Goal: Transaction & Acquisition: Purchase product/service

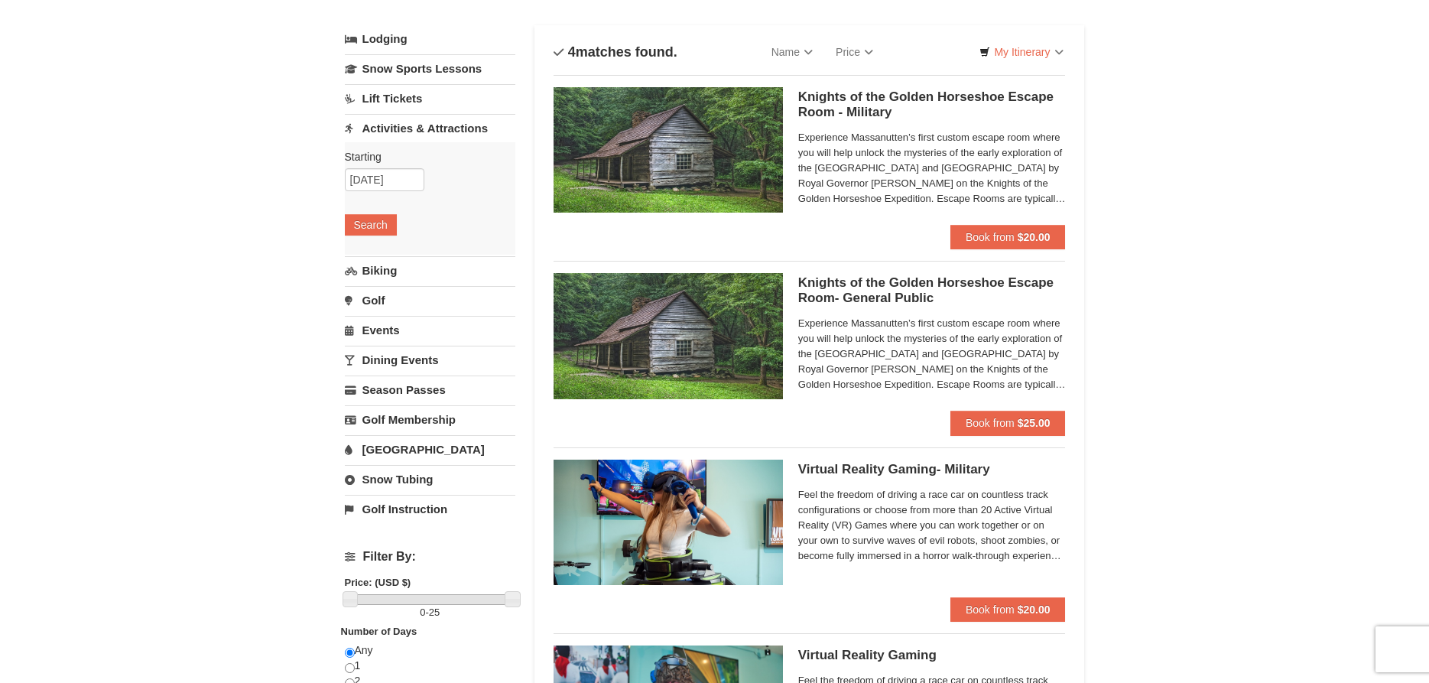
scroll to position [234, 0]
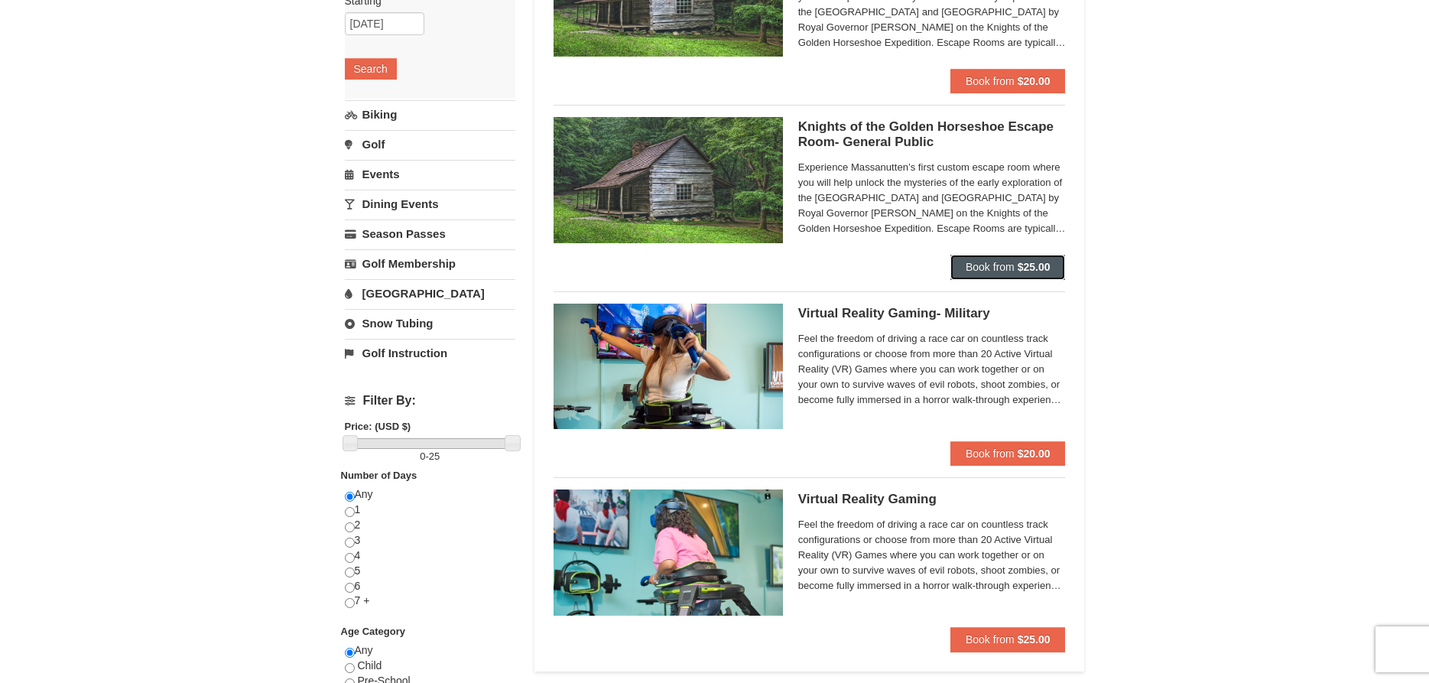
click at [983, 262] on span "Book from" at bounding box center [990, 267] width 49 height 12
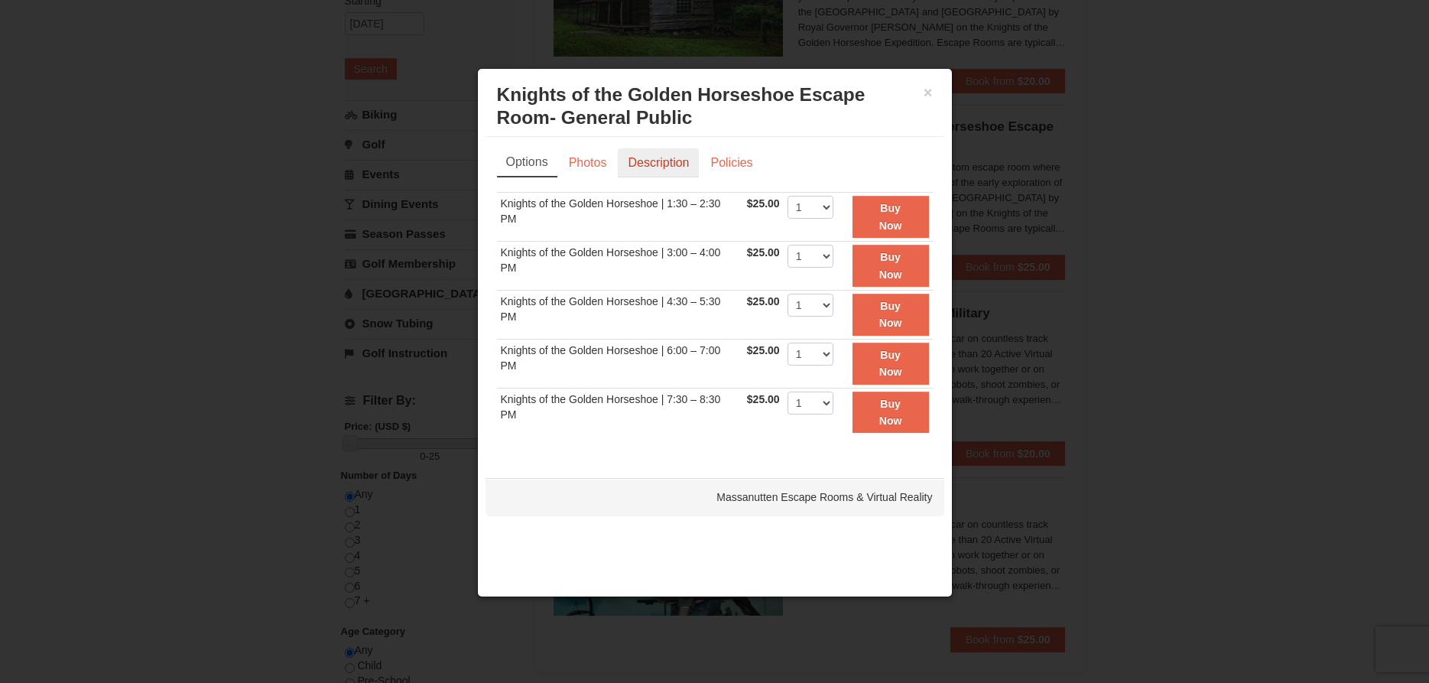
click at [672, 162] on link "Description" at bounding box center [658, 162] width 81 height 29
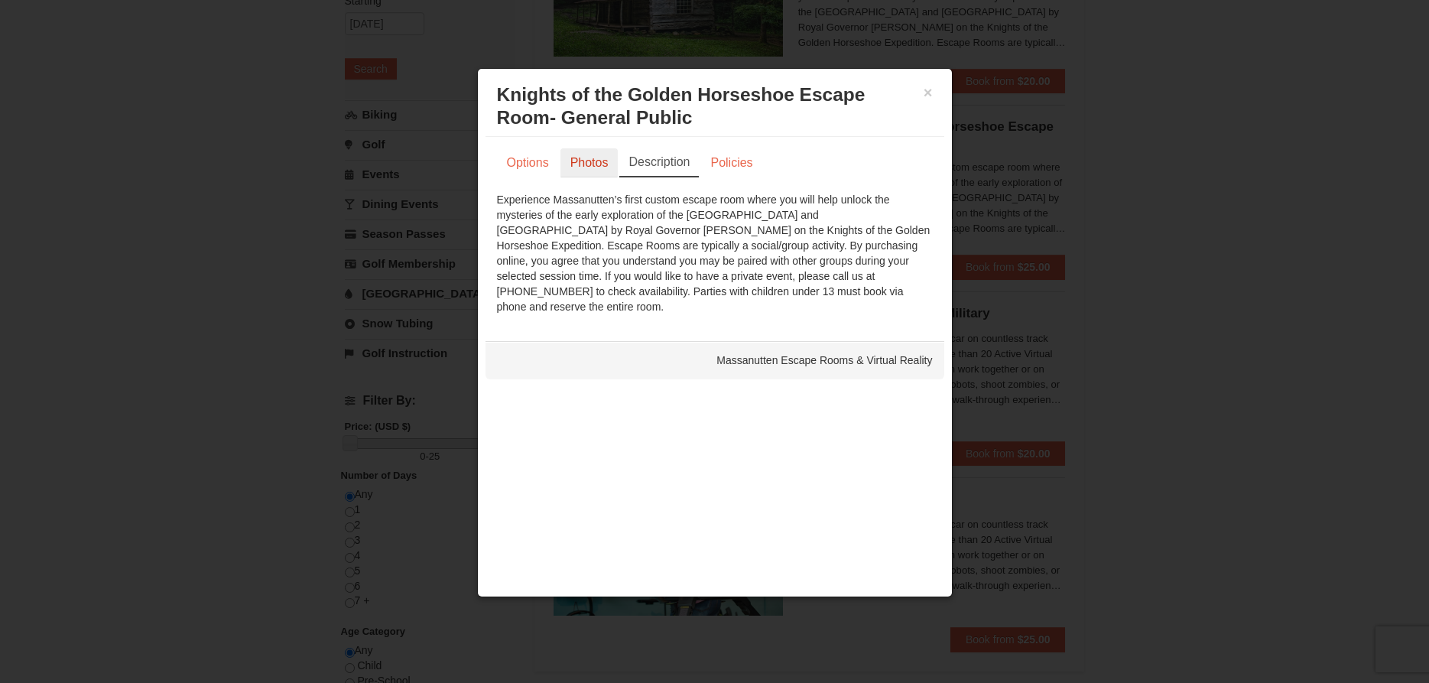
click at [606, 159] on link "Photos" at bounding box center [590, 162] width 58 height 29
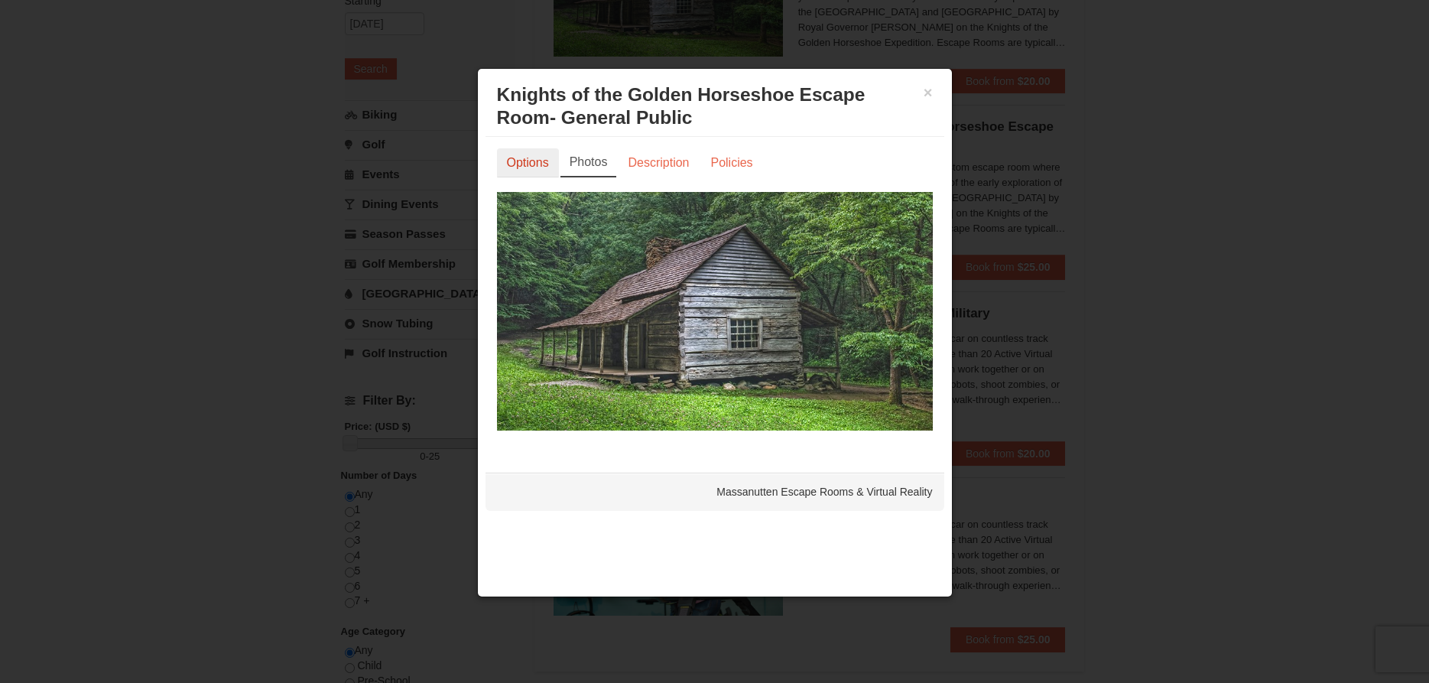
click at [549, 165] on link "Options" at bounding box center [528, 162] width 62 height 29
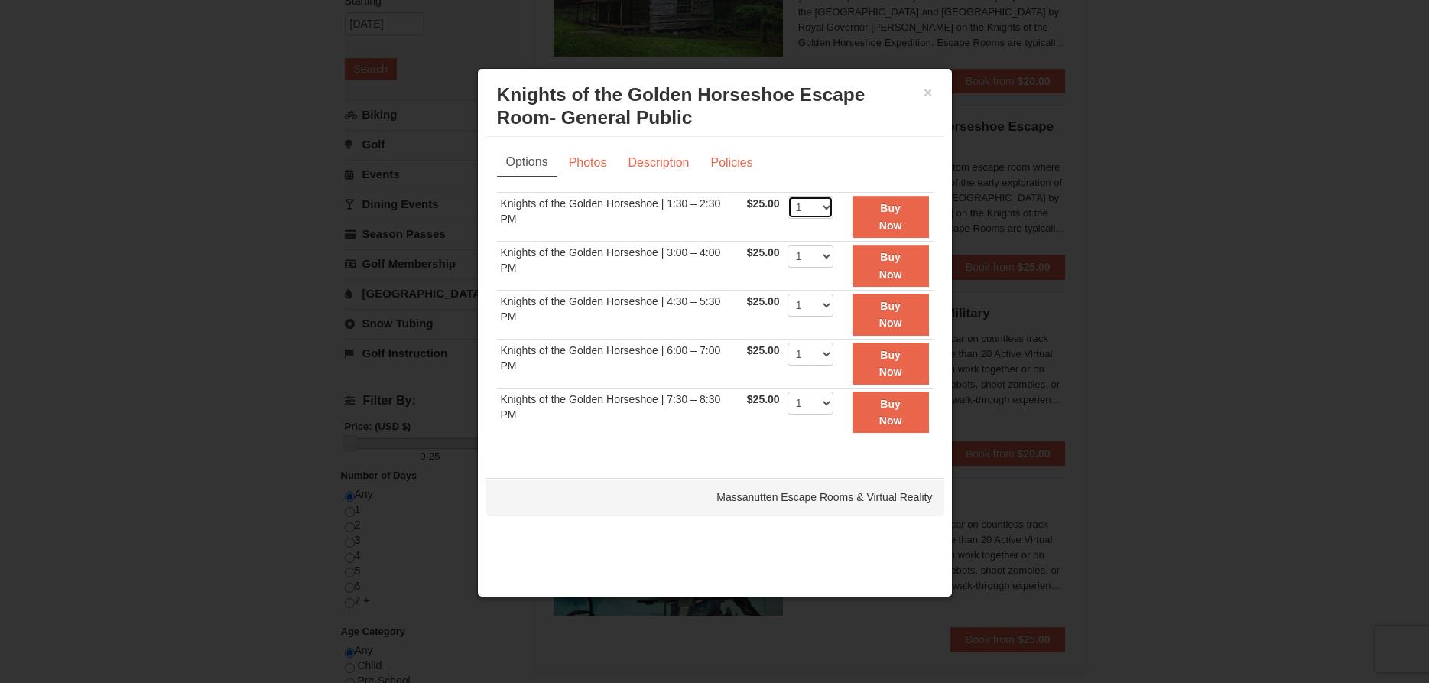
click at [788, 196] on select "1 2 3 4 5 6 7 8" at bounding box center [811, 207] width 46 height 23
select select "5"
click option "5" at bounding box center [0, 0] width 0 height 0
click at [821, 158] on ul "Options Photos Description Policies" at bounding box center [715, 162] width 436 height 28
click at [887, 220] on strong "Buy Now" at bounding box center [890, 216] width 23 height 29
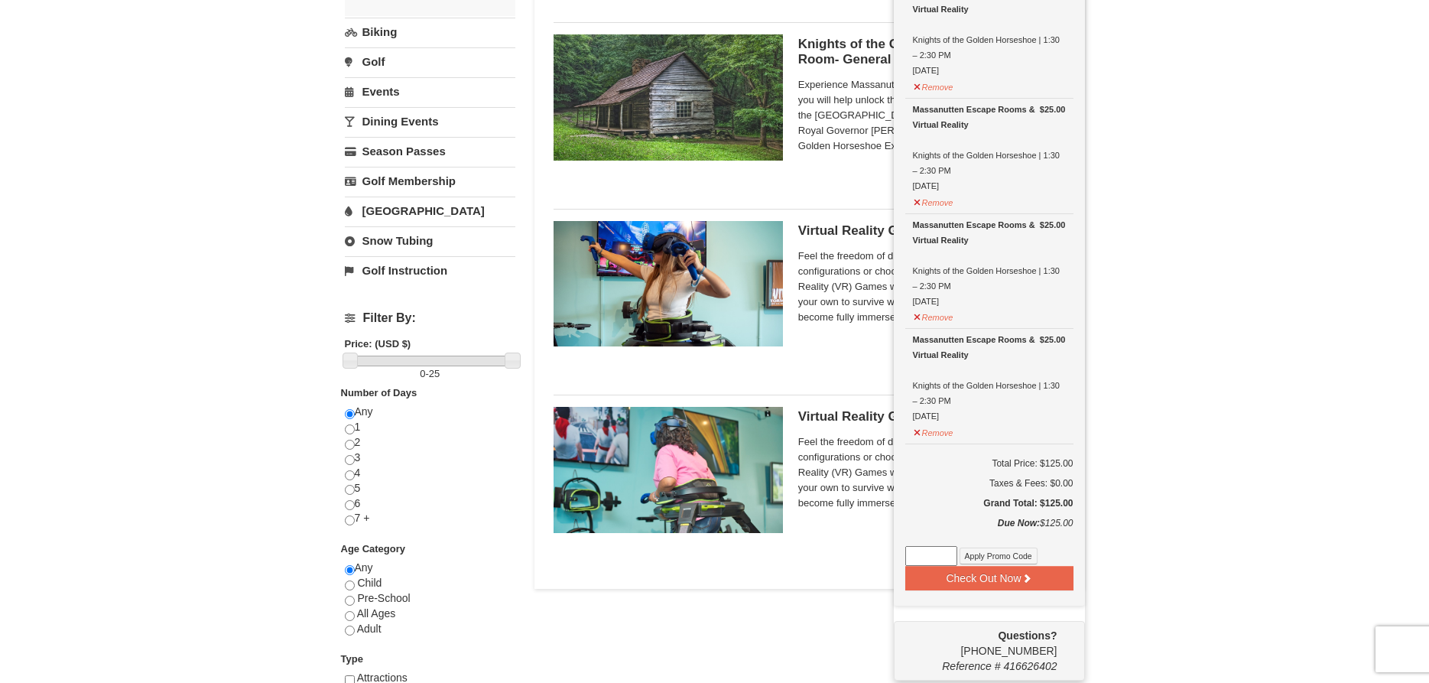
scroll to position [551, 0]
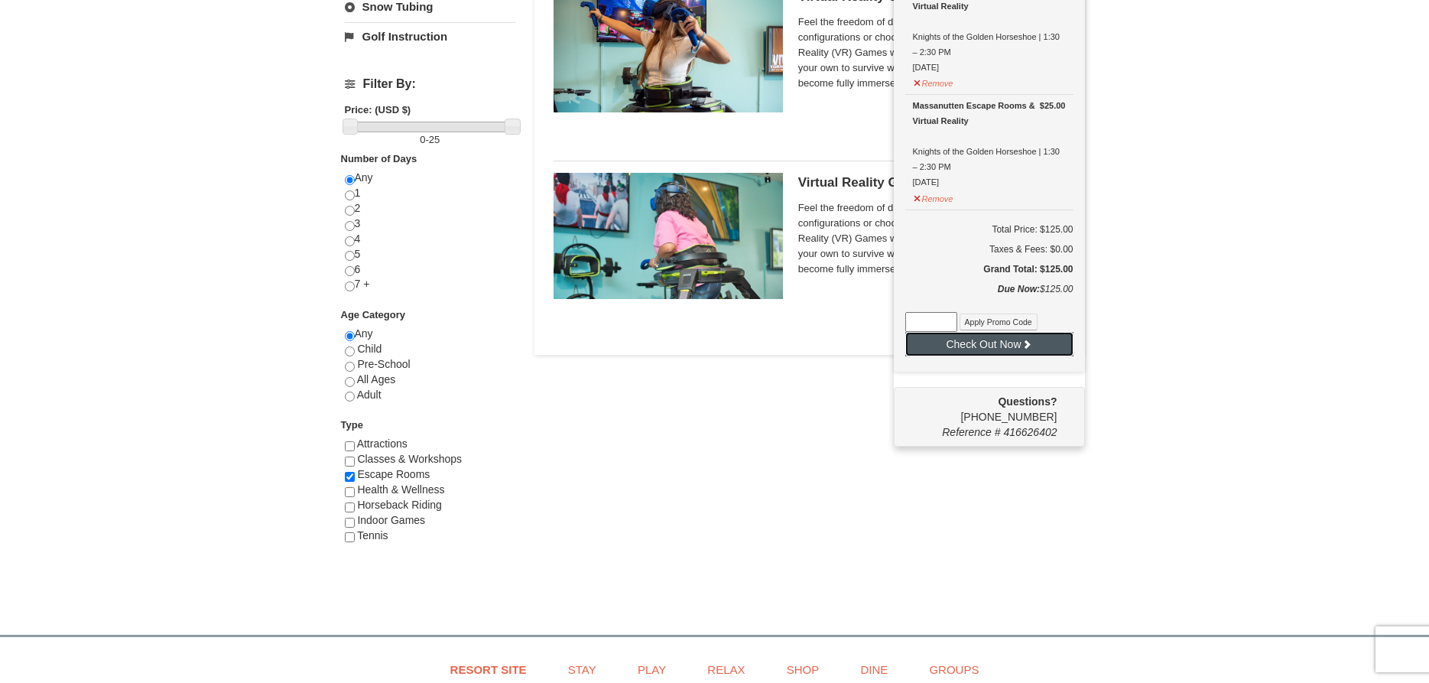
click at [995, 346] on button "Check Out Now" at bounding box center [989, 344] width 168 height 24
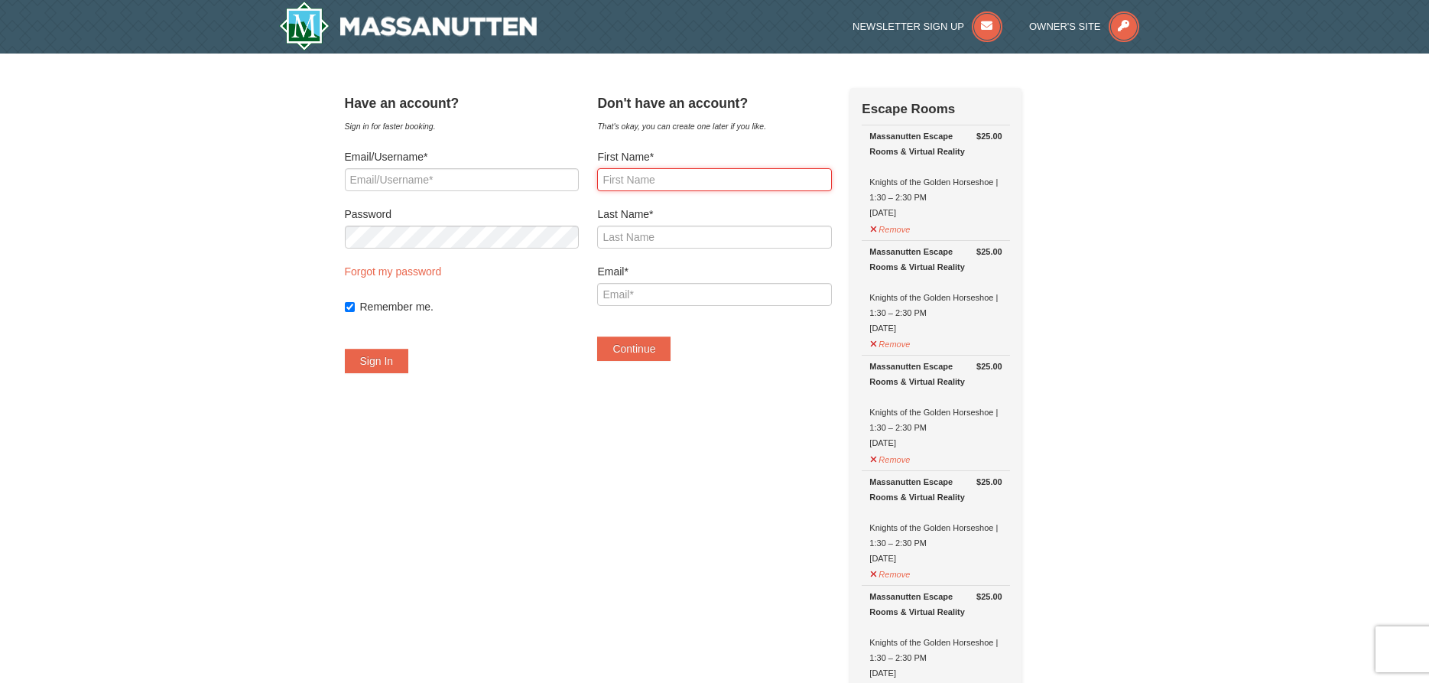
click at [684, 182] on input "First Name*" at bounding box center [714, 179] width 234 height 23
type input "Corey"
type input "Cox"
type input "S"
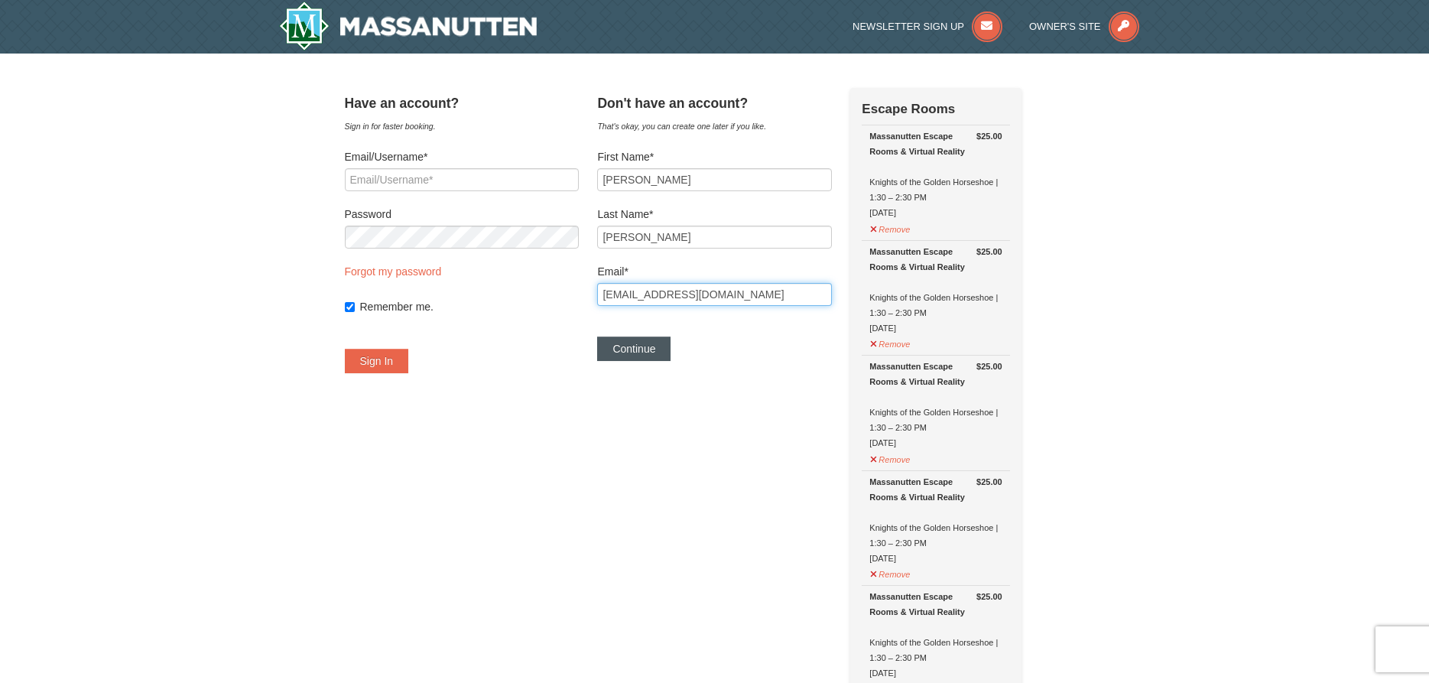
type input "[EMAIL_ADDRESS][DOMAIN_NAME]"
click at [669, 342] on button "Continue" at bounding box center [633, 348] width 73 height 24
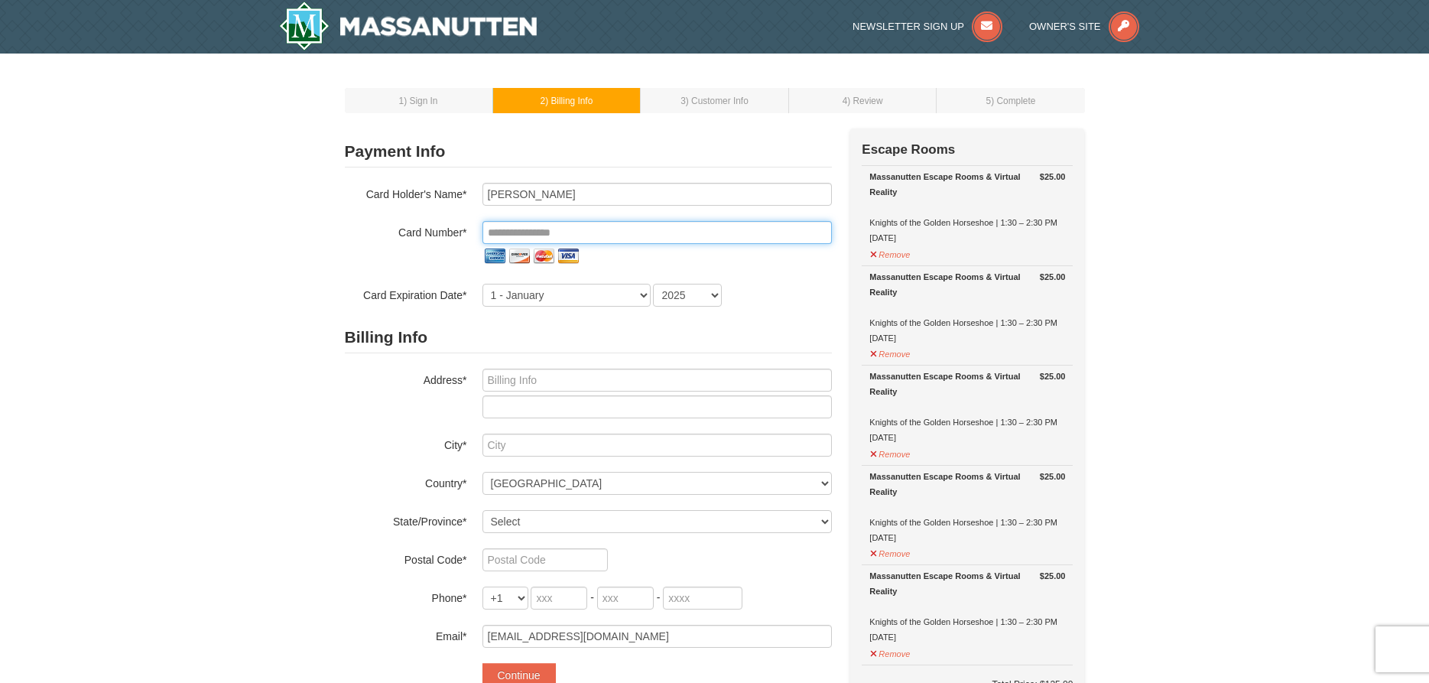
click at [561, 233] on input "tel" at bounding box center [657, 232] width 349 height 23
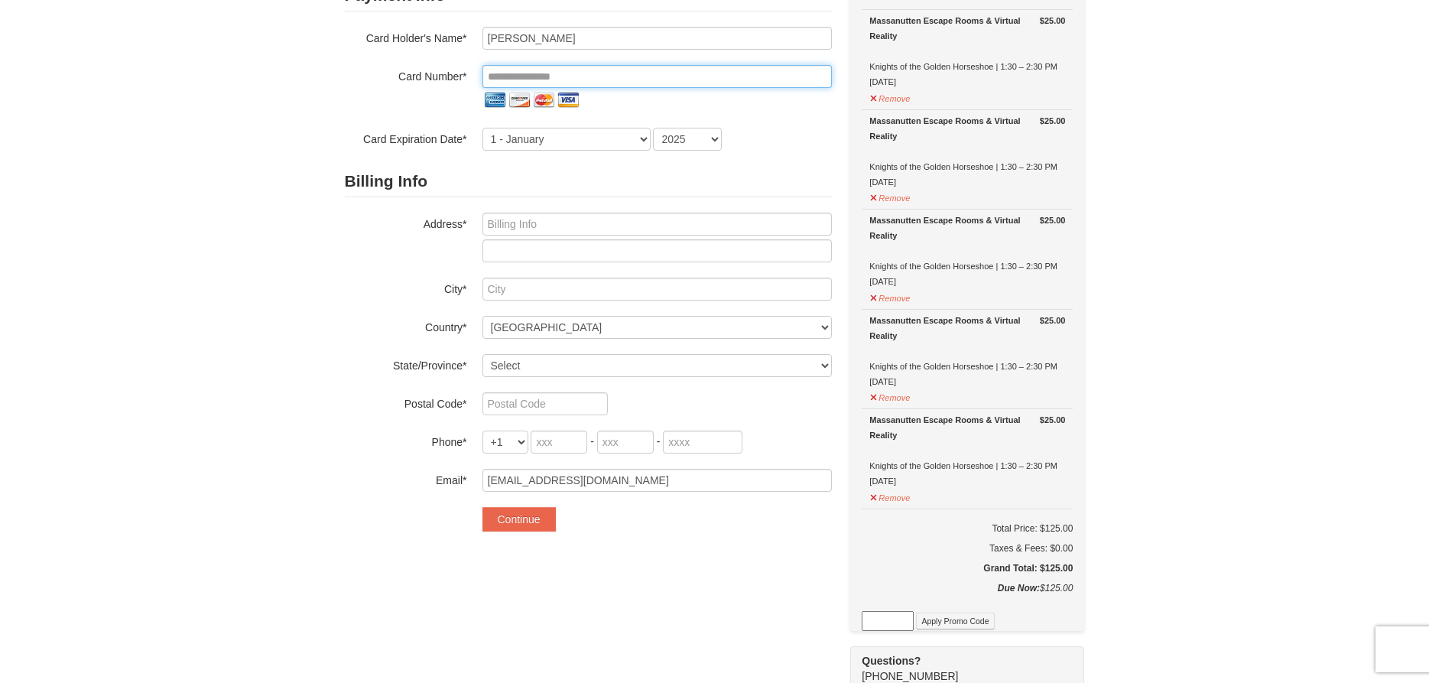
scroll to position [234, 0]
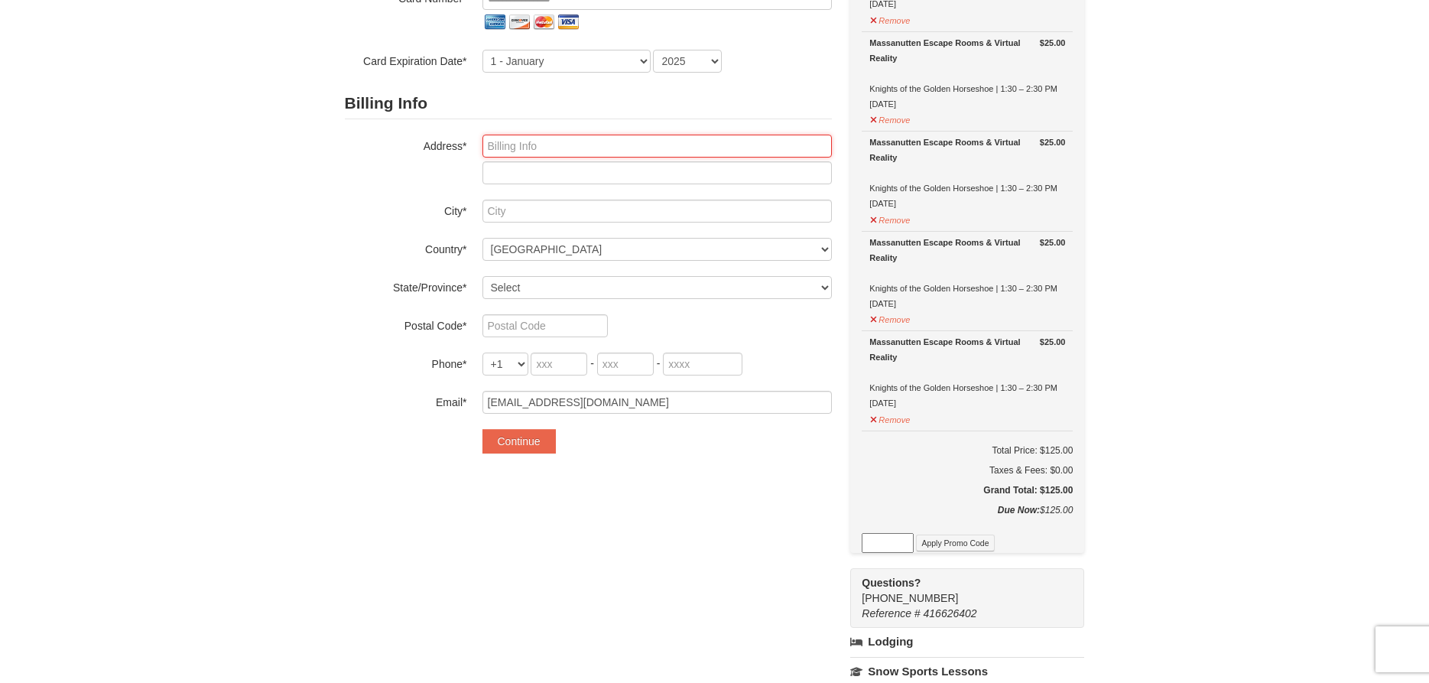
click at [509, 150] on input "text" at bounding box center [657, 146] width 349 height 23
type input "111 amelia forest lane"
type input "columbia"
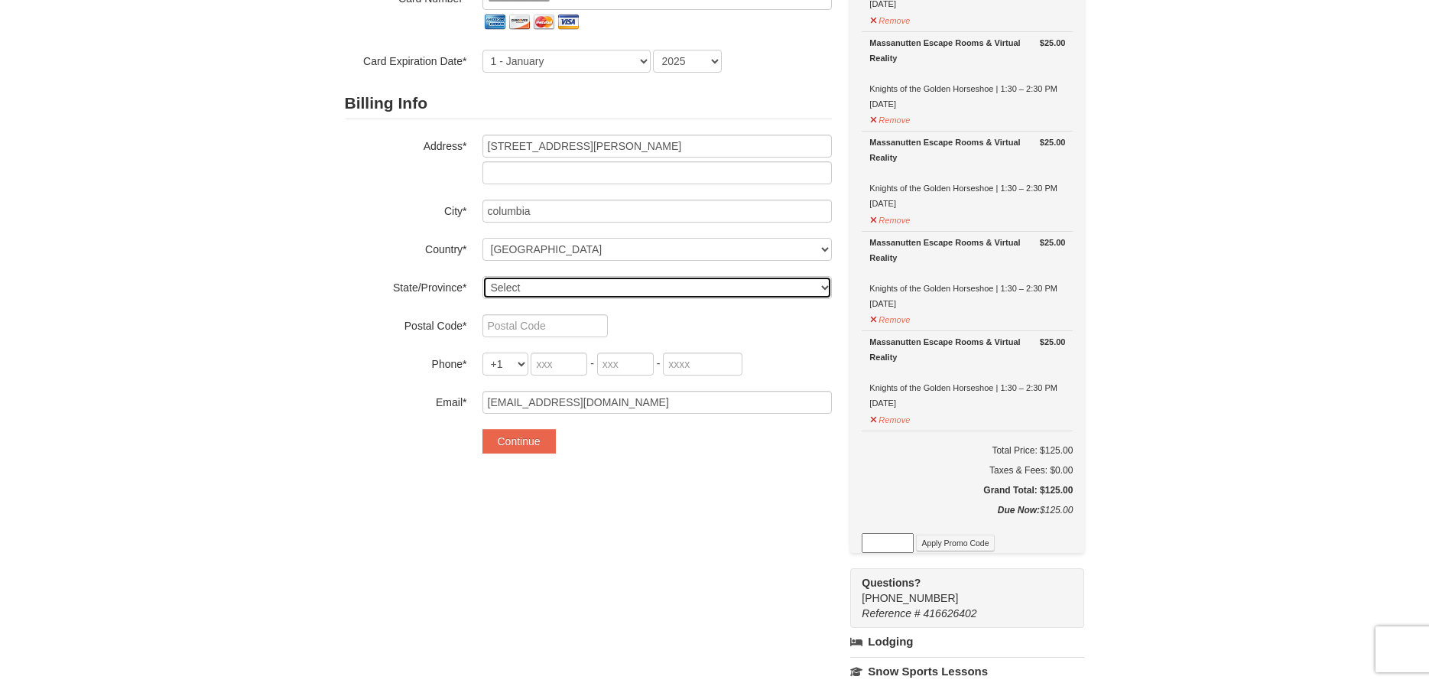
select select "SC"
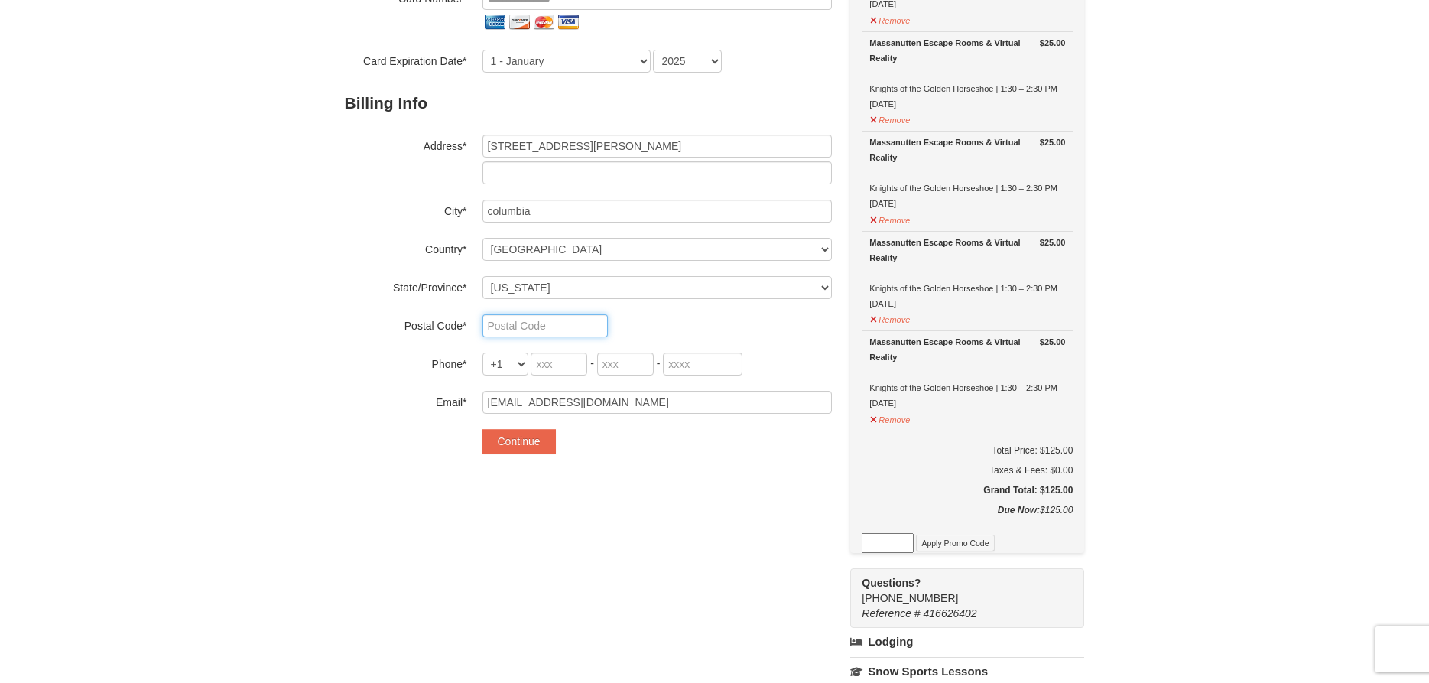
type input "29209"
type input "843"
type input "251"
type input "9234"
drag, startPoint x: 565, startPoint y: 367, endPoint x: 530, endPoint y: 364, distance: 35.3
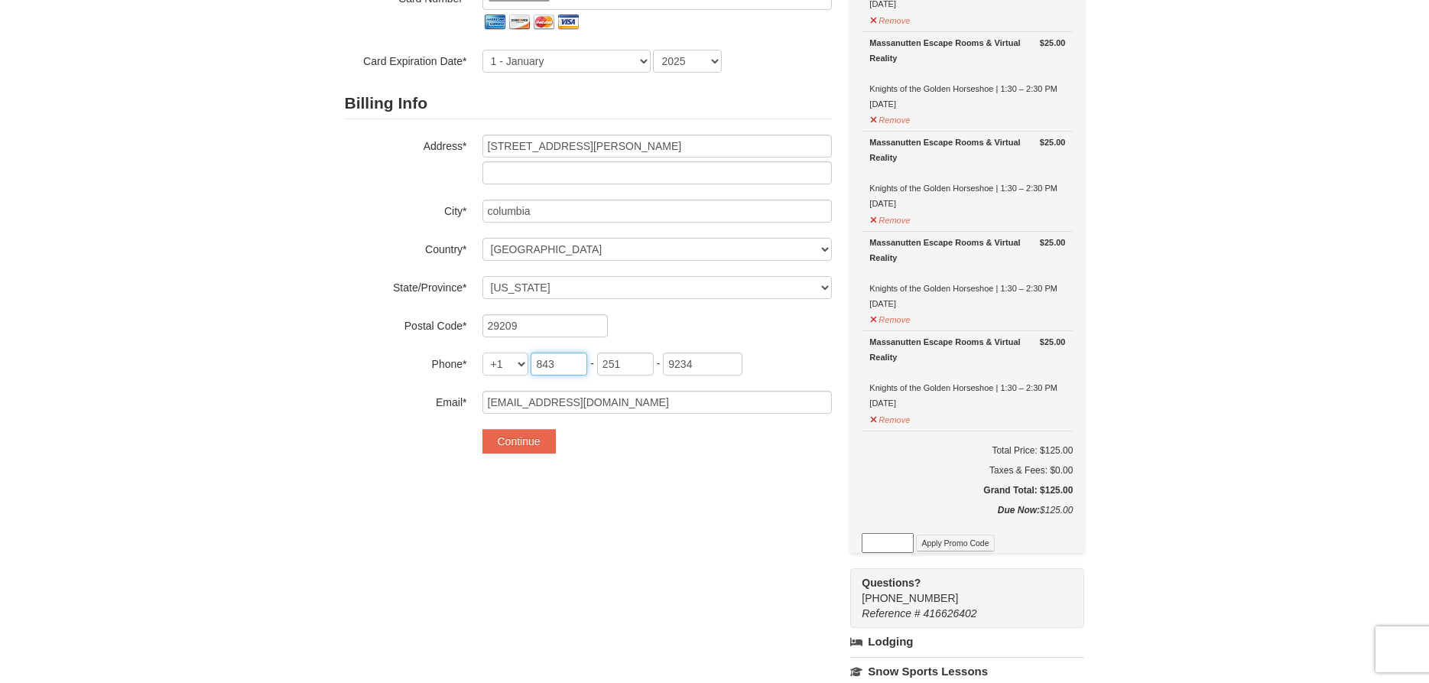
click at [531, 364] on input "843" at bounding box center [559, 364] width 57 height 23
type input "727"
type input "902"
type input "9358"
click at [316, 379] on div "1 ) Sign In 2 ) Billing Info 3 ) Customer Info ) Review ×" at bounding box center [714, 441] width 1429 height 1243
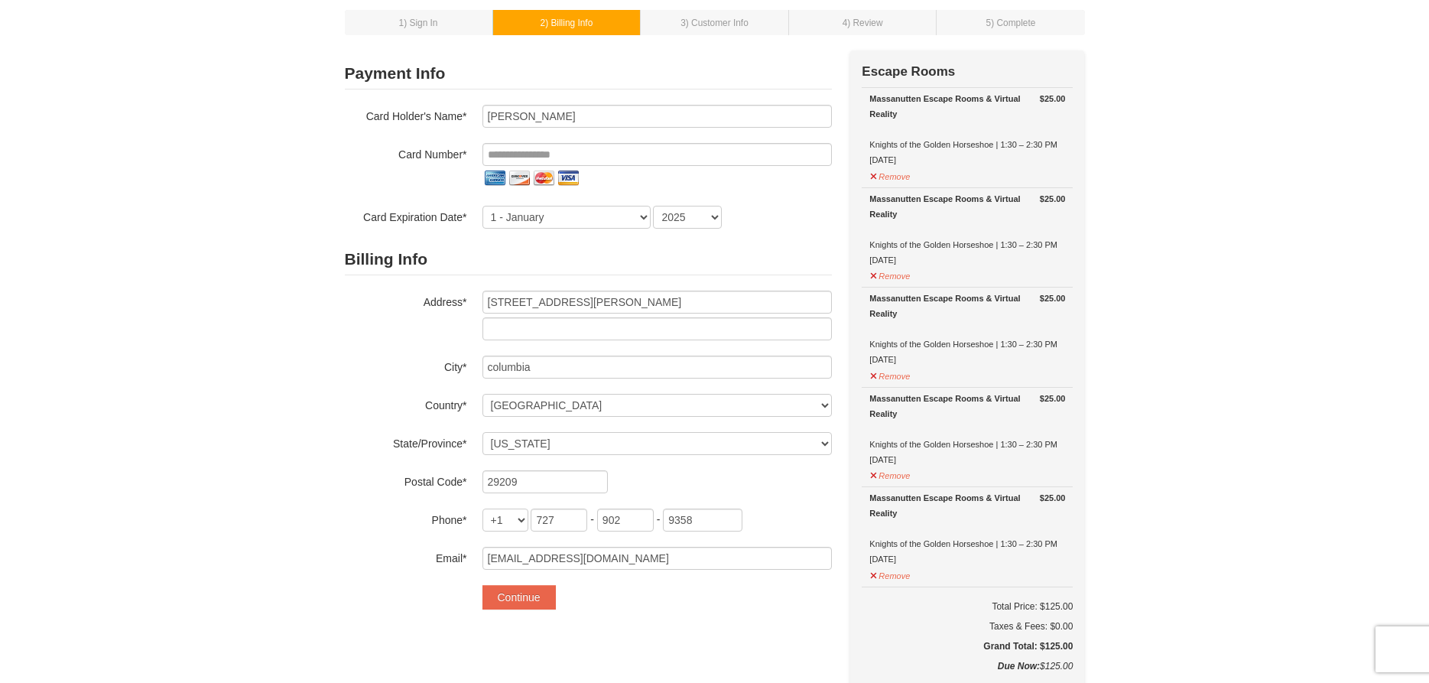
scroll to position [0, 0]
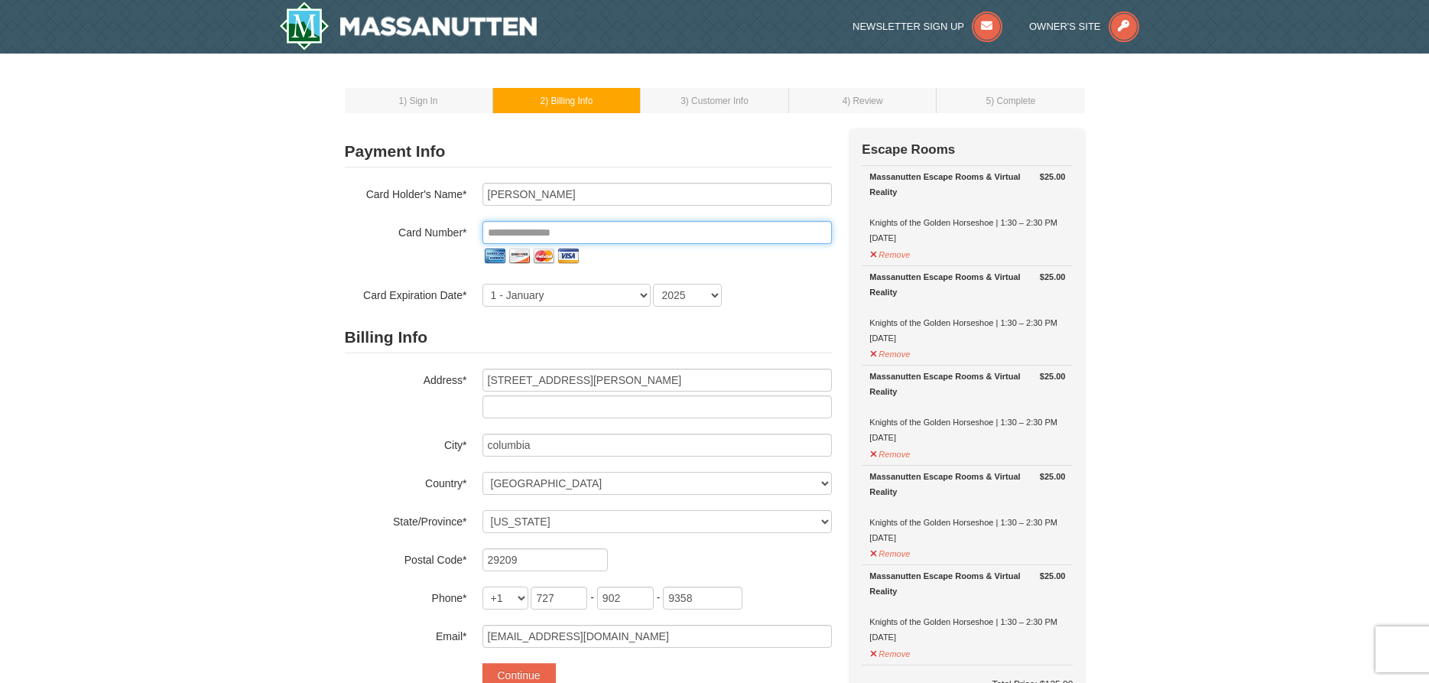
click at [537, 228] on input "tel" at bounding box center [657, 232] width 349 height 23
type input "**********"
click at [483, 284] on select "1 - January 2 - February 3 - March 4 - April 5 - May 6 - June 7 - July 8 - Augu…" at bounding box center [567, 295] width 168 height 23
select select "10"
click option "10 - October" at bounding box center [0, 0] width 0 height 0
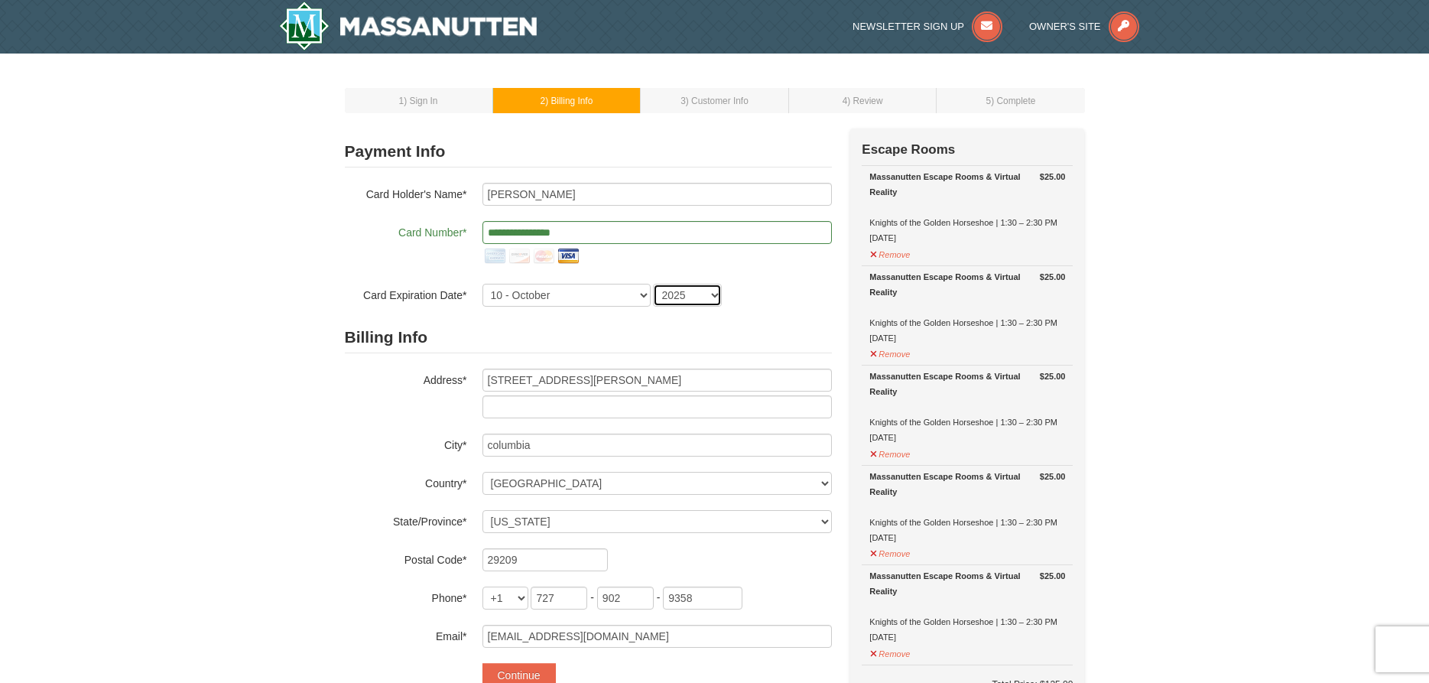
click at [653, 284] on select "2025 2026 2027 2028 2029 2030 2031 2032 2033 2034" at bounding box center [687, 295] width 69 height 23
select select "2026"
click option "2026" at bounding box center [0, 0] width 0 height 0
click at [753, 326] on h2 "Billing Info" at bounding box center [588, 337] width 487 height 31
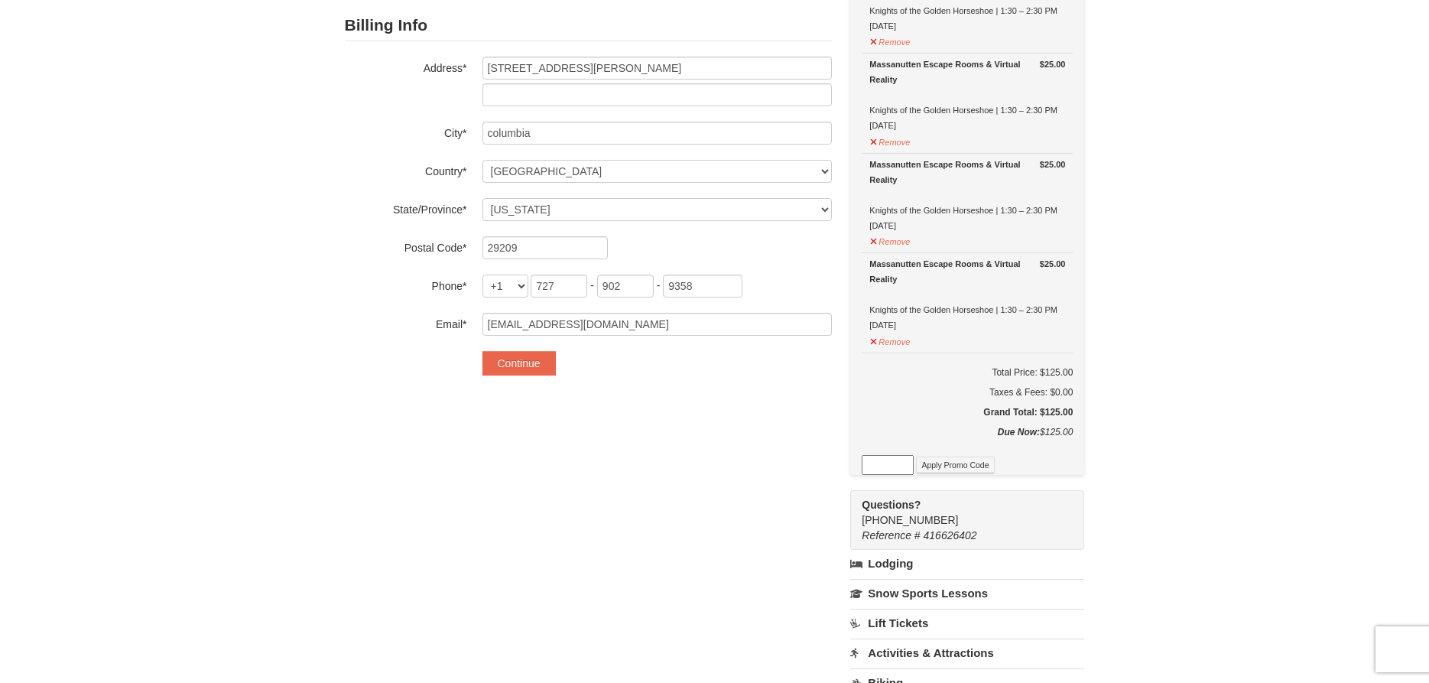
scroll to position [390, 0]
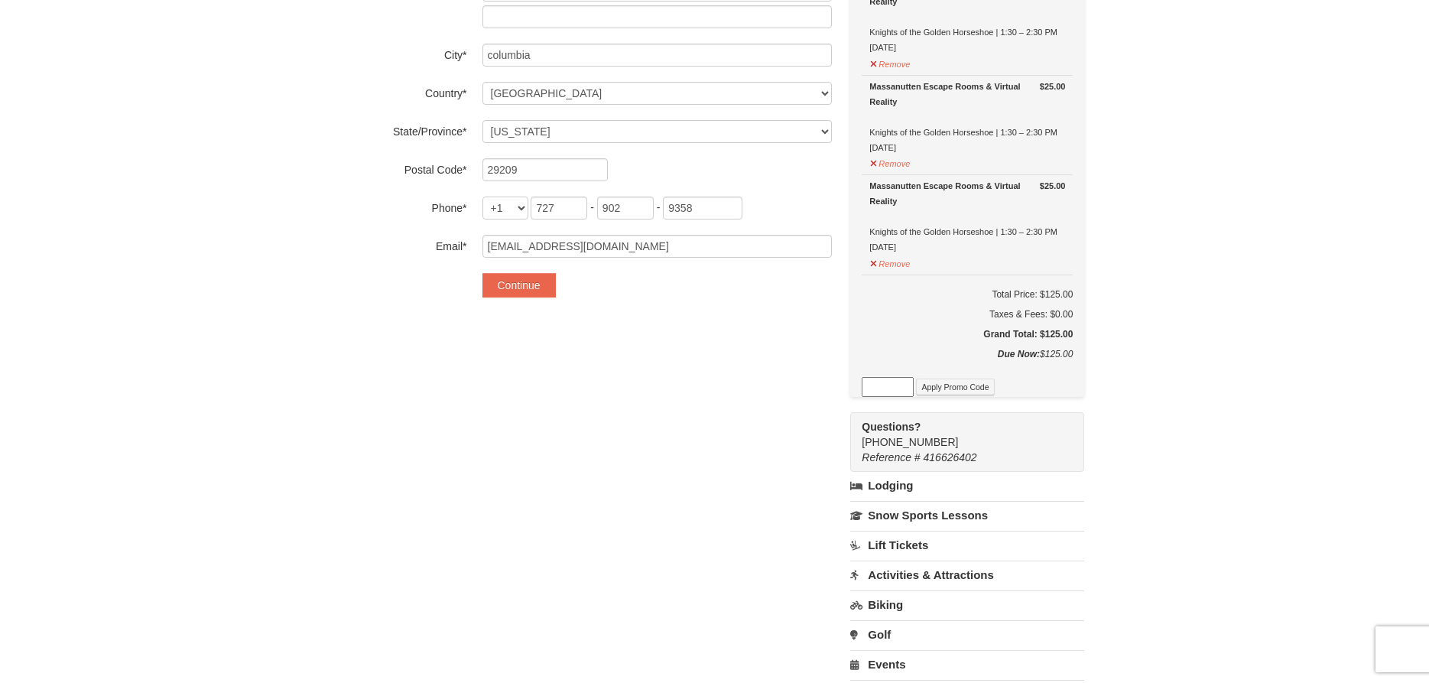
click at [539, 300] on div "**********" at bounding box center [588, 25] width 487 height 574
click at [540, 292] on button "Continue" at bounding box center [519, 285] width 73 height 24
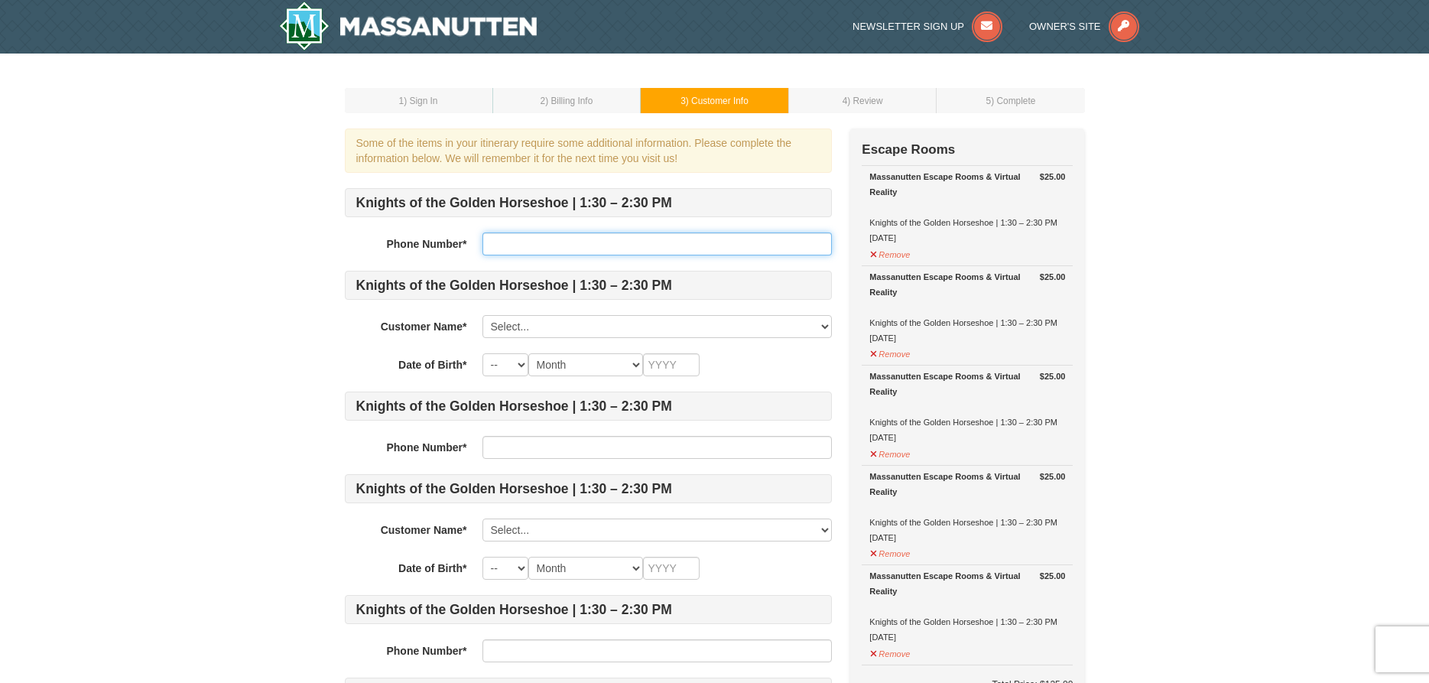
click at [513, 244] on input "text" at bounding box center [657, 243] width 349 height 23
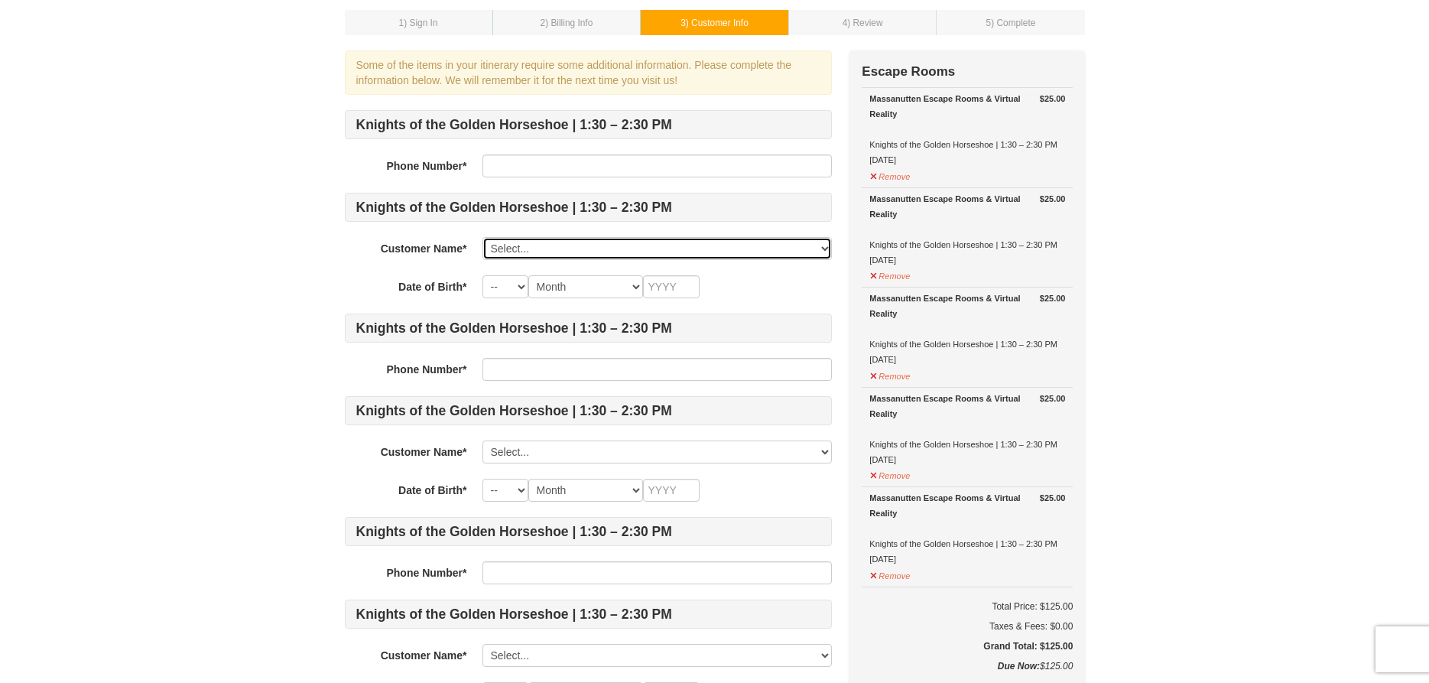
click at [483, 237] on select "Select... Corey Cox Add New..." at bounding box center [657, 248] width 349 height 23
select select "28369670"
click option "Corey Cox" at bounding box center [0, 0] width 0 height 0
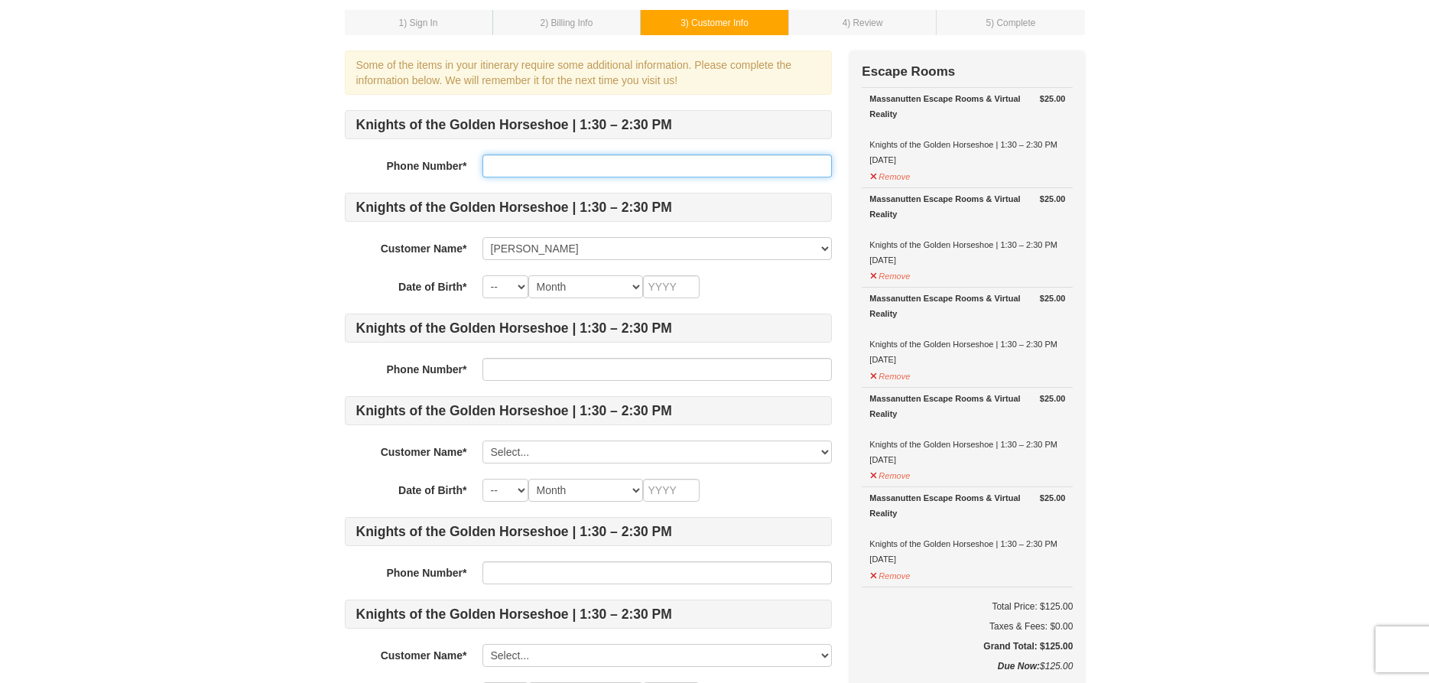
click at [514, 171] on input "text" at bounding box center [657, 165] width 349 height 23
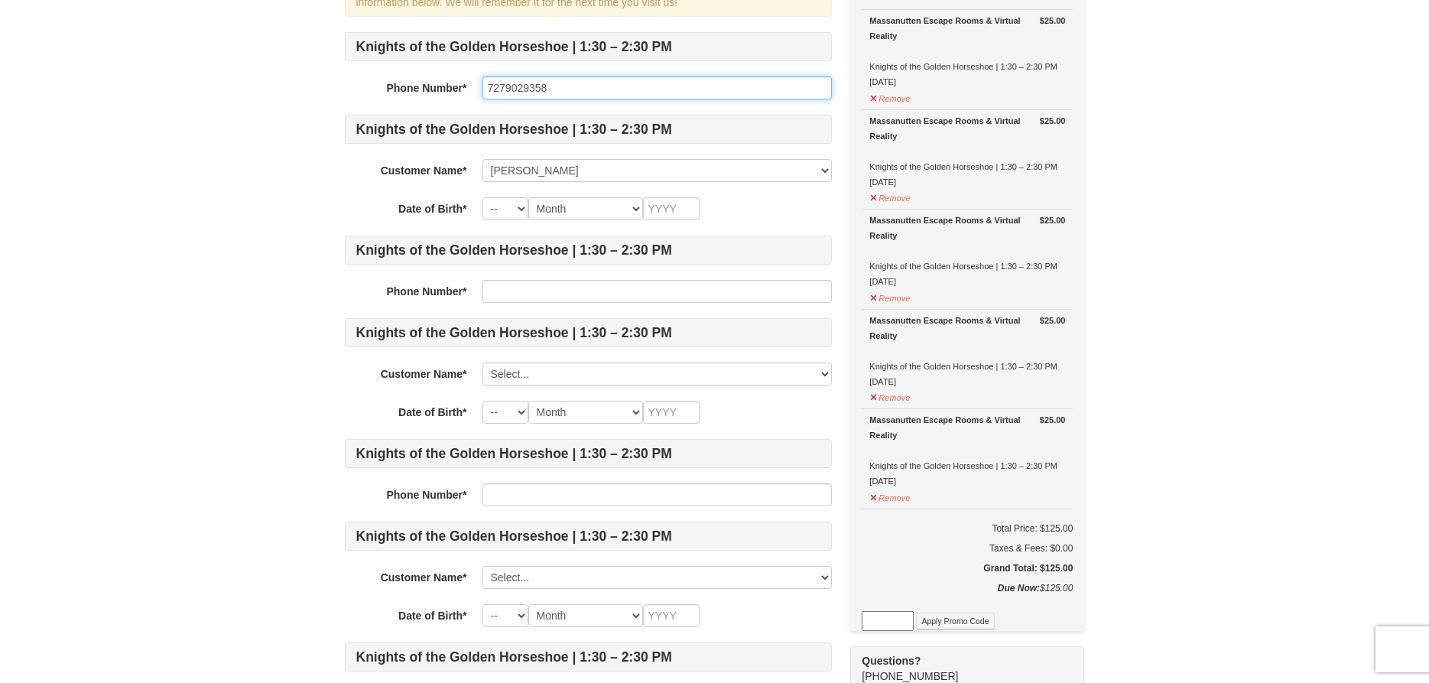
drag, startPoint x: 570, startPoint y: 86, endPoint x: 382, endPoint y: 77, distance: 188.3
click at [483, 77] on input "7279029358" at bounding box center [657, 87] width 349 height 23
type input "7279029358"
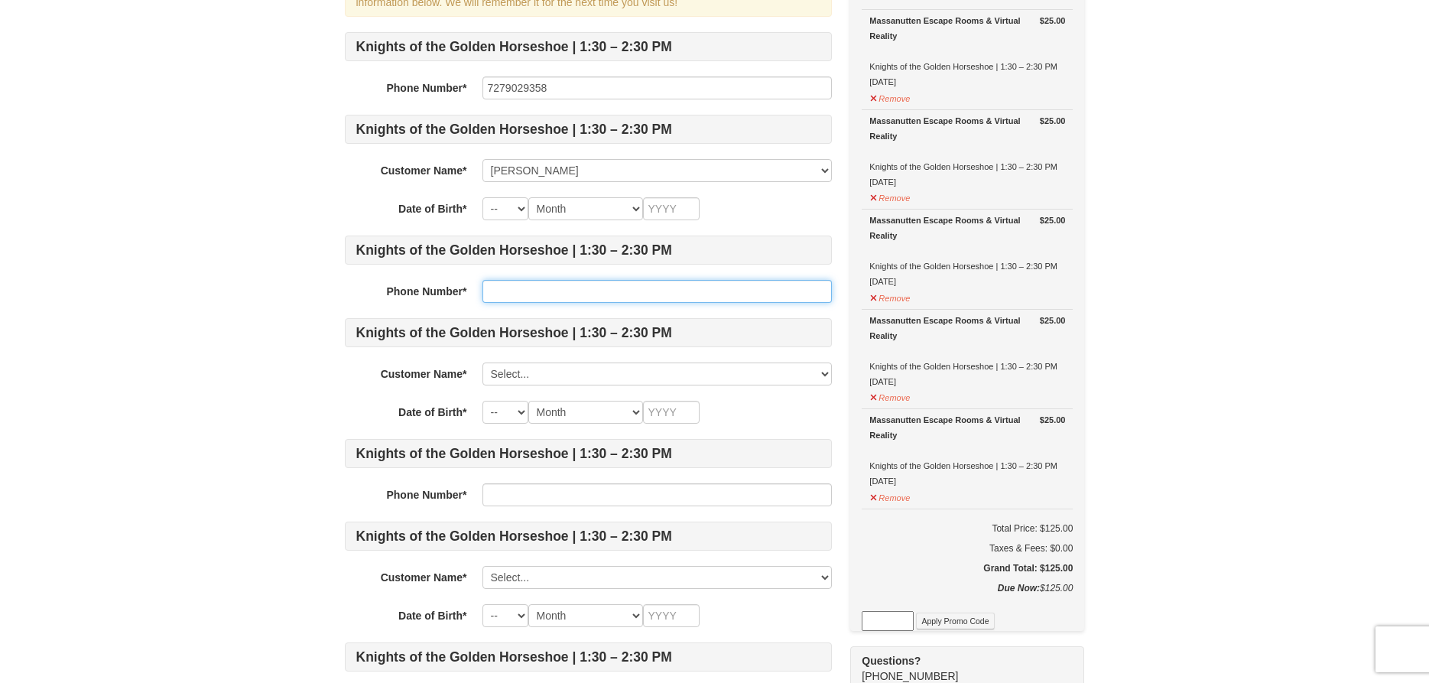
click at [530, 289] on input "text" at bounding box center [657, 291] width 349 height 23
paste input "7279029358"
type input "7279029358"
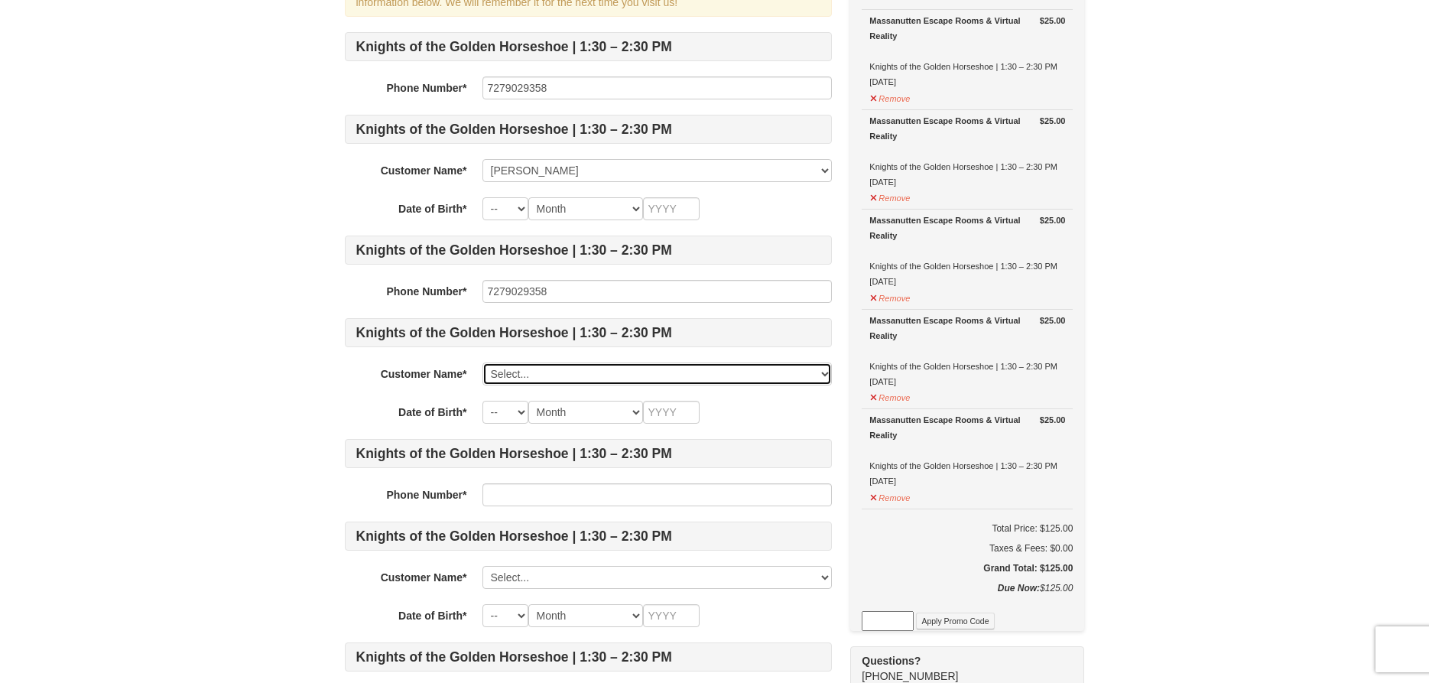
click at [483, 362] on select "Select... Corey Cox Add New..." at bounding box center [657, 373] width 349 height 23
click at [529, 369] on select "Select... Corey Cox Add New..." at bounding box center [657, 373] width 349 height 23
click at [483, 197] on select "-- 01 02 03 04 05 06 07 08 09 10 11 12 13 14 15 16 17 18 19 20 21 22 23 24 25 2…" at bounding box center [506, 208] width 46 height 23
select select "08"
click option "08" at bounding box center [0, 0] width 0 height 0
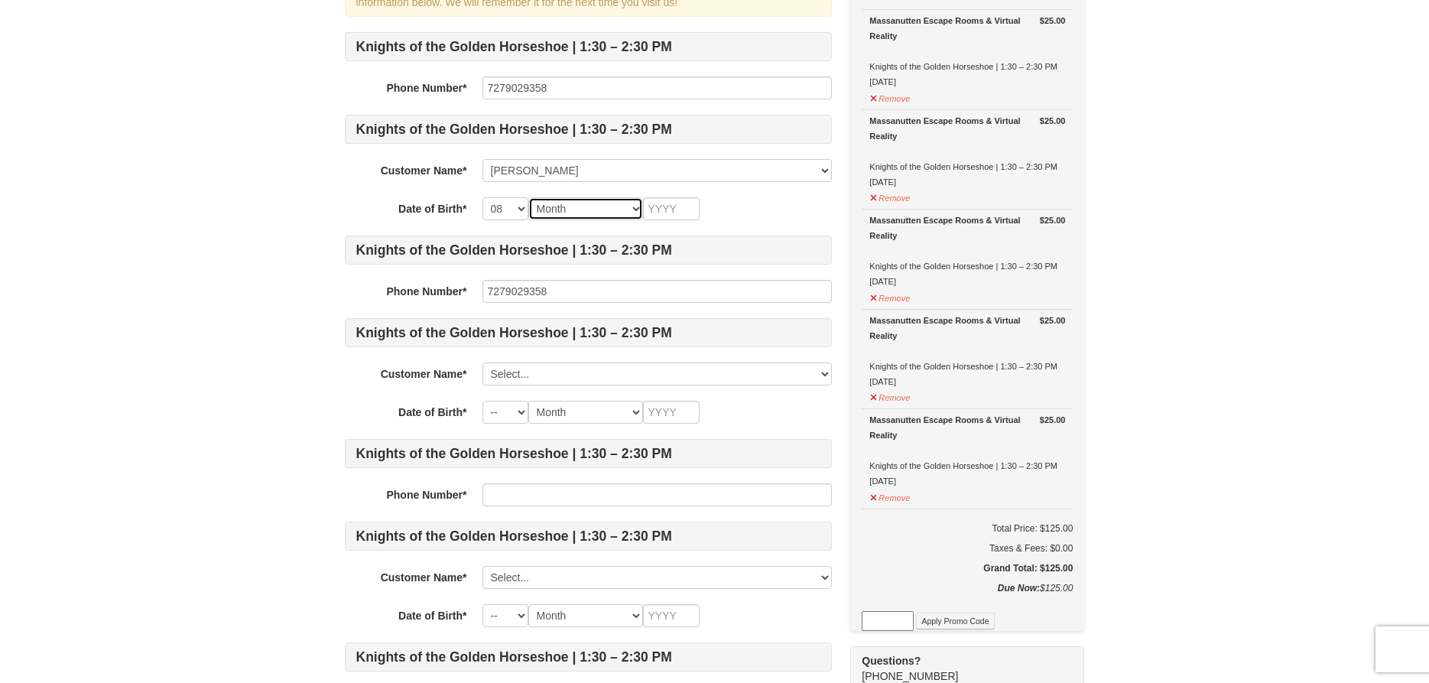
click at [528, 197] on select "Month January February March April May June July August September October Novem…" at bounding box center [585, 208] width 115 height 23
select select "08"
click option "August" at bounding box center [0, 0] width 0 height 0
click at [658, 208] on input "text" at bounding box center [671, 208] width 57 height 23
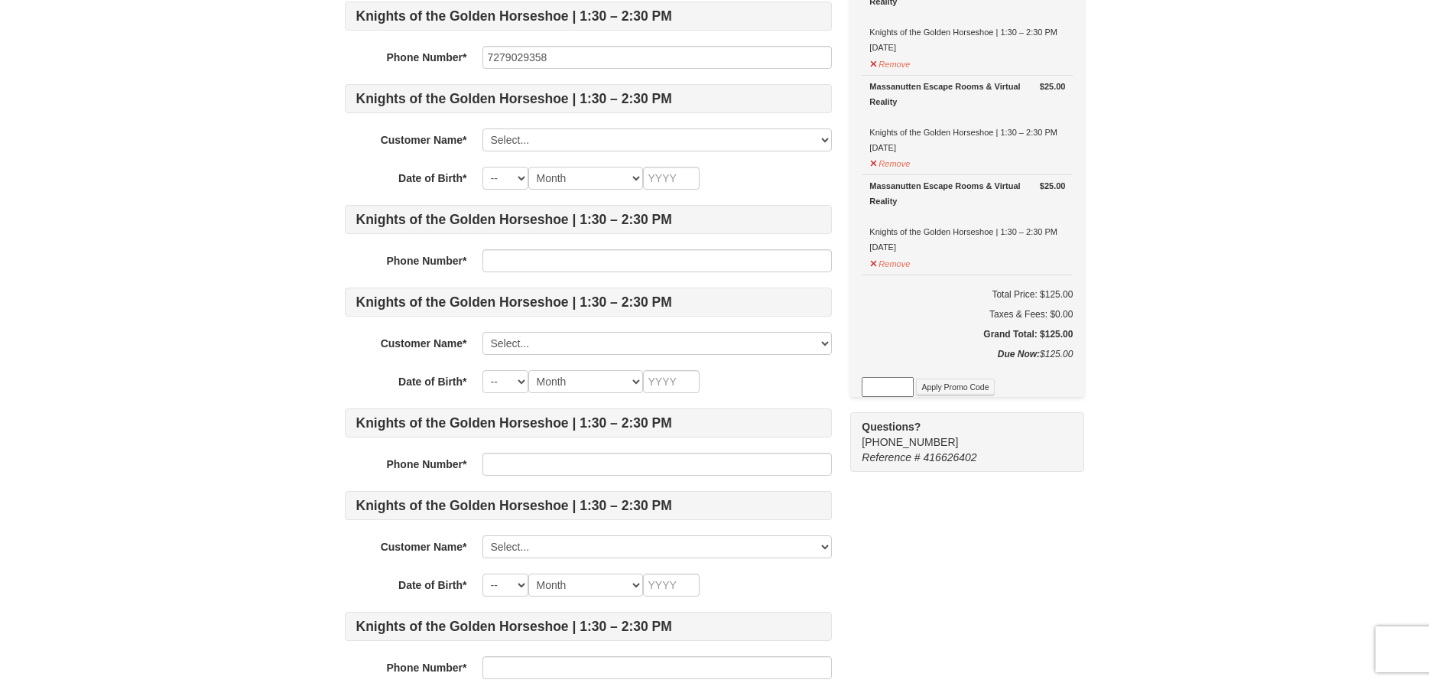
type input "1993"
click at [530, 270] on input "text" at bounding box center [657, 260] width 349 height 23
paste input "7279029358"
type input "7279029358"
click at [537, 457] on input "text" at bounding box center [657, 464] width 349 height 23
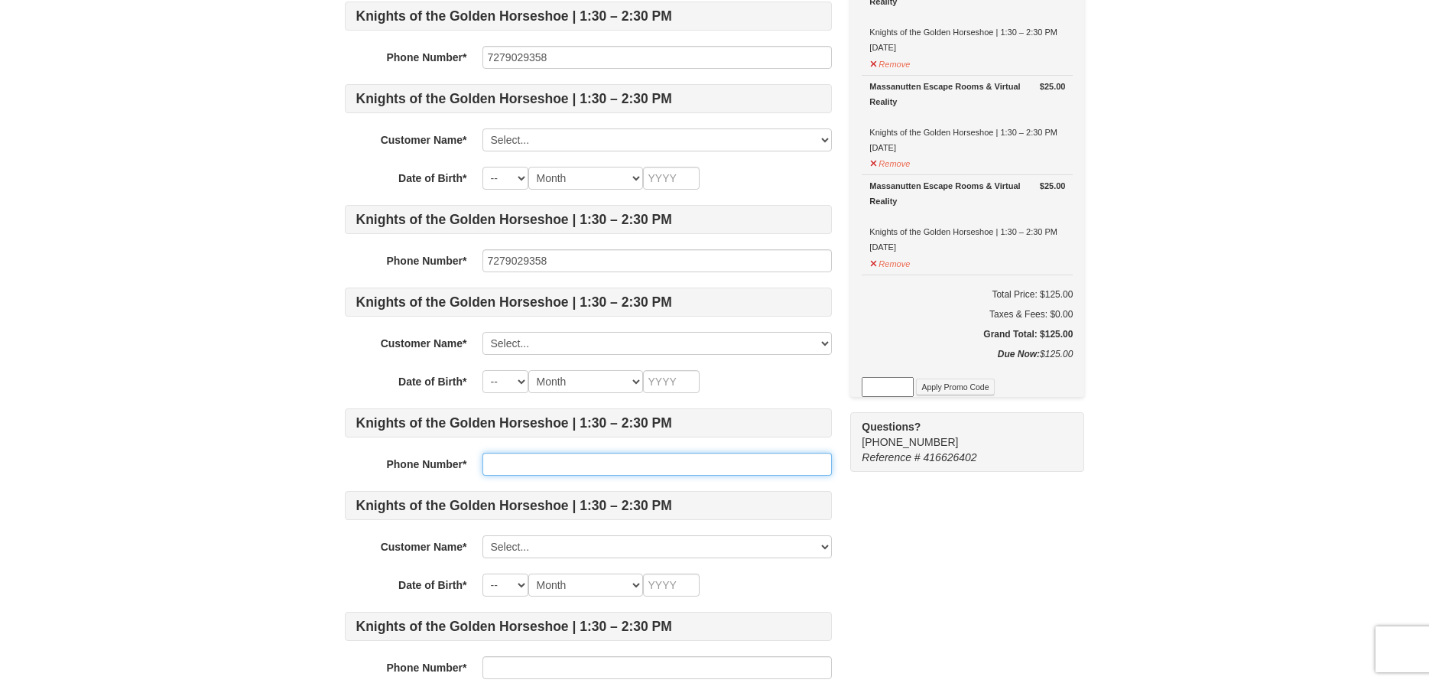
paste input "7279029358"
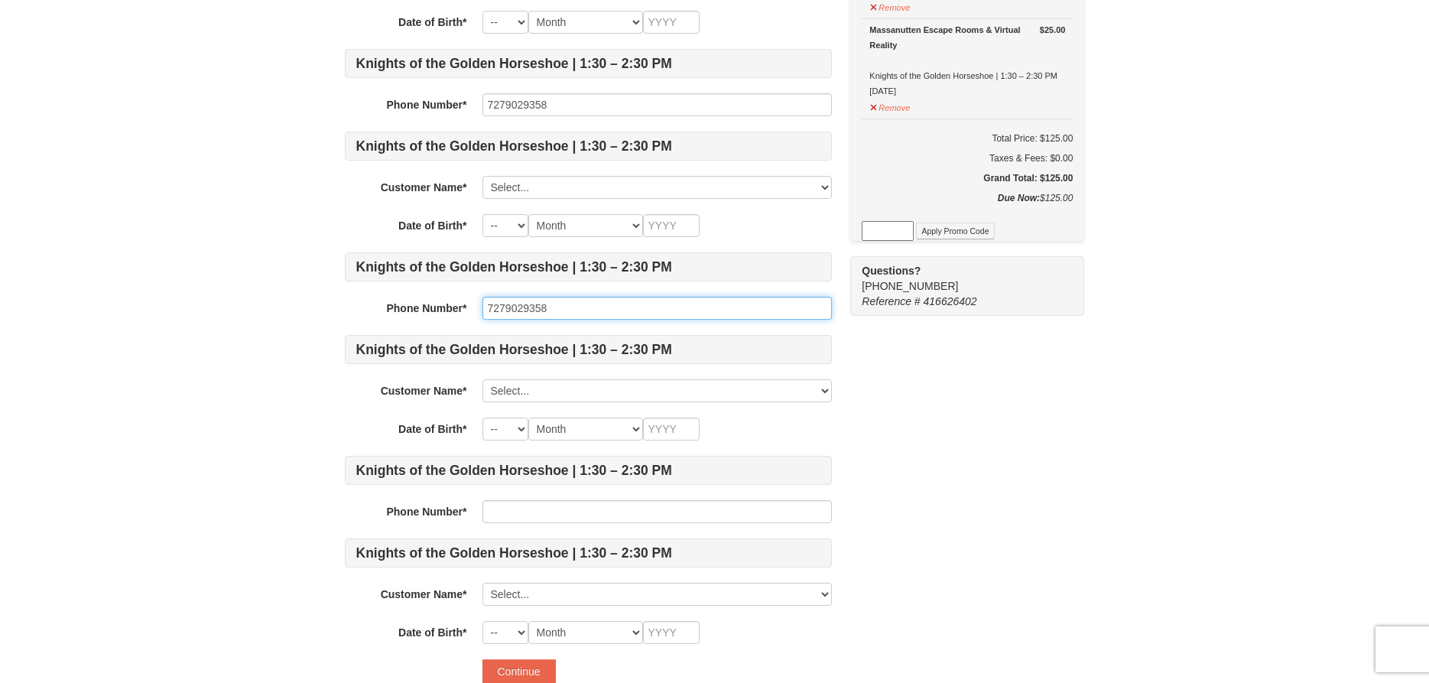
scroll to position [624, 0]
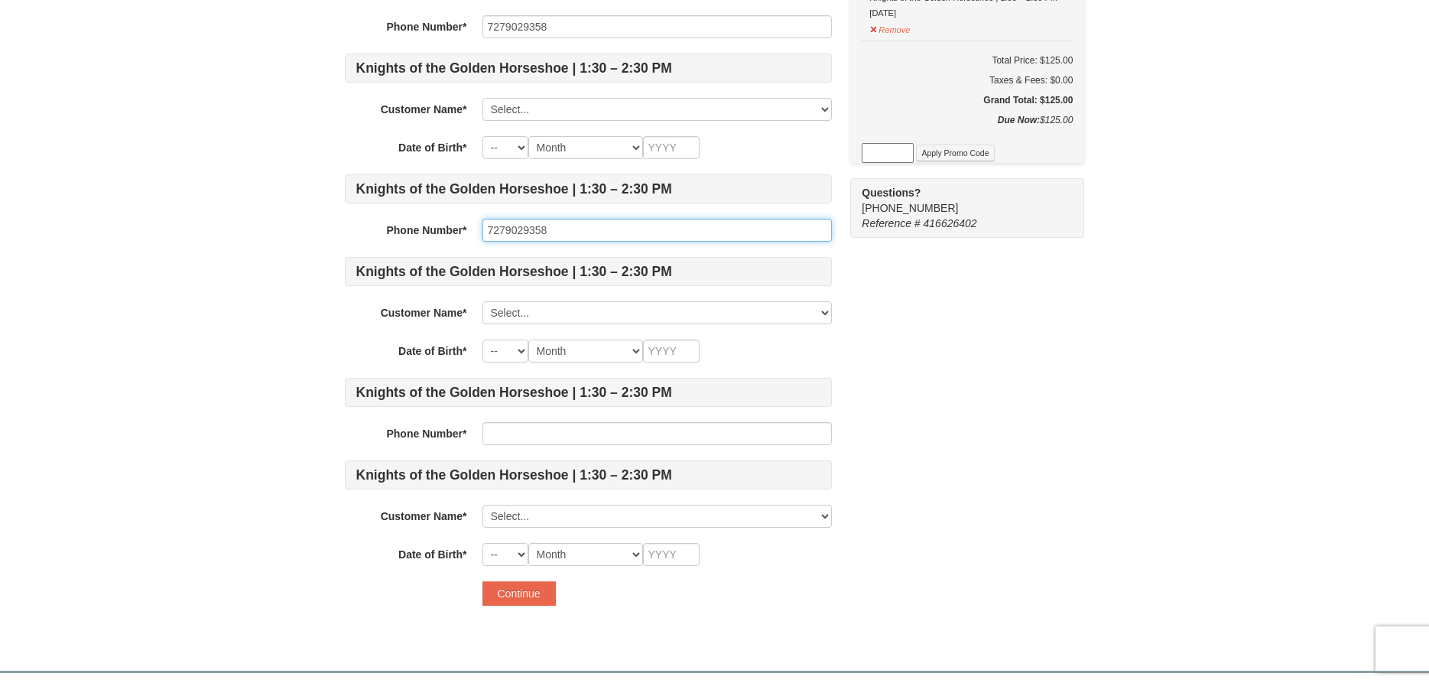
type input "7279029358"
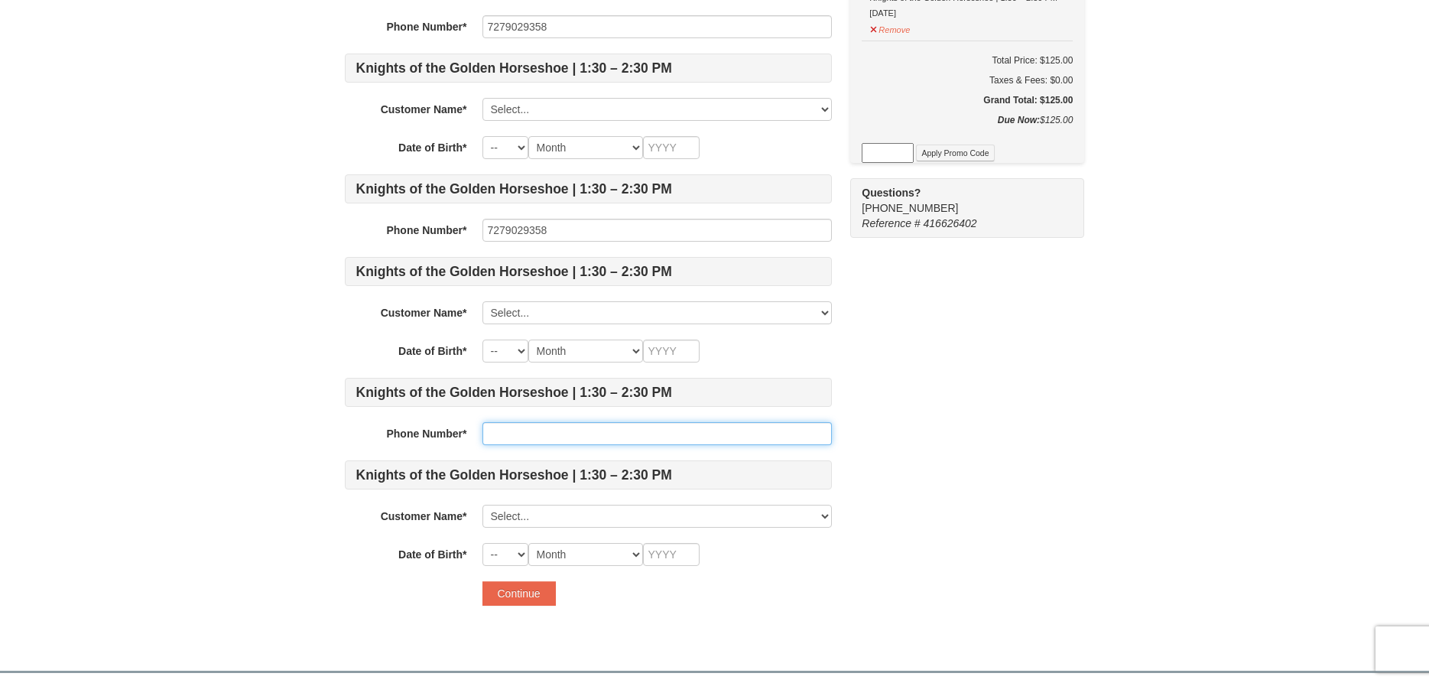
click at [528, 437] on input "text" at bounding box center [657, 433] width 349 height 23
paste input "7279029358"
type input "7279029358"
click at [538, 502] on div "Knights of the Golden Horseshoe | 1:30 – 2:30 PM Phone Number* 7279029358 Knigh…" at bounding box center [588, 65] width 487 height 1002
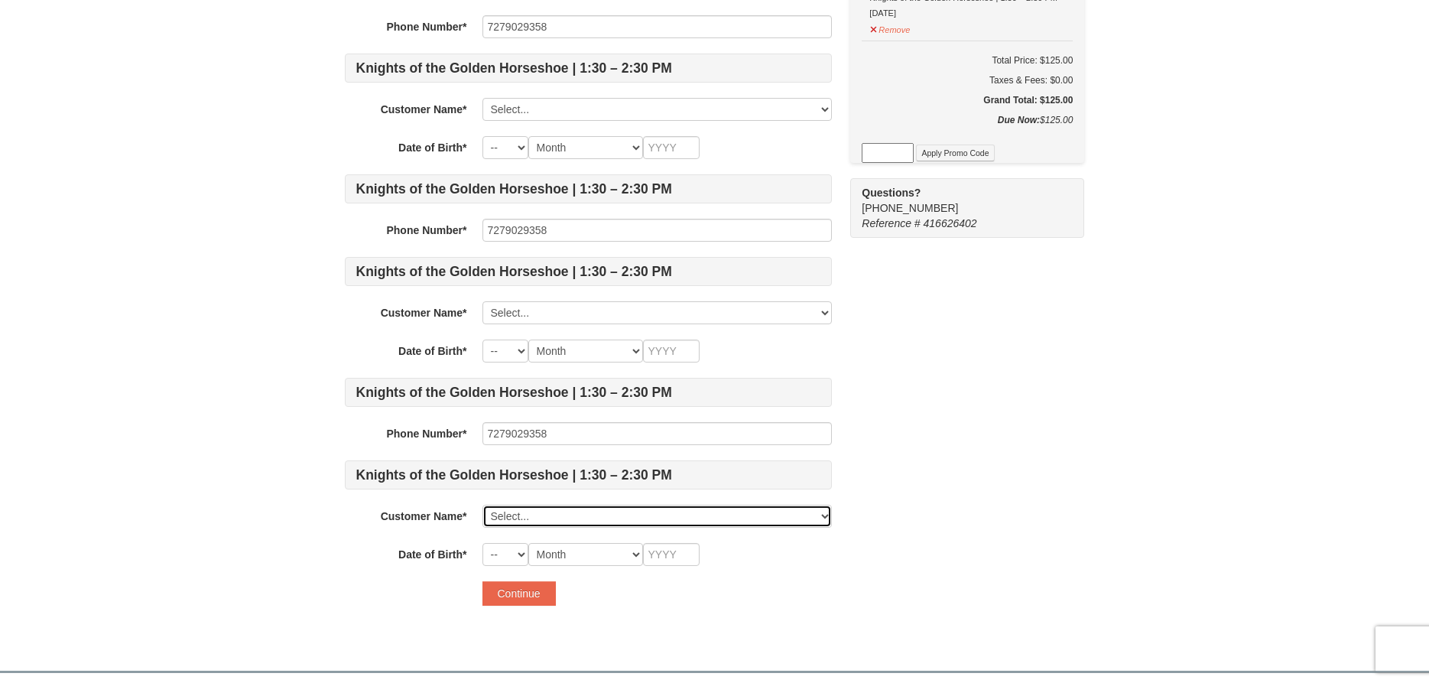
click at [483, 505] on select "Select... Corey Cox Add New..." at bounding box center [657, 516] width 349 height 23
click option "Add New..." at bounding box center [0, 0] width 0 height 0
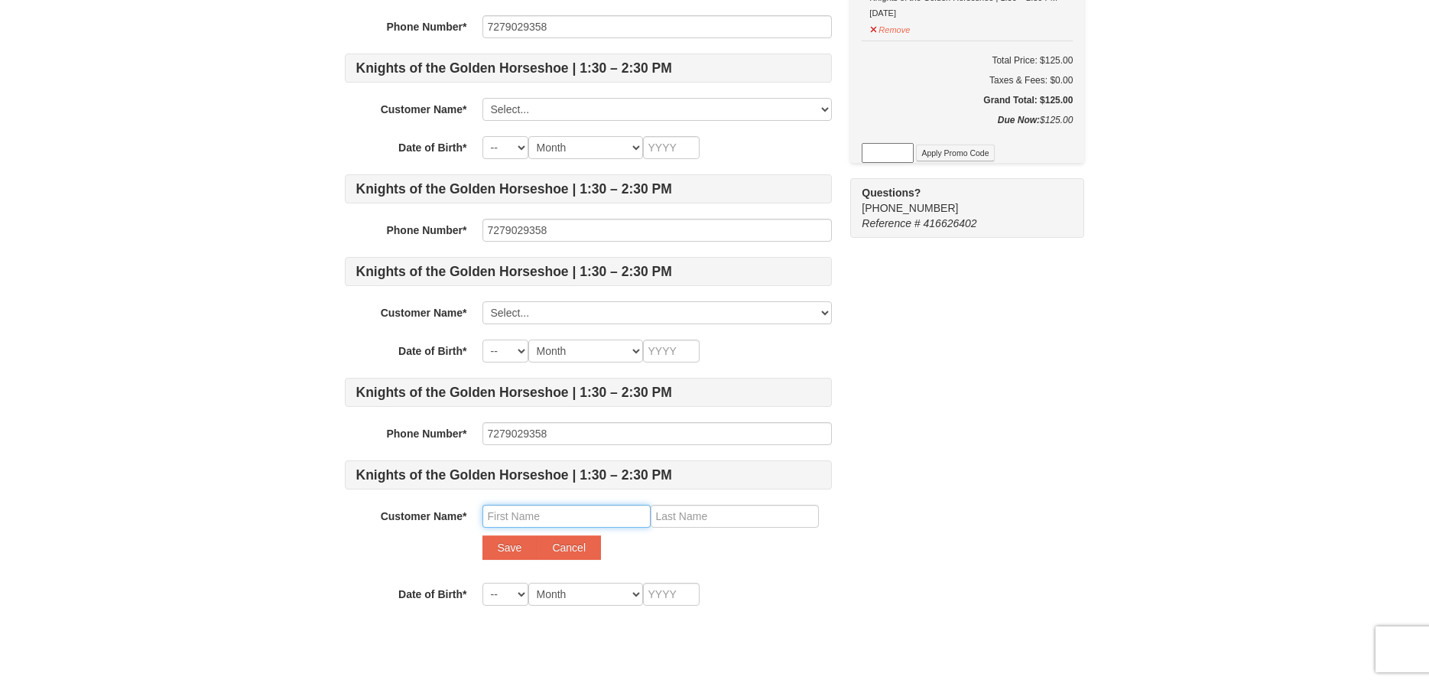
click at [534, 510] on input "text" at bounding box center [567, 516] width 168 height 23
type input "Craig"
type input "Co"
click at [682, 518] on input "Co" at bounding box center [735, 516] width 168 height 23
type input "Cox"
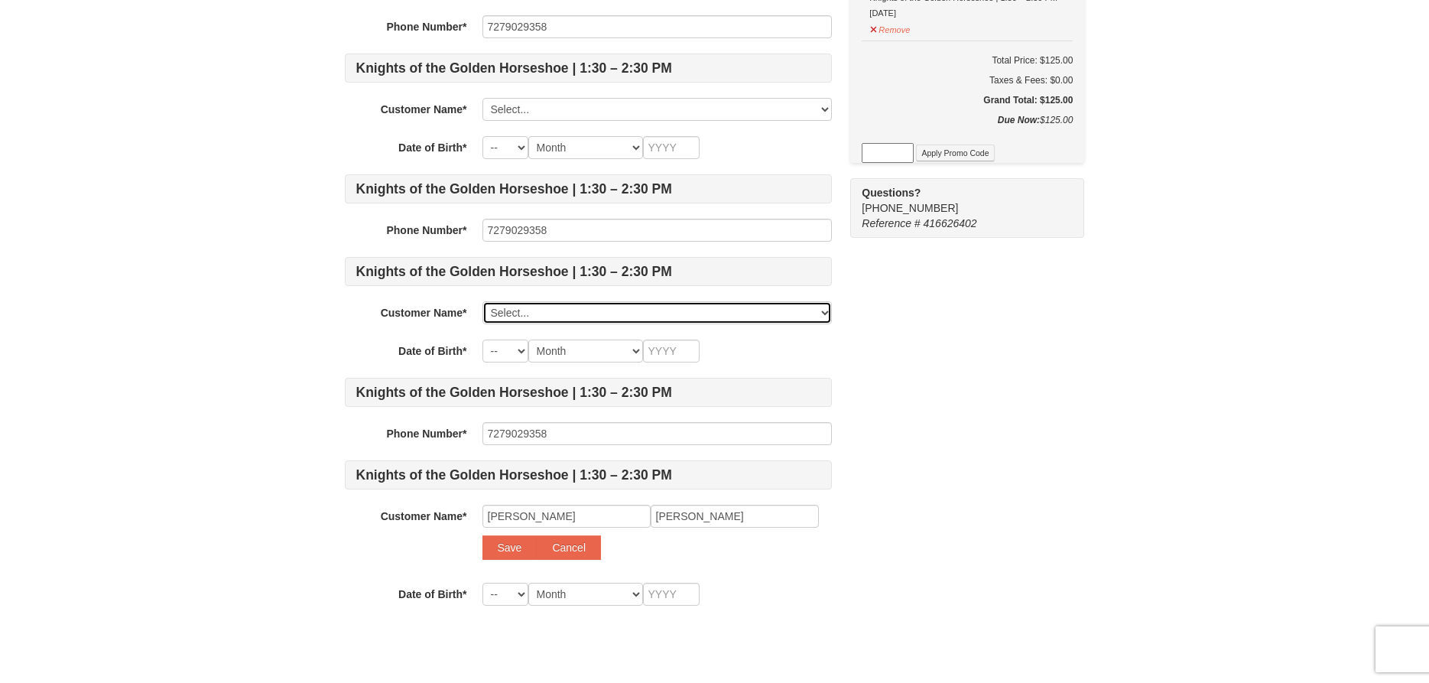
click at [483, 301] on select "Select... Corey Cox Add New..." at bounding box center [657, 312] width 349 height 23
click option "Add New..." at bounding box center [0, 0] width 0 height 0
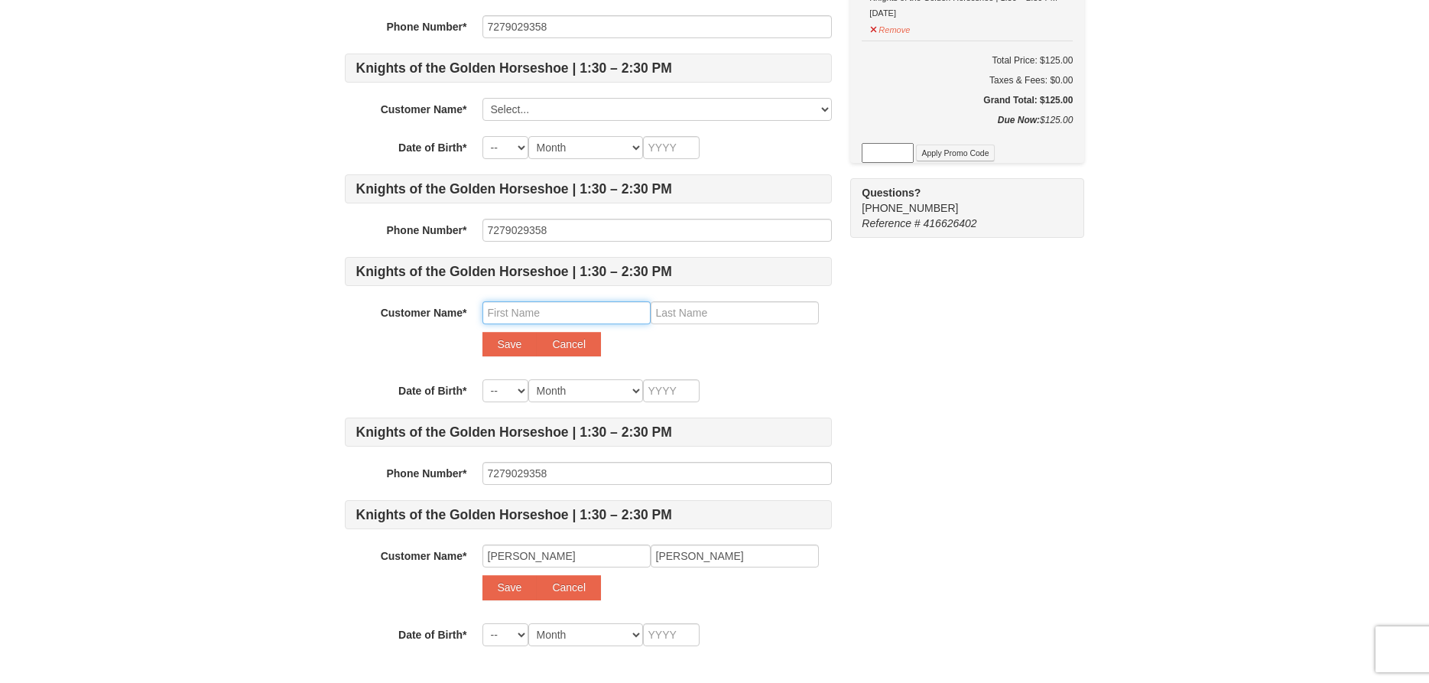
click at [517, 311] on input "text" at bounding box center [567, 312] width 168 height 23
type input "Beth"
type input "Cox"
click at [483, 379] on select "-- 01 02 03 04 05 06 07 08 09 10 11 12 13 14 15 16 17 18 19 20 21 22 23 24 25 2…" at bounding box center [506, 390] width 46 height 23
select select "19"
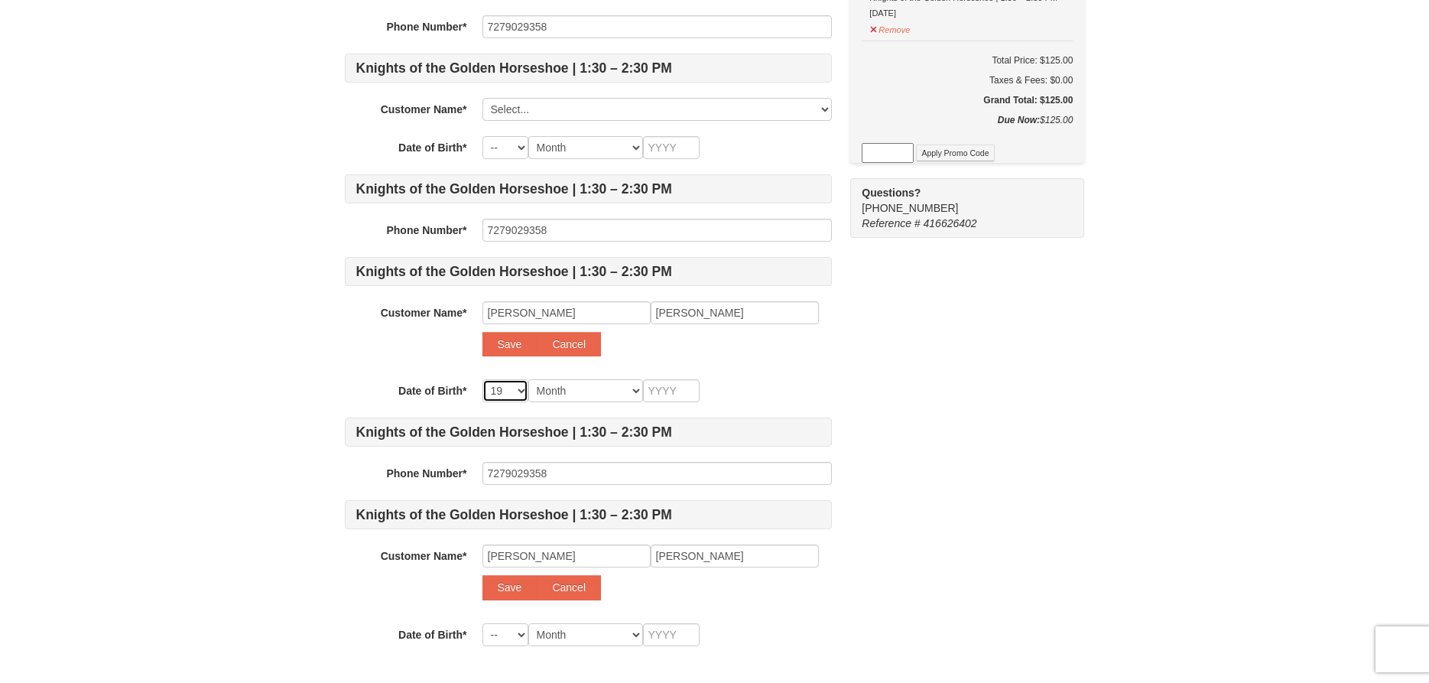
click option "19" at bounding box center [0, 0] width 0 height 0
select select "19"
click at [586, 379] on div "Knights of the Golden Horseshoe | 1:30 – 2:30 PM Phone Number* 7279029358 Knigh…" at bounding box center [588, 105] width 487 height 1082
click at [528, 379] on select "Month January February March April May June July August September October Novem…" at bounding box center [585, 390] width 115 height 23
select select "02"
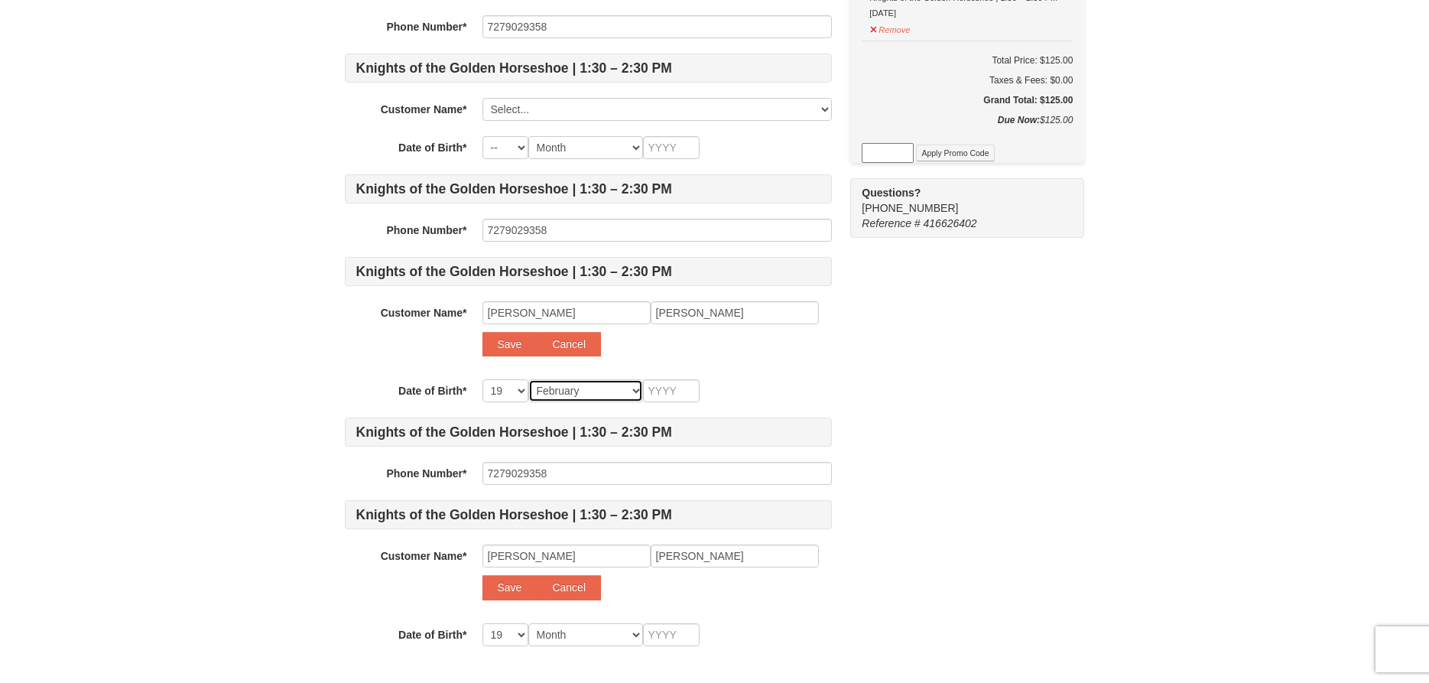
click option "February" at bounding box center [0, 0] width 0 height 0
select select "02"
click at [528, 379] on select "Month January February March April May June July August September October Novem…" at bounding box center [585, 390] width 115 height 23
select select "07"
click option "July" at bounding box center [0, 0] width 0 height 0
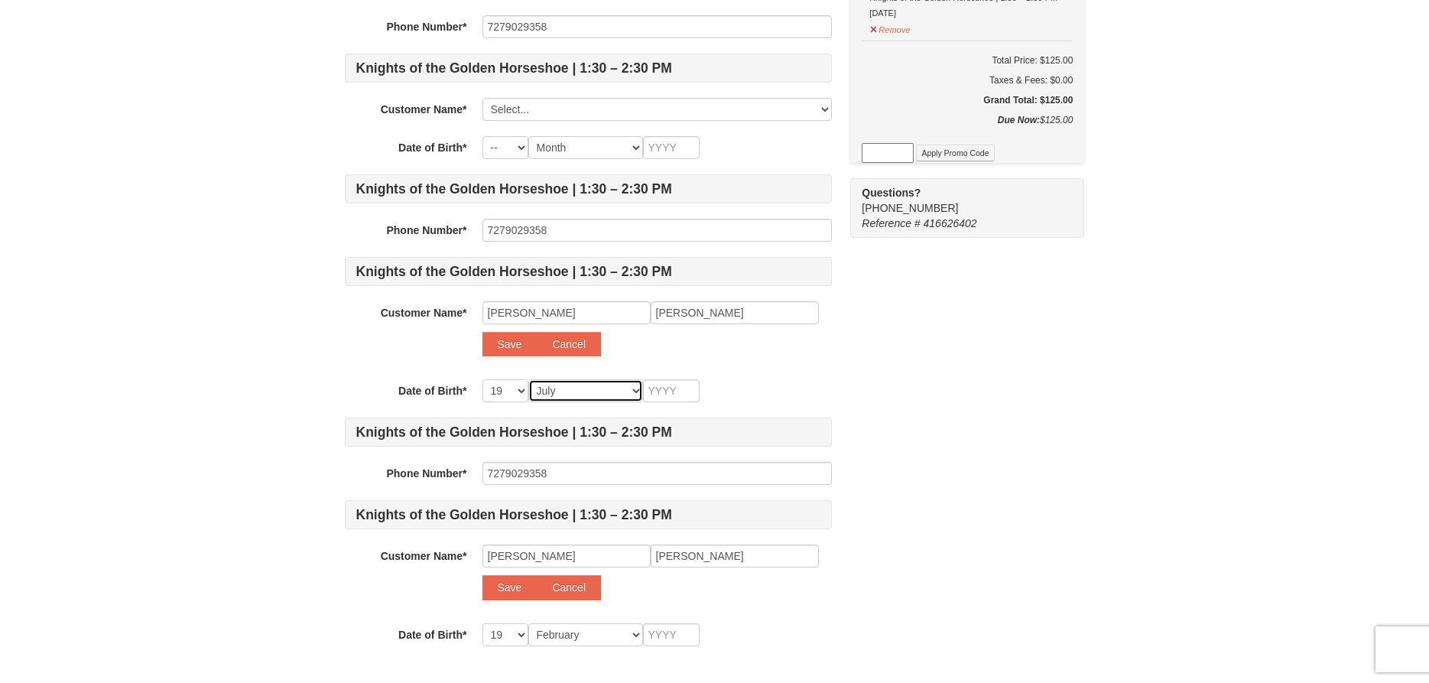
select select "07"
click at [671, 388] on input "text" at bounding box center [671, 390] width 57 height 23
type input "1"
type input "19"
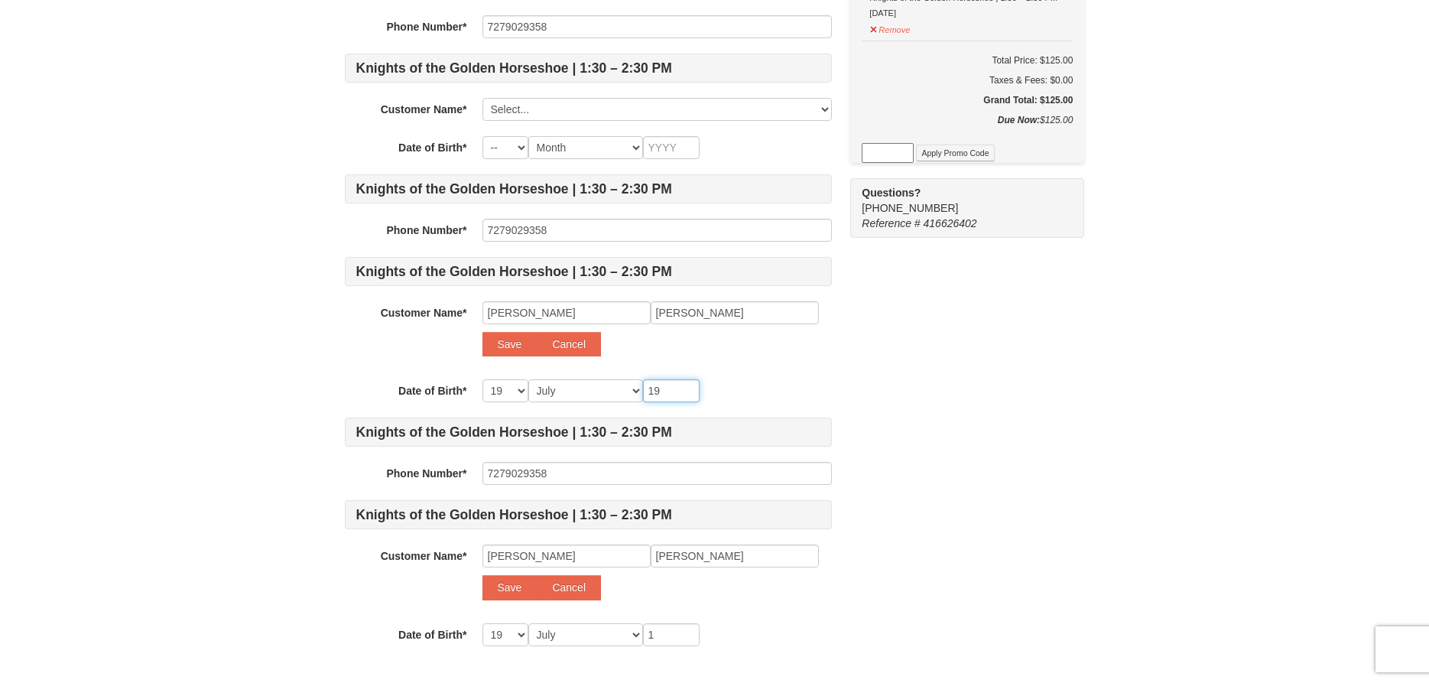
type input "19"
type input "196"
type input "1961"
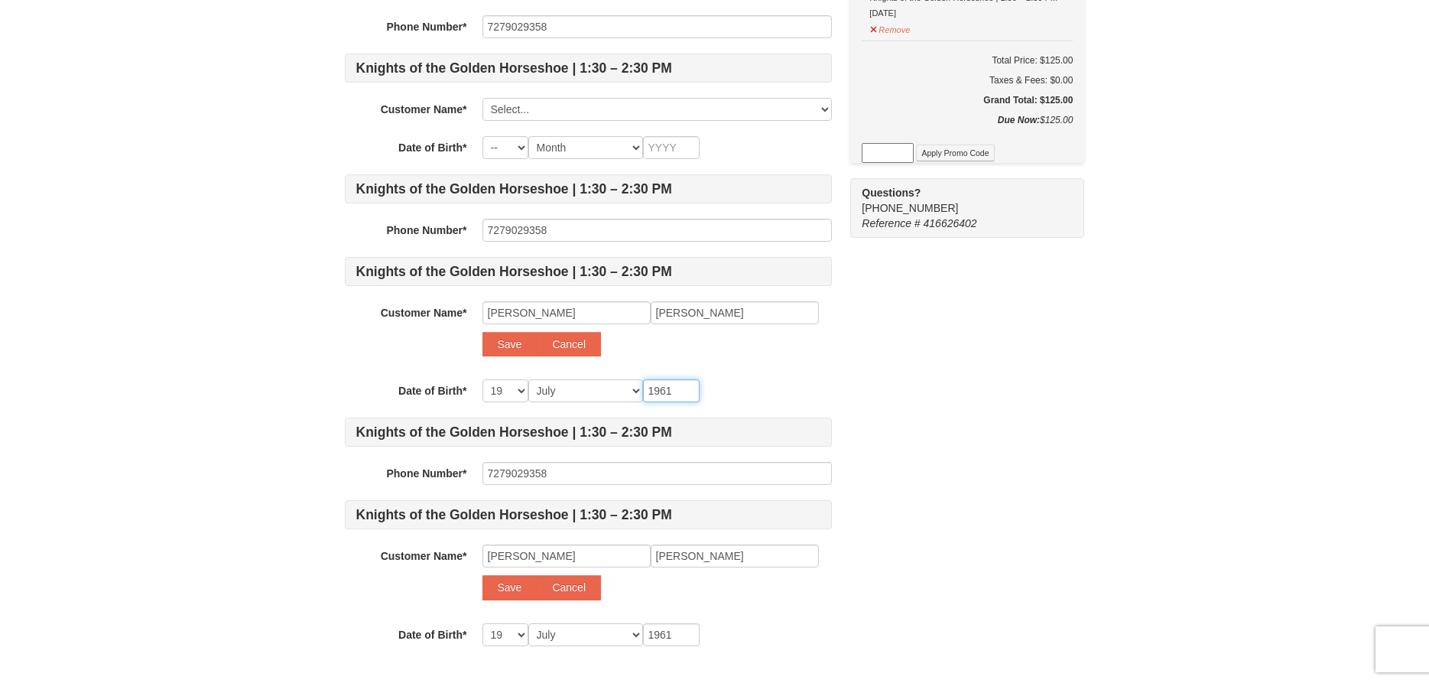
scroll to position [780, 0]
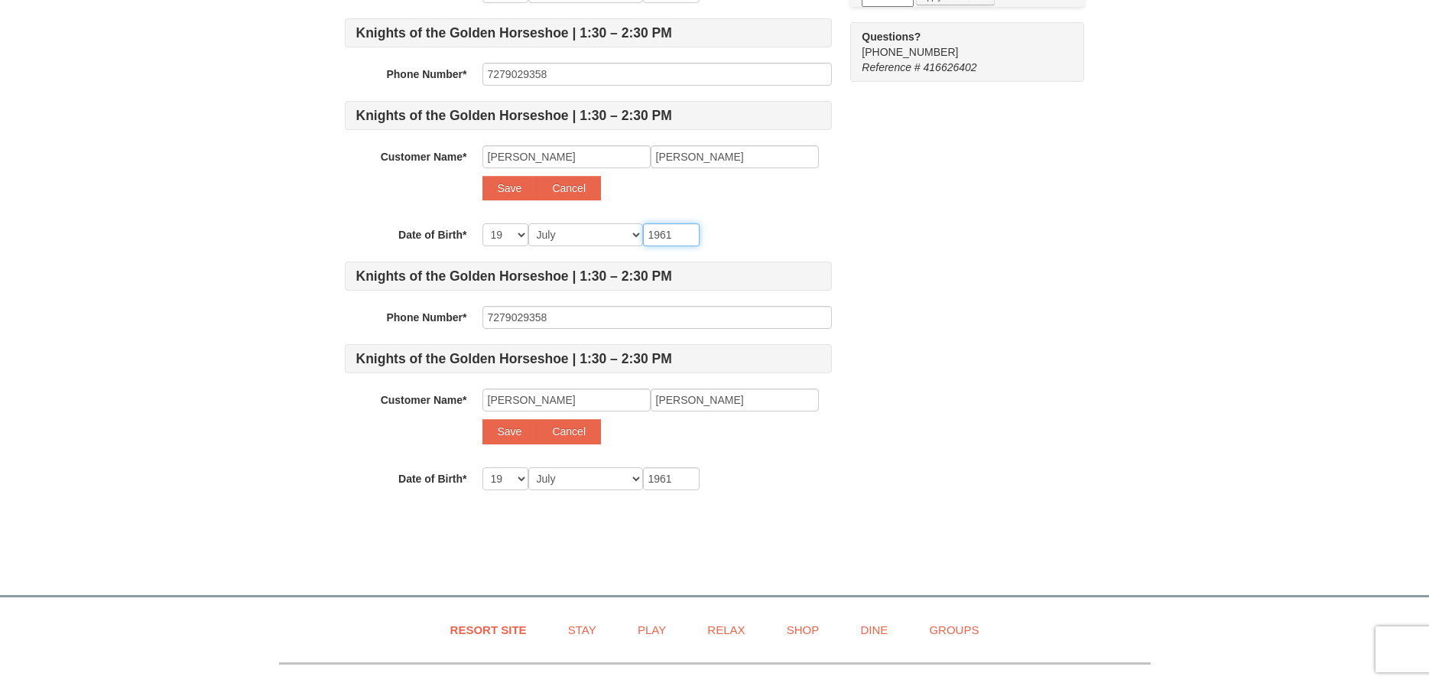
type input "1961"
click at [665, 486] on input "1961" at bounding box center [671, 478] width 57 height 23
type input "196"
type input "19"
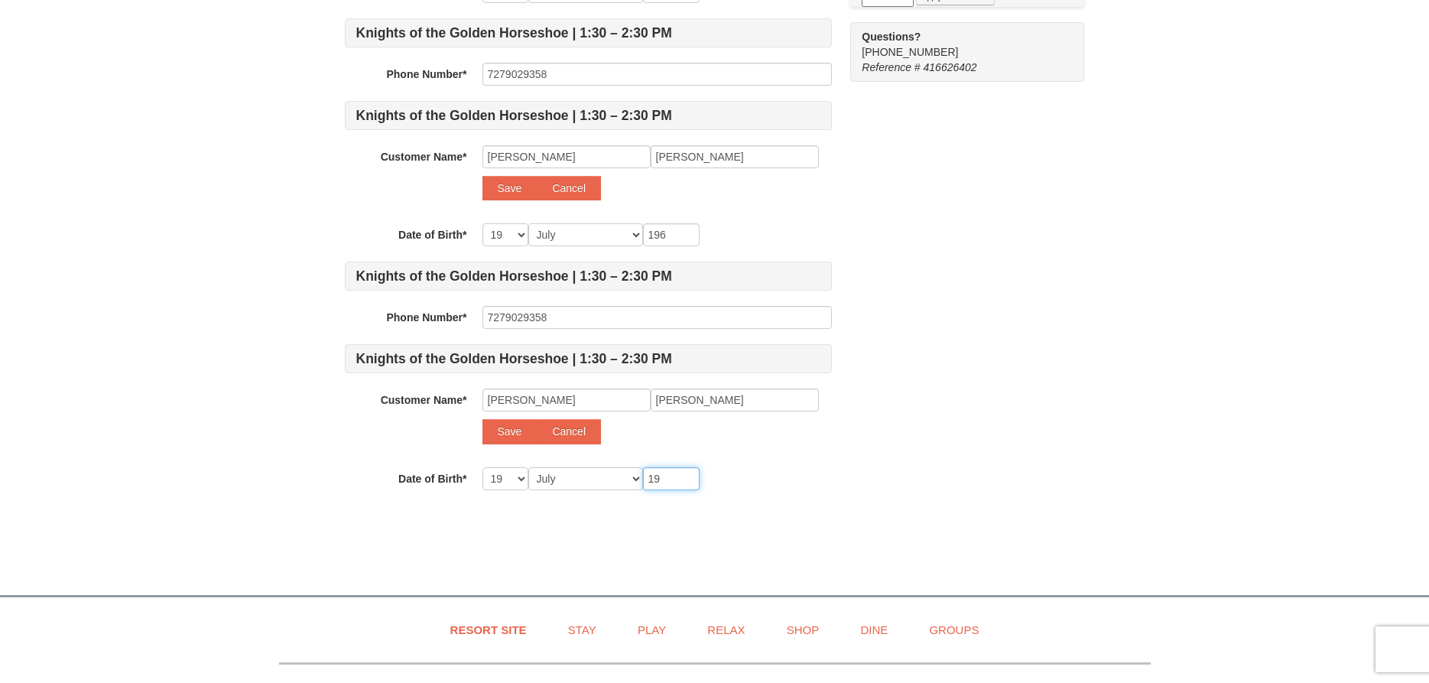
type input "19"
type input "195"
type input "1955"
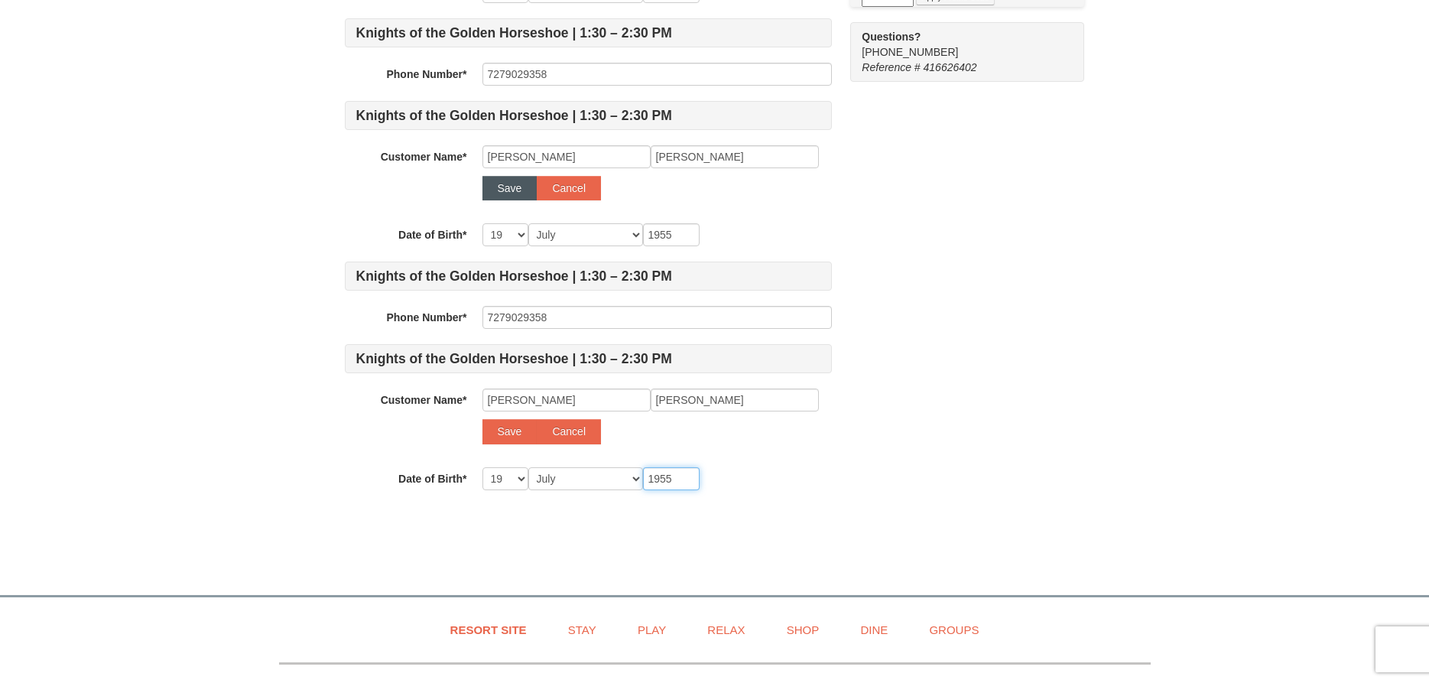
type input "195"
type input "19"
type input "196"
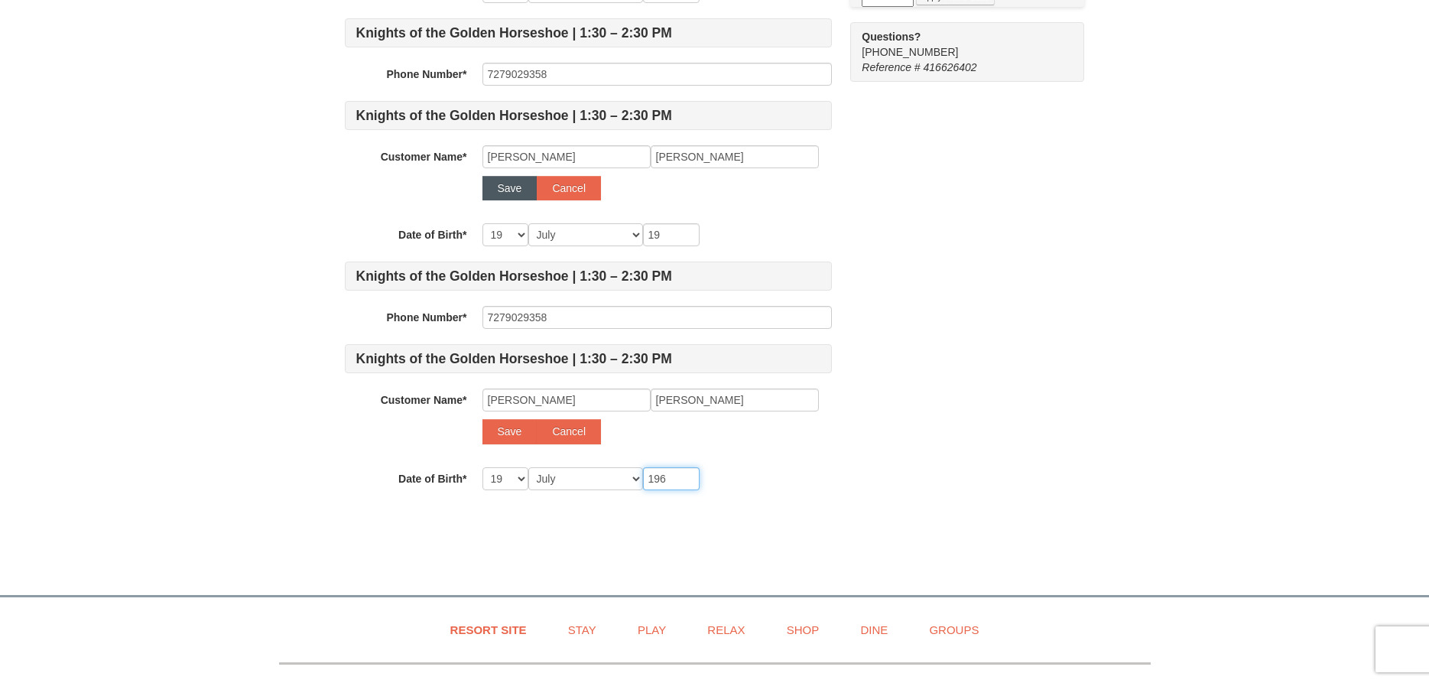
type input "196"
type input "1961"
click at [522, 187] on button "Save" at bounding box center [510, 188] width 55 height 24
select select
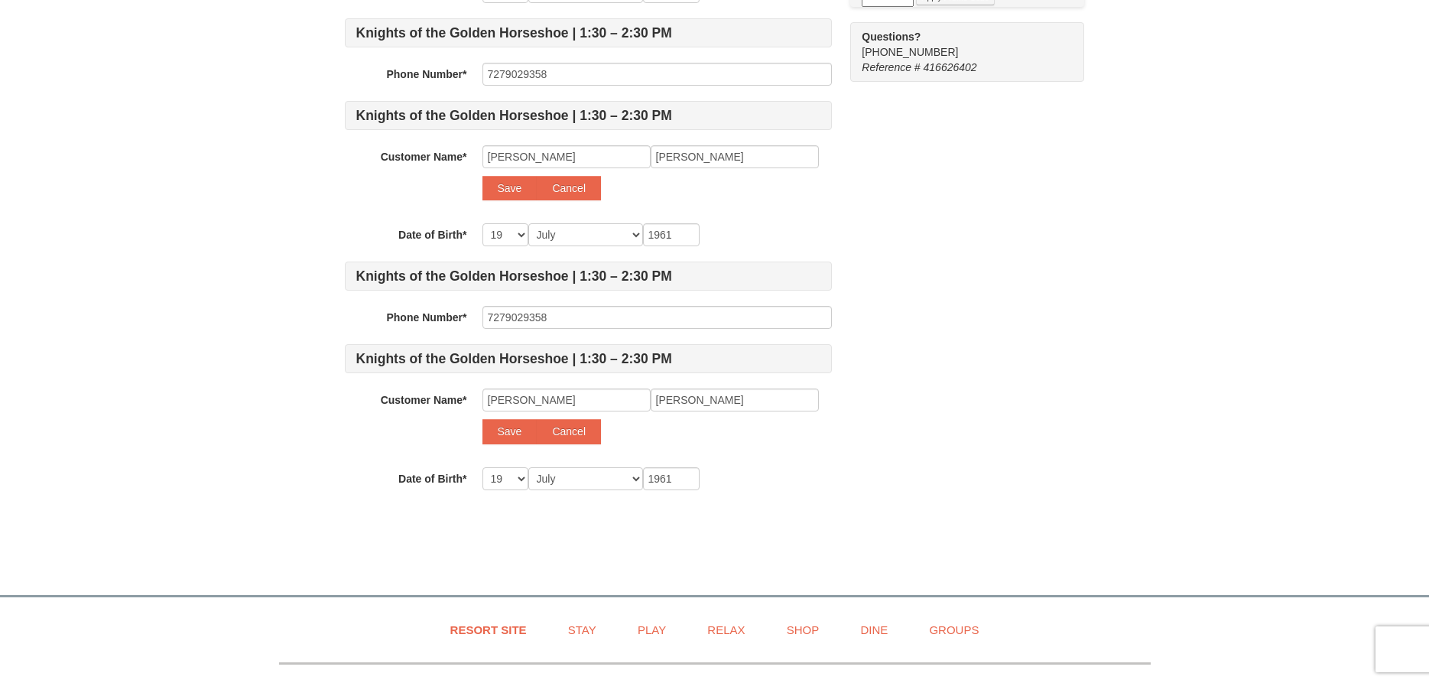
select select
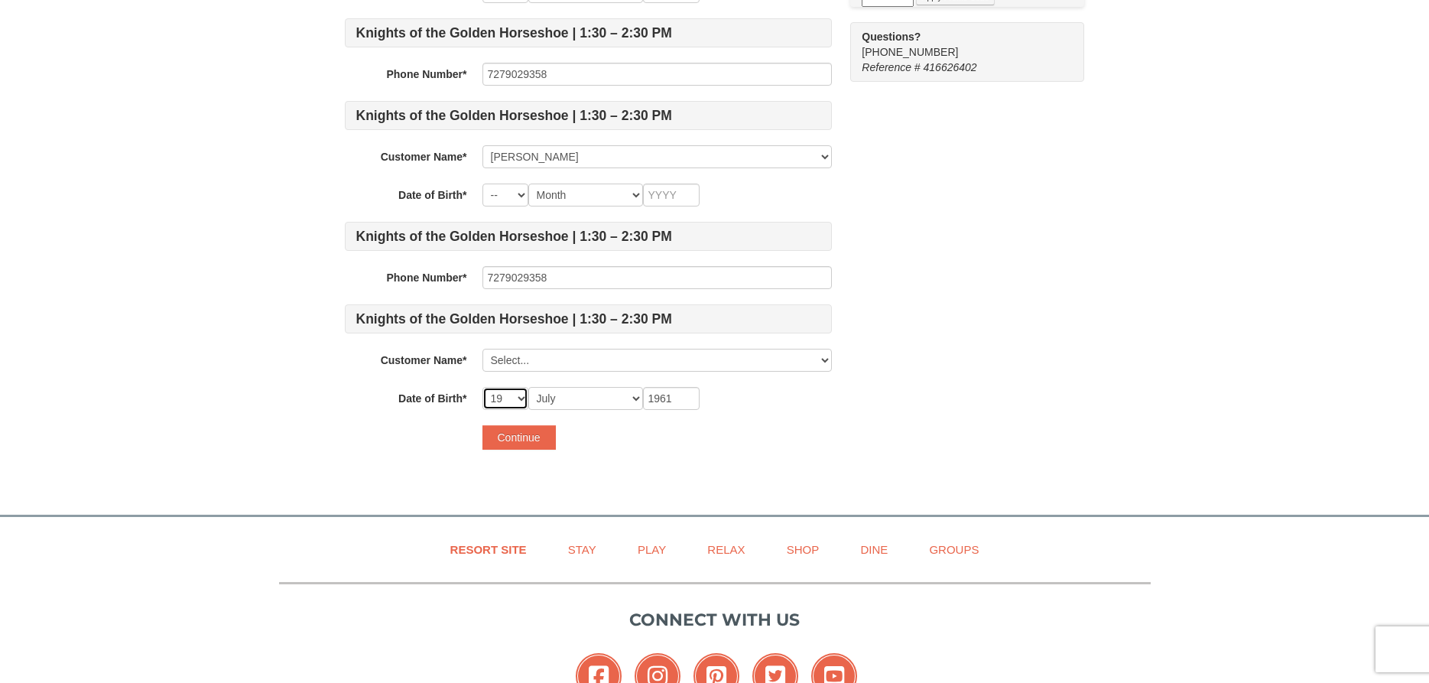
click at [483, 387] on select "-- 01 02 03 04 05 06 07 08 09 10 11 12 13 14 15 16 17 18 19 20 21 22 23 24 25 2…" at bounding box center [506, 398] width 46 height 23
click at [518, 395] on select "-- 01 02 03 04 05 06 07 08 09 10 11 12 13 14 15 16 17 18 19 20 21 22 23 24 25 2…" at bounding box center [506, 398] width 46 height 23
click at [483, 349] on select "Select... Corey Cox Beth Cox Add New..." at bounding box center [657, 360] width 349 height 23
click option "Add New..." at bounding box center [0, 0] width 0 height 0
select select
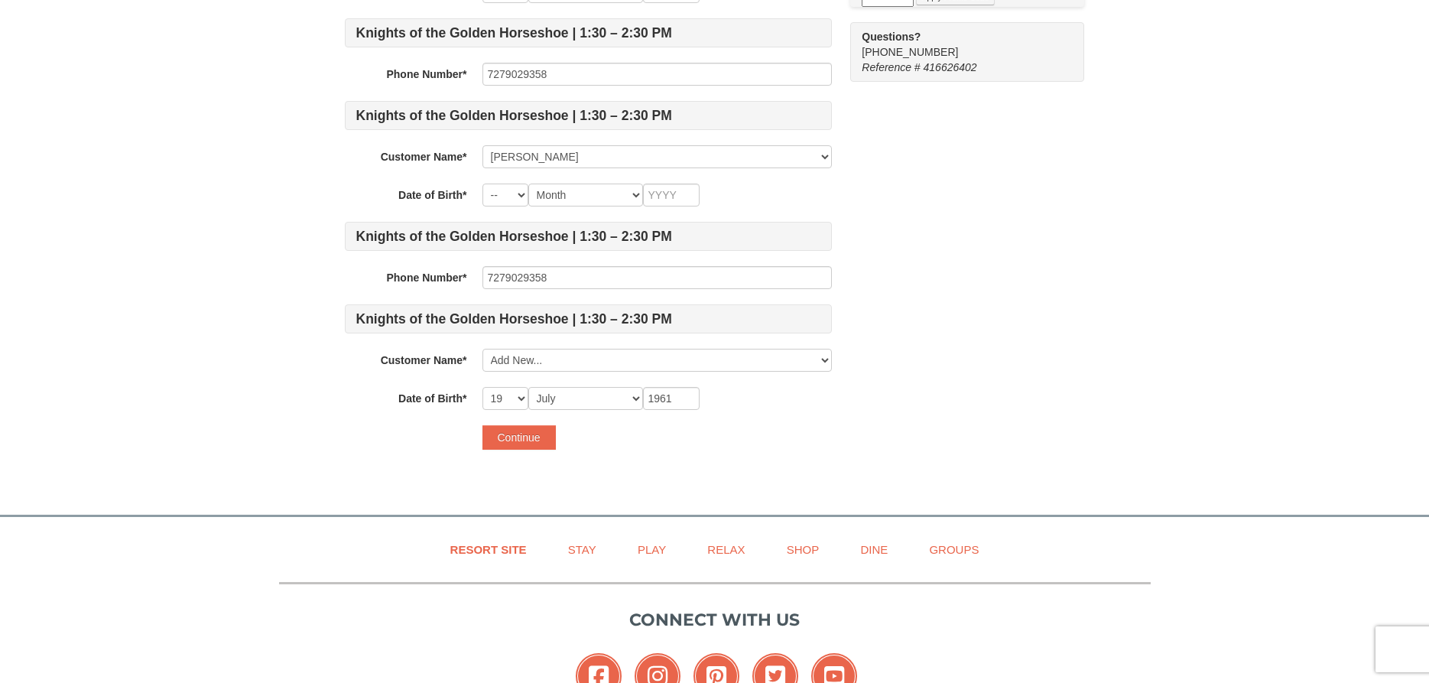
select select
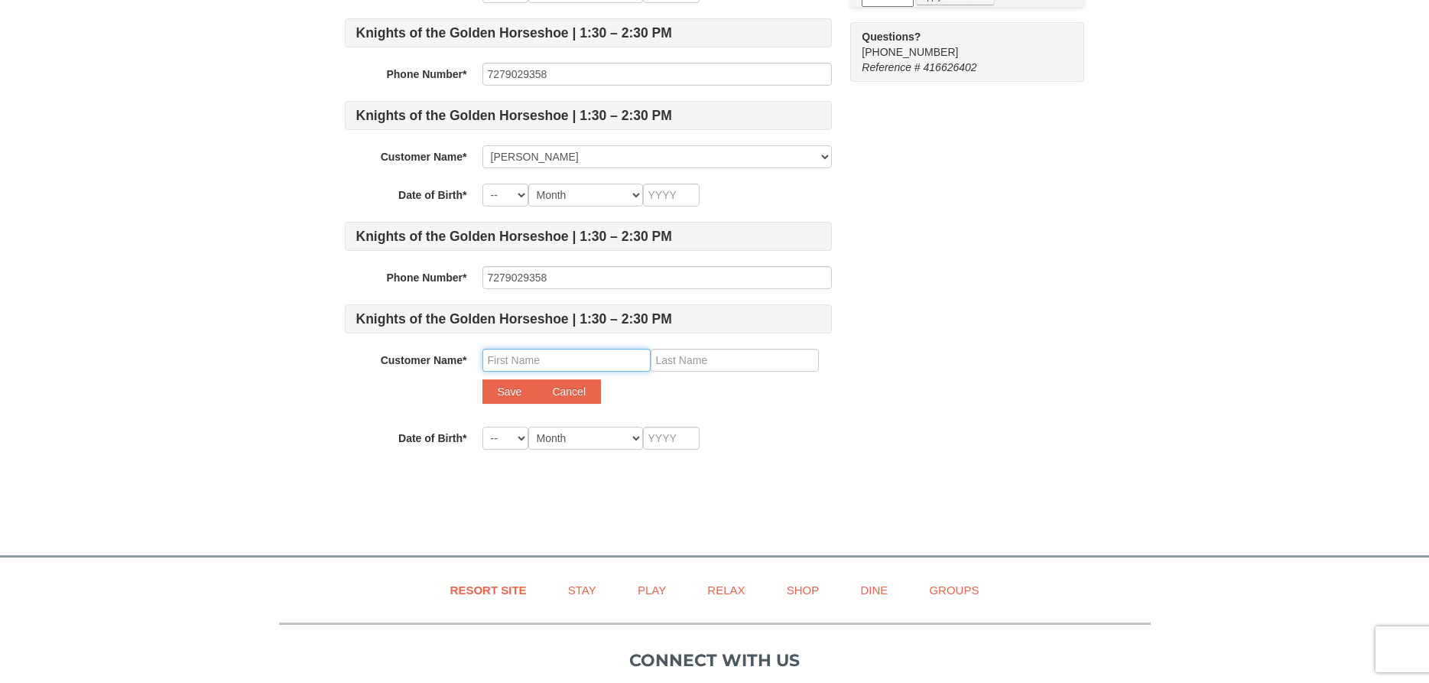
click at [522, 362] on input "text" at bounding box center [567, 360] width 168 height 23
type input "craig"
type input "Cox"
click at [494, 357] on input "craig" at bounding box center [567, 360] width 168 height 23
type input "Craig"
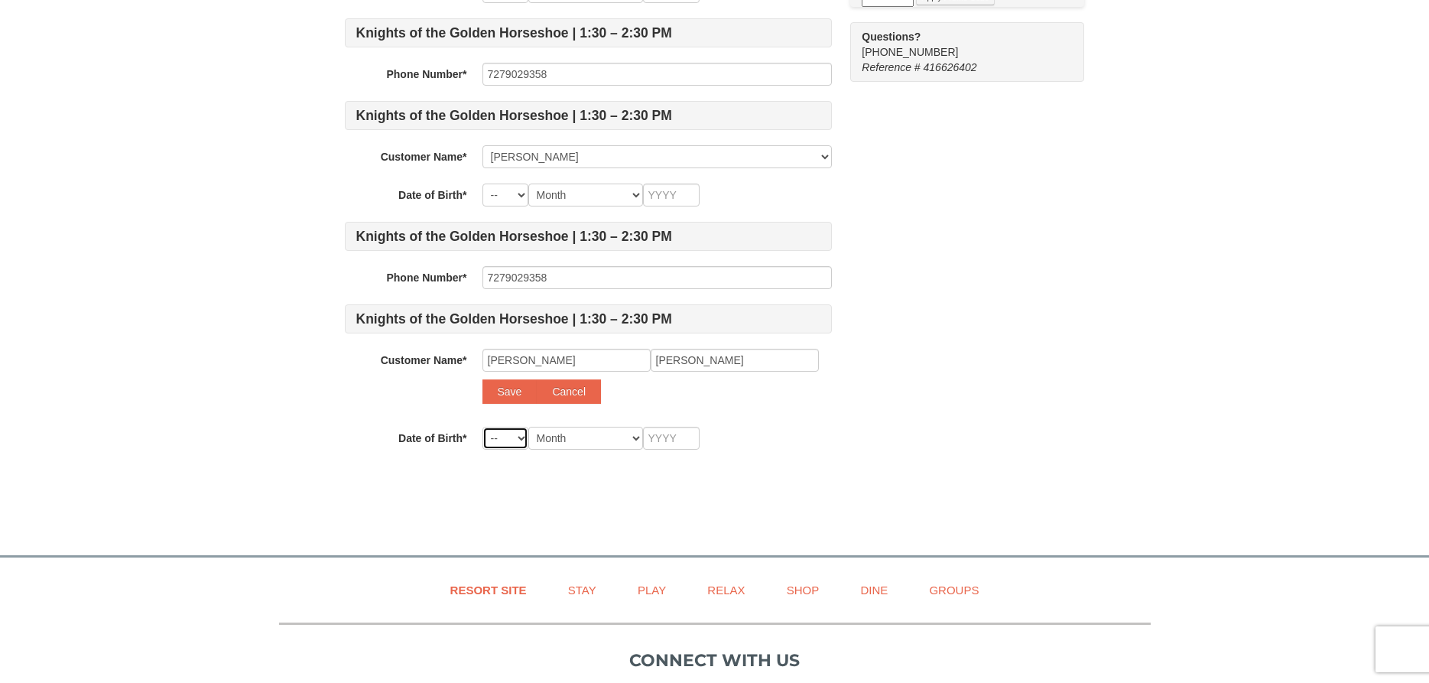
click at [483, 427] on select "-- 01 02 03 04 05 06 07 08 09 10 11 12 13 14 15 16 17 18 19 20 21 22 23 24 25 2…" at bounding box center [506, 438] width 46 height 23
select select "04"
click option "04" at bounding box center [0, 0] width 0 height 0
click at [528, 427] on select "Month January February March April May June July August September October Novem…" at bounding box center [585, 438] width 115 height 23
select select "01"
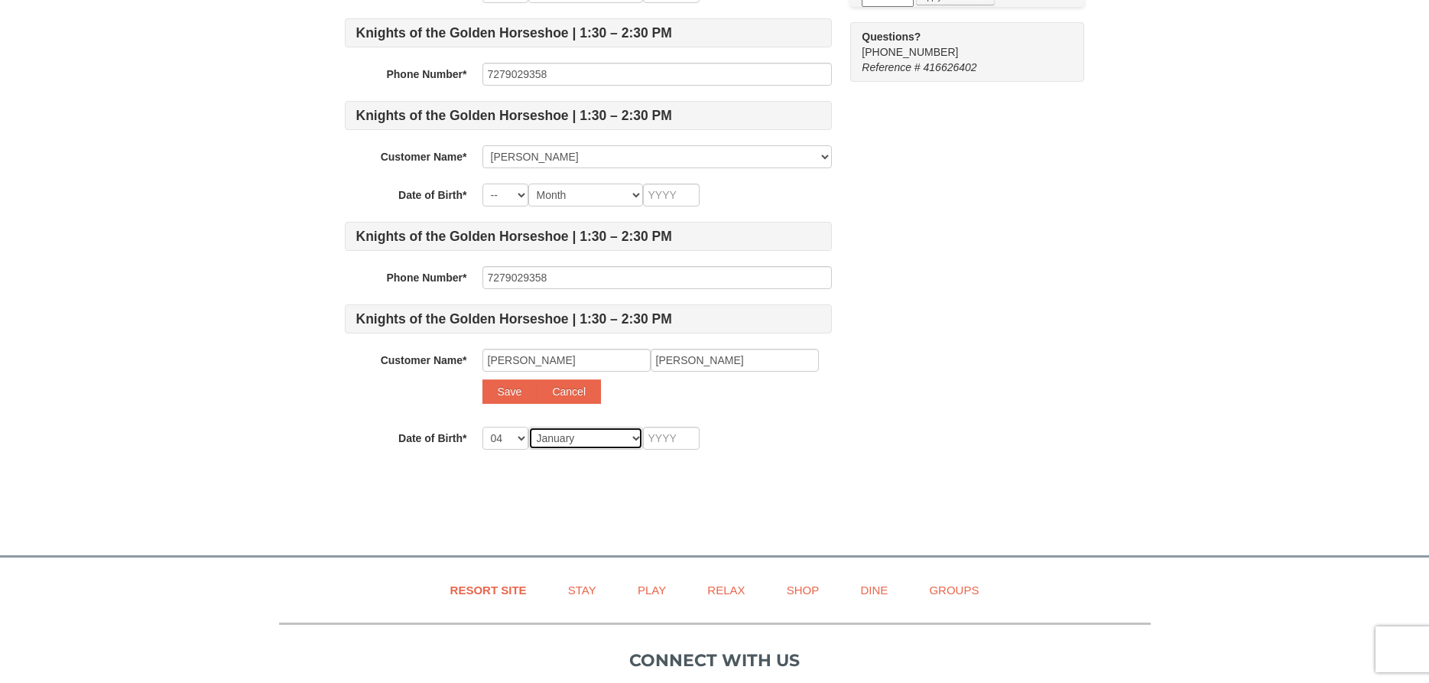
click option "January" at bounding box center [0, 0] width 0 height 0
click at [661, 429] on input "text" at bounding box center [671, 438] width 57 height 23
type input "1955"
click at [512, 394] on button "Save" at bounding box center [510, 391] width 55 height 24
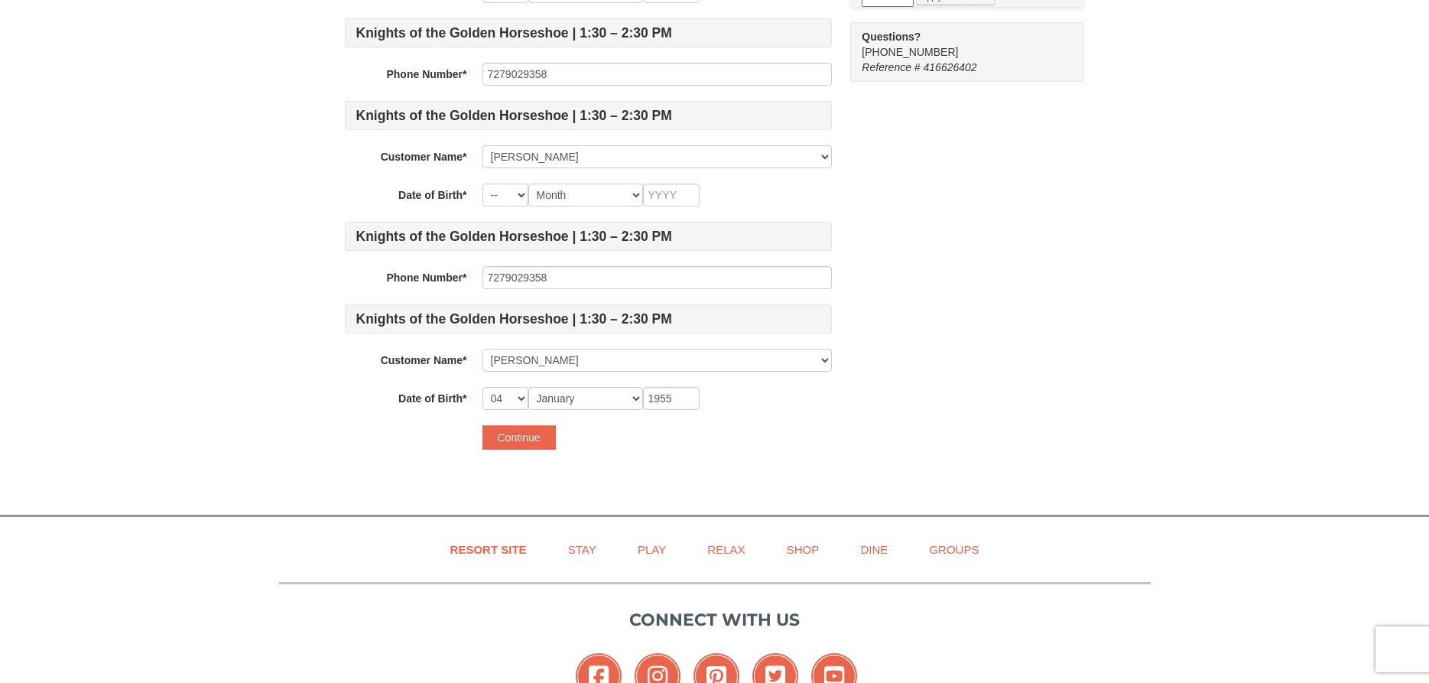
select select
click at [483, 184] on select "-- 01 02 03 04 05 06 07 08 09 10 11 12 13 14 15 16 17 18 19 20 21 22 23 24 25 2…" at bounding box center [506, 195] width 46 height 23
select select "19"
click option "19" at bounding box center [0, 0] width 0 height 0
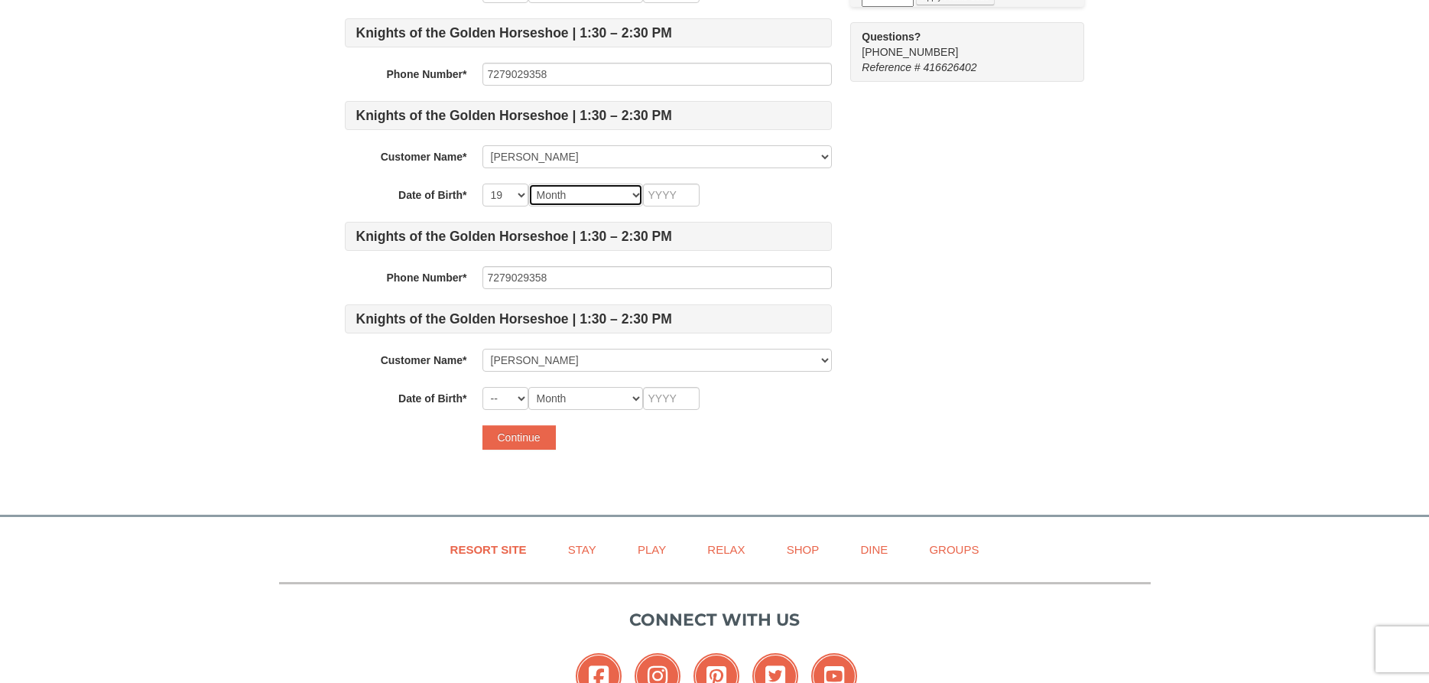
click at [528, 184] on select "Month January February March April May June July August September October Novem…" at bounding box center [585, 195] width 115 height 23
select select "07"
click option "July" at bounding box center [0, 0] width 0 height 0
click at [665, 194] on input "text" at bounding box center [671, 195] width 57 height 23
type input "1961"
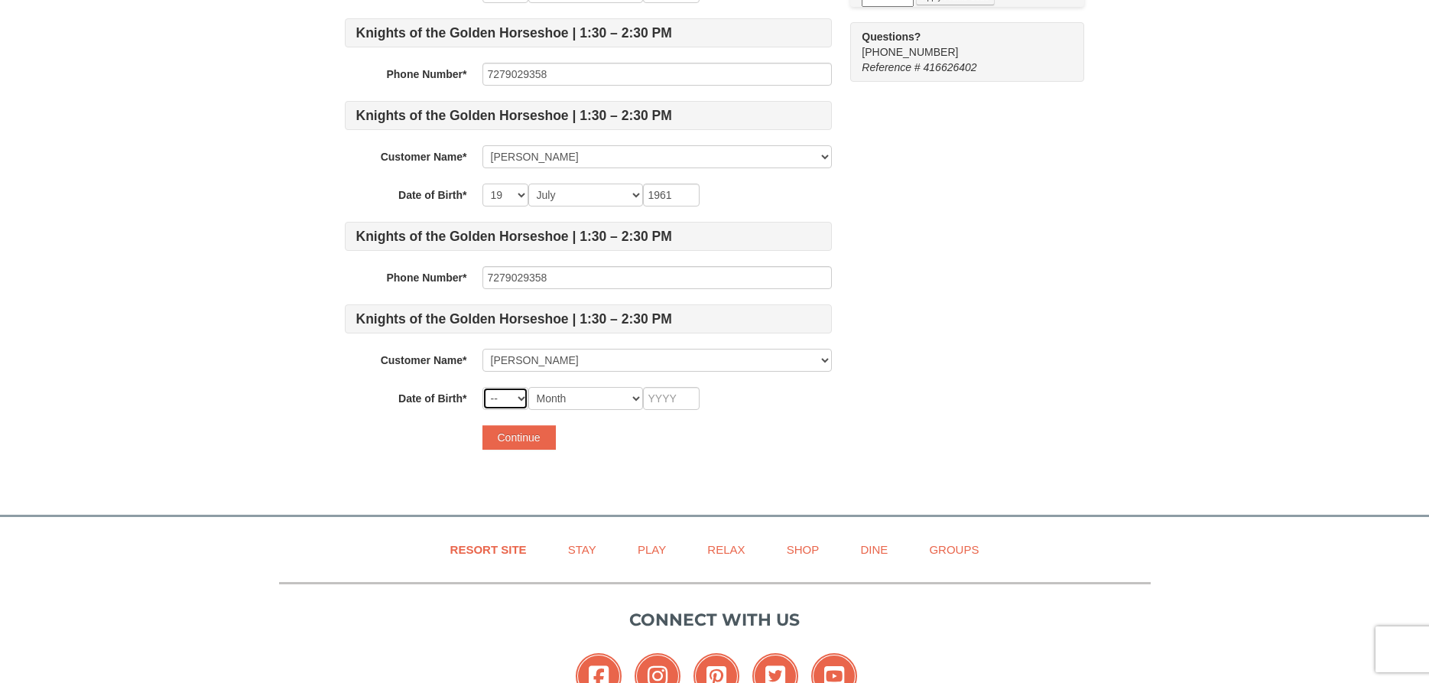
click at [483, 387] on select "-- 01 02 03 04 05 06 07 08 09 10 11 12 13 14 15 16 17 18 19 20 21 22 23 24 25 2…" at bounding box center [506, 398] width 46 height 23
select select "04"
click option "04" at bounding box center [0, 0] width 0 height 0
click at [528, 387] on select "Month January February March April May June July August September October Novem…" at bounding box center [585, 398] width 115 height 23
select select "01"
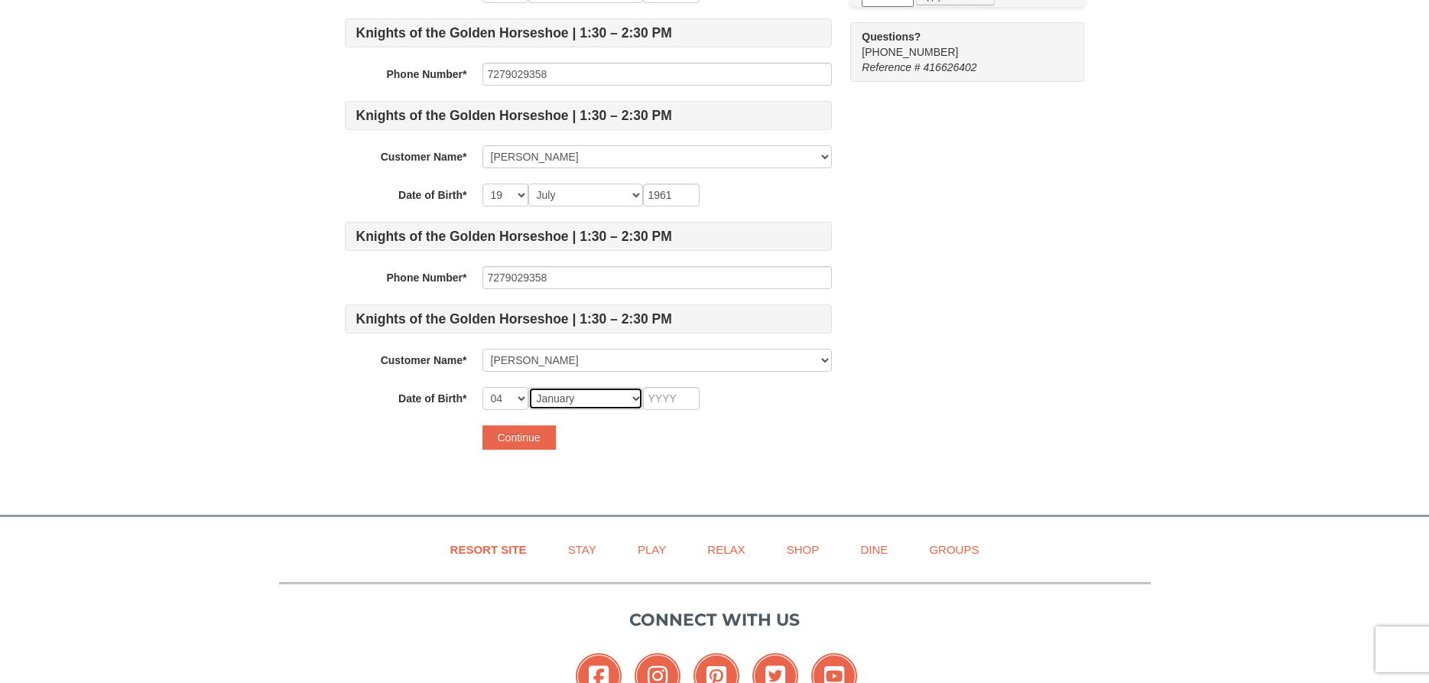
click option "January" at bounding box center [0, 0] width 0 height 0
click at [661, 400] on input "text" at bounding box center [671, 398] width 57 height 23
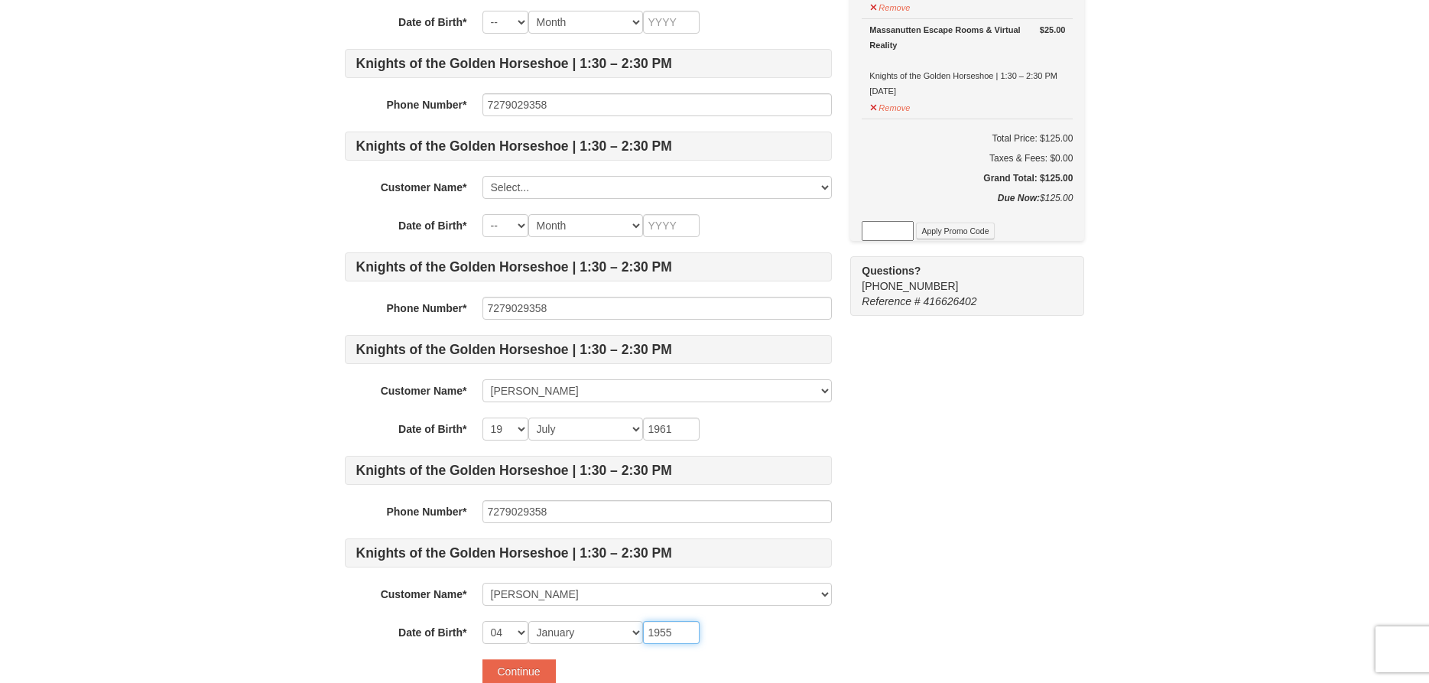
scroll to position [468, 0]
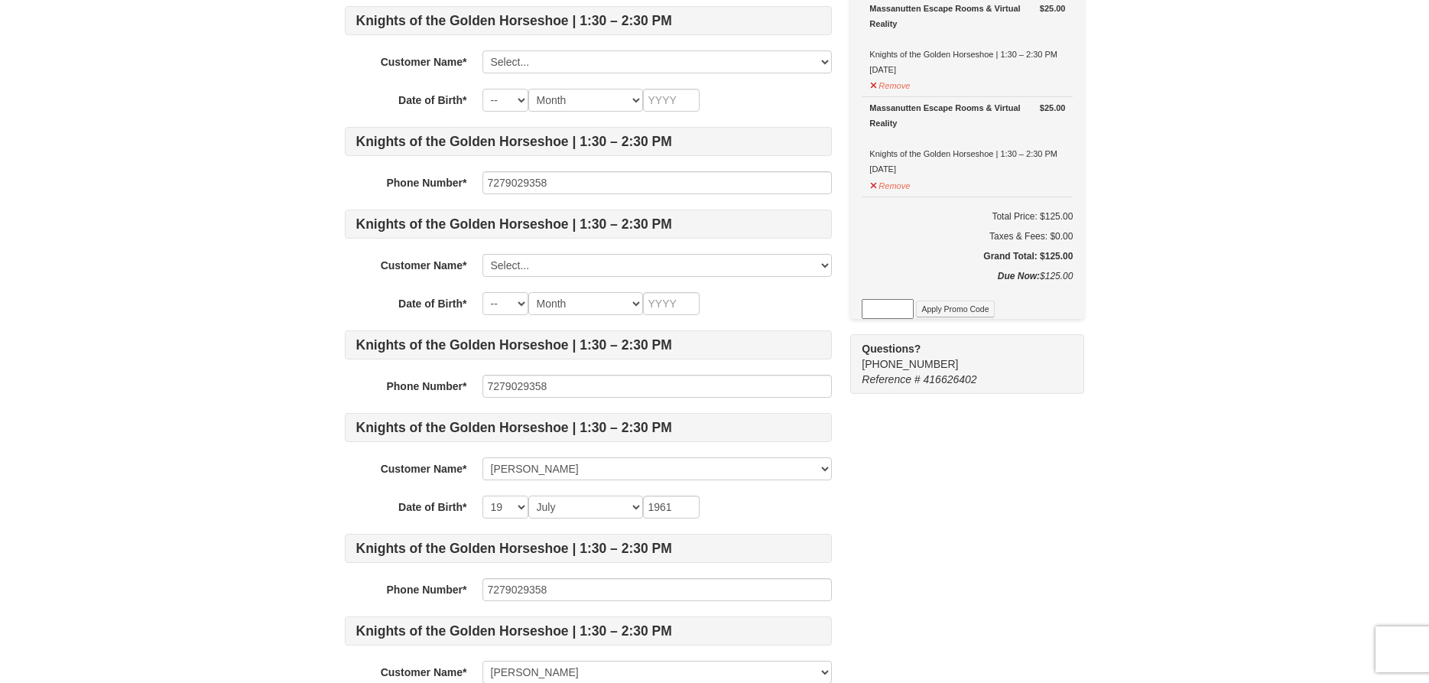
type input "1955"
click at [483, 254] on select "Select... Corey Cox Beth Cox Craig Cox Add New..." at bounding box center [657, 265] width 349 height 23
click option "Add New..." at bounding box center [0, 0] width 0 height 0
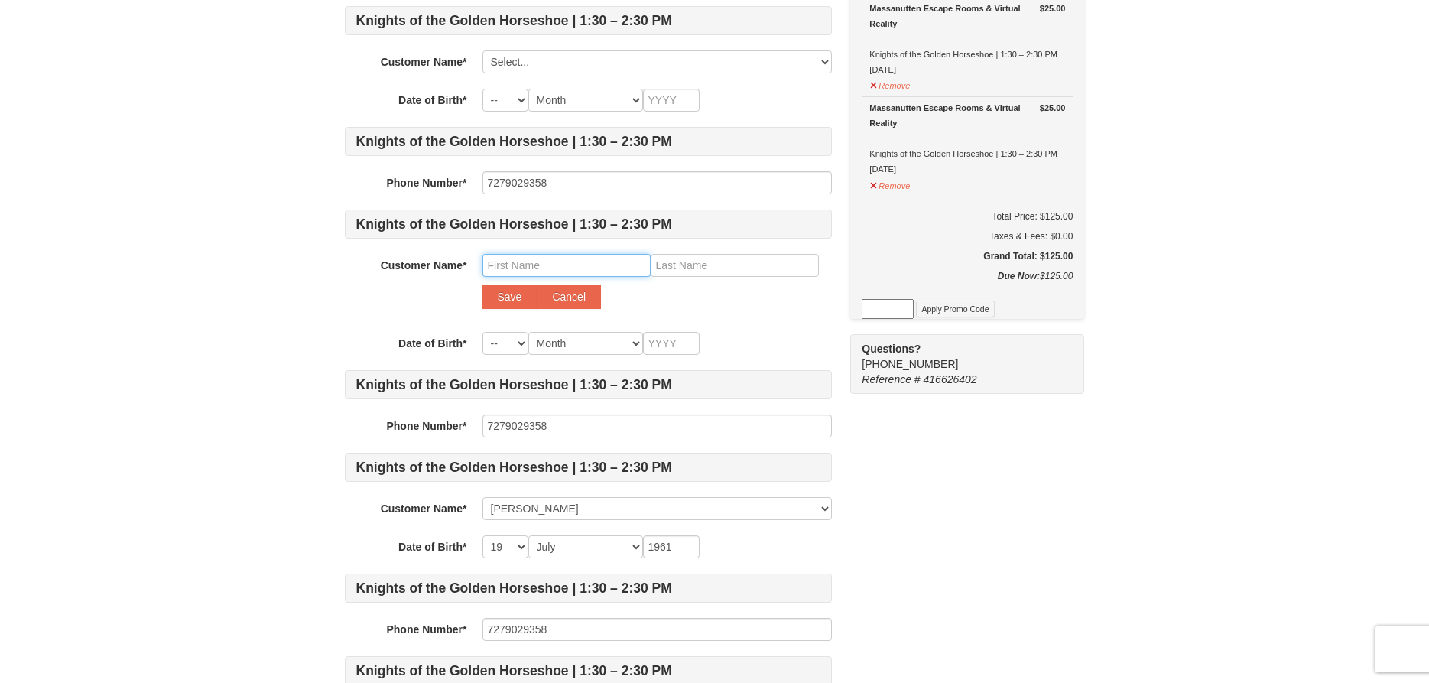
click at [526, 267] on input "text" at bounding box center [567, 265] width 168 height 23
type input "Madison"
type input "Cox"
click at [483, 332] on select "-- 01 02 03 04 05 06 07 08 09 10 11 12 13 14 15 16 17 18 19 20 21 22 23 24 25 2…" at bounding box center [506, 343] width 46 height 23
select select "23"
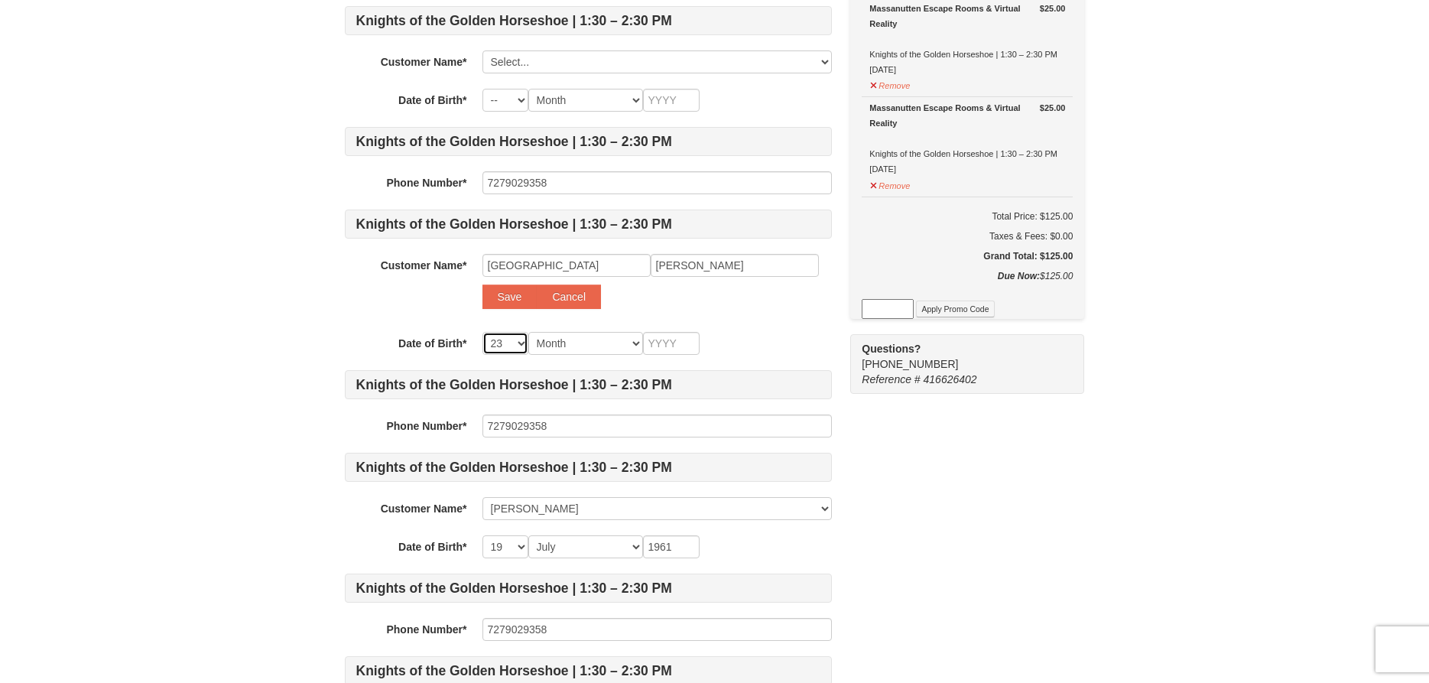
click option "23" at bounding box center [0, 0] width 0 height 0
click at [528, 332] on select "Month January February March April May June July August September October Novem…" at bounding box center [585, 343] width 115 height 23
select select "08"
click option "August" at bounding box center [0, 0] width 0 height 0
click at [671, 346] on input "text" at bounding box center [671, 343] width 57 height 23
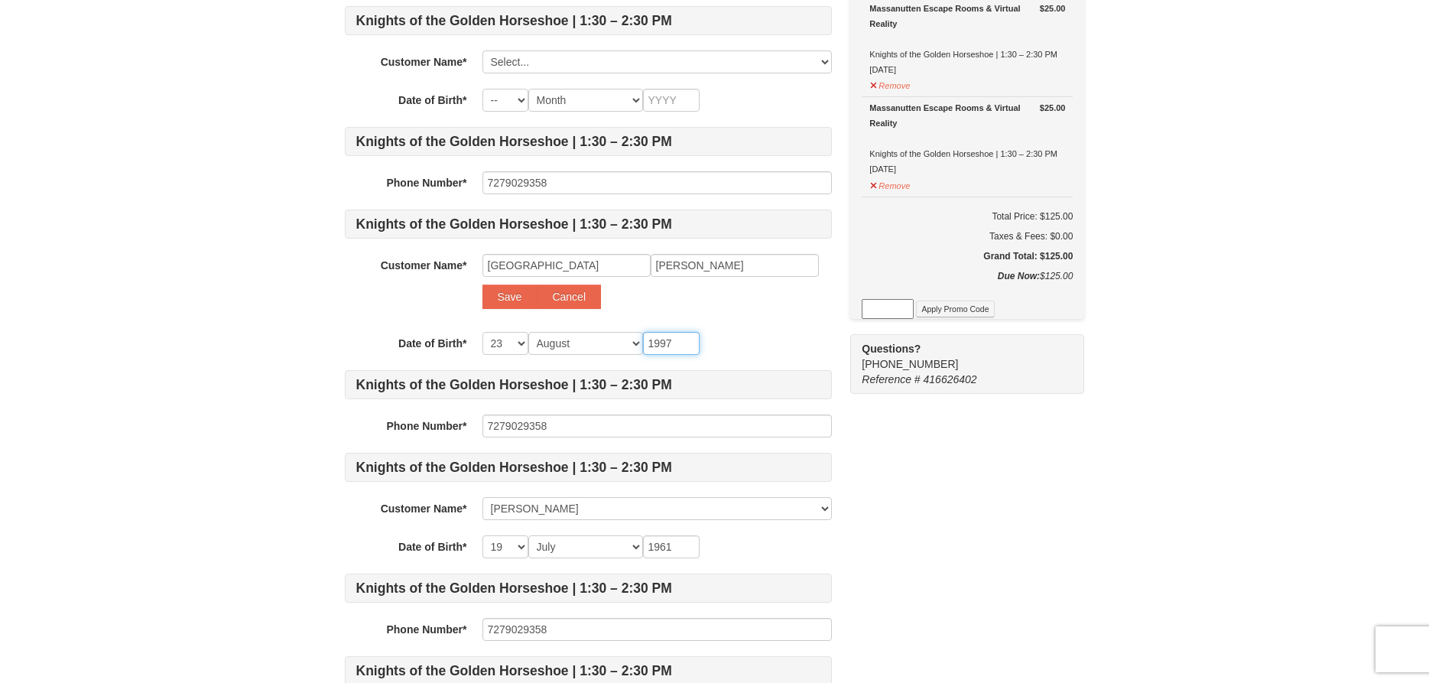
type input "1997"
click at [717, 311] on div "Customer Name* Select... Corey Cox Beth Cox Craig Cox Add New... Madison Cox Sa…" at bounding box center [588, 285] width 487 height 63
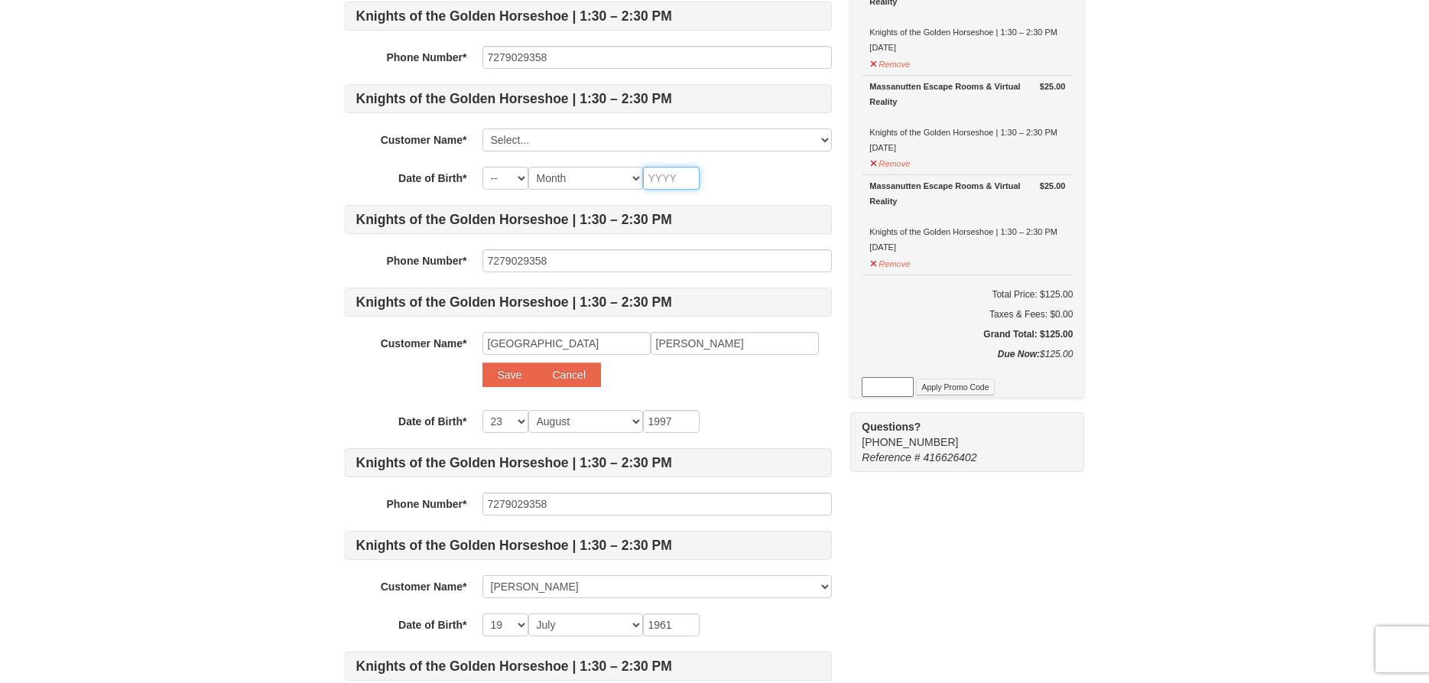
click at [668, 181] on input "text" at bounding box center [671, 178] width 57 height 23
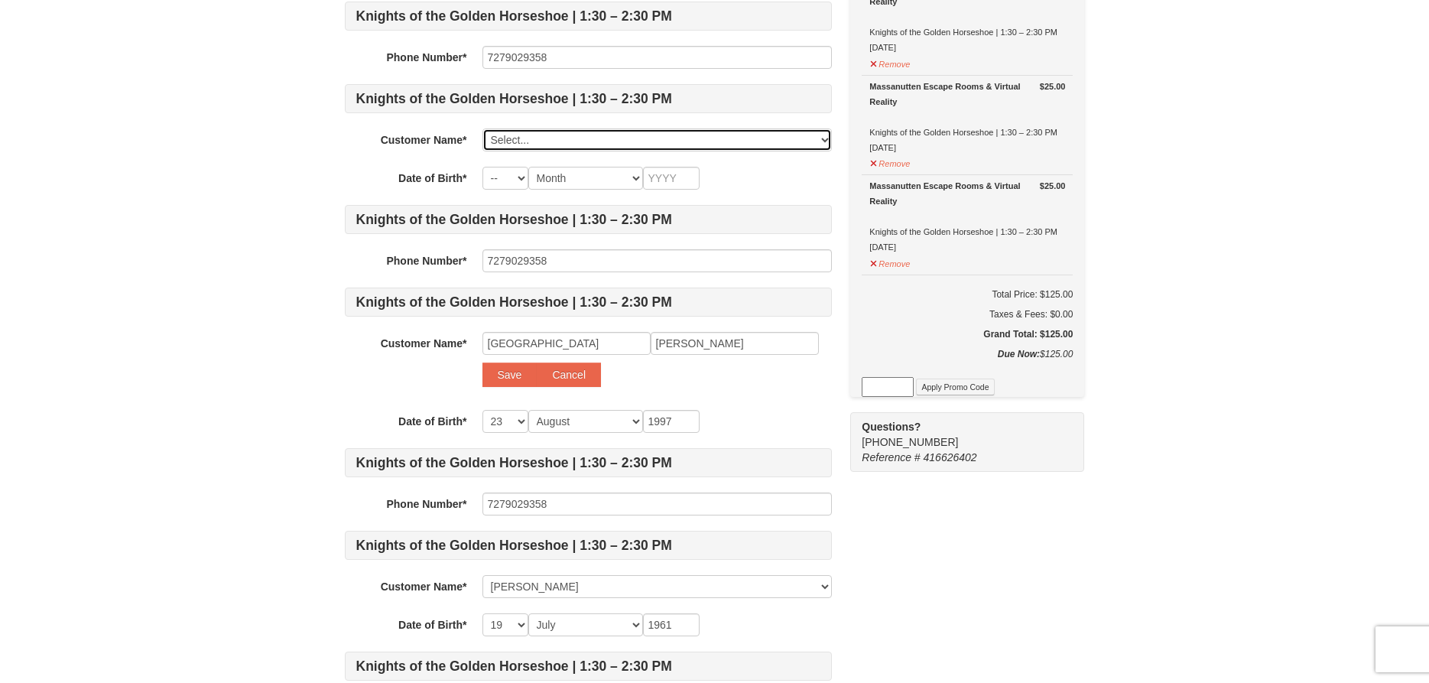
click at [483, 128] on select "Select... Corey Cox Beth Cox Craig Cox Add New..." at bounding box center [657, 139] width 349 height 23
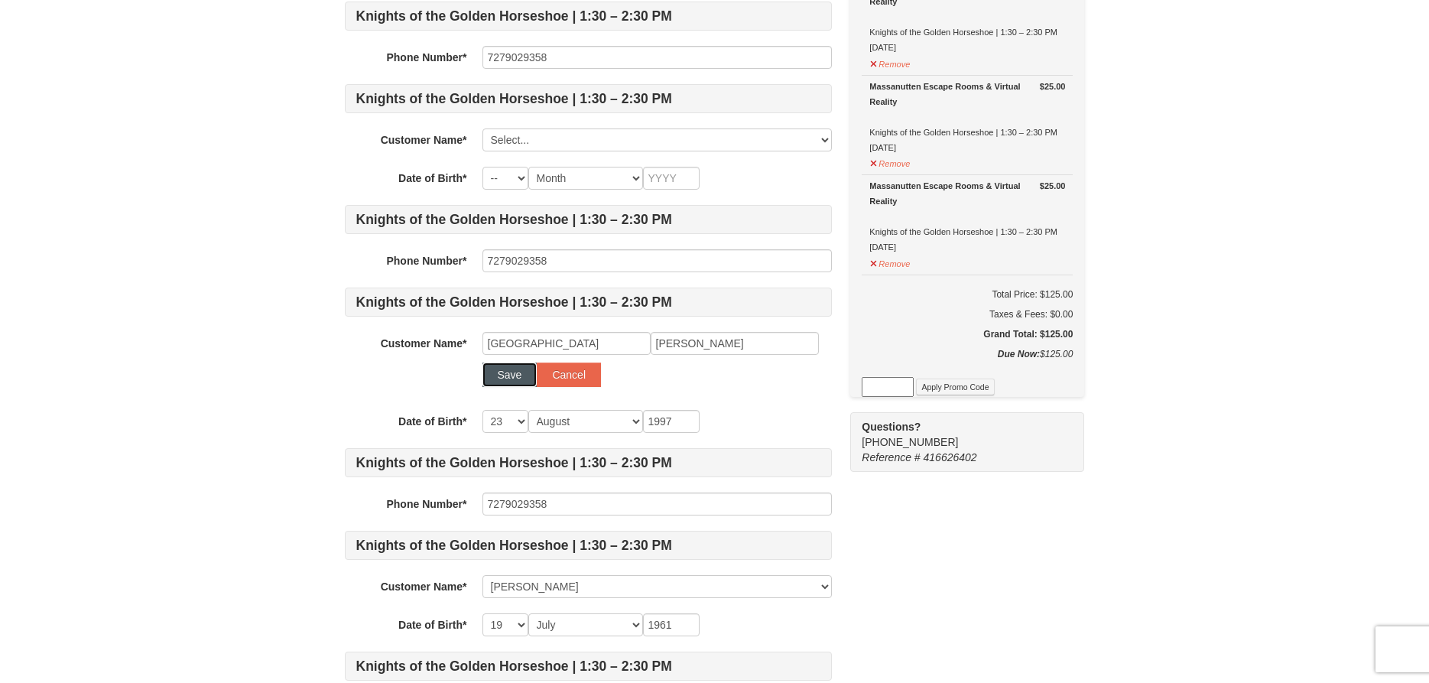
click at [515, 373] on button "Save" at bounding box center [510, 374] width 55 height 24
select select
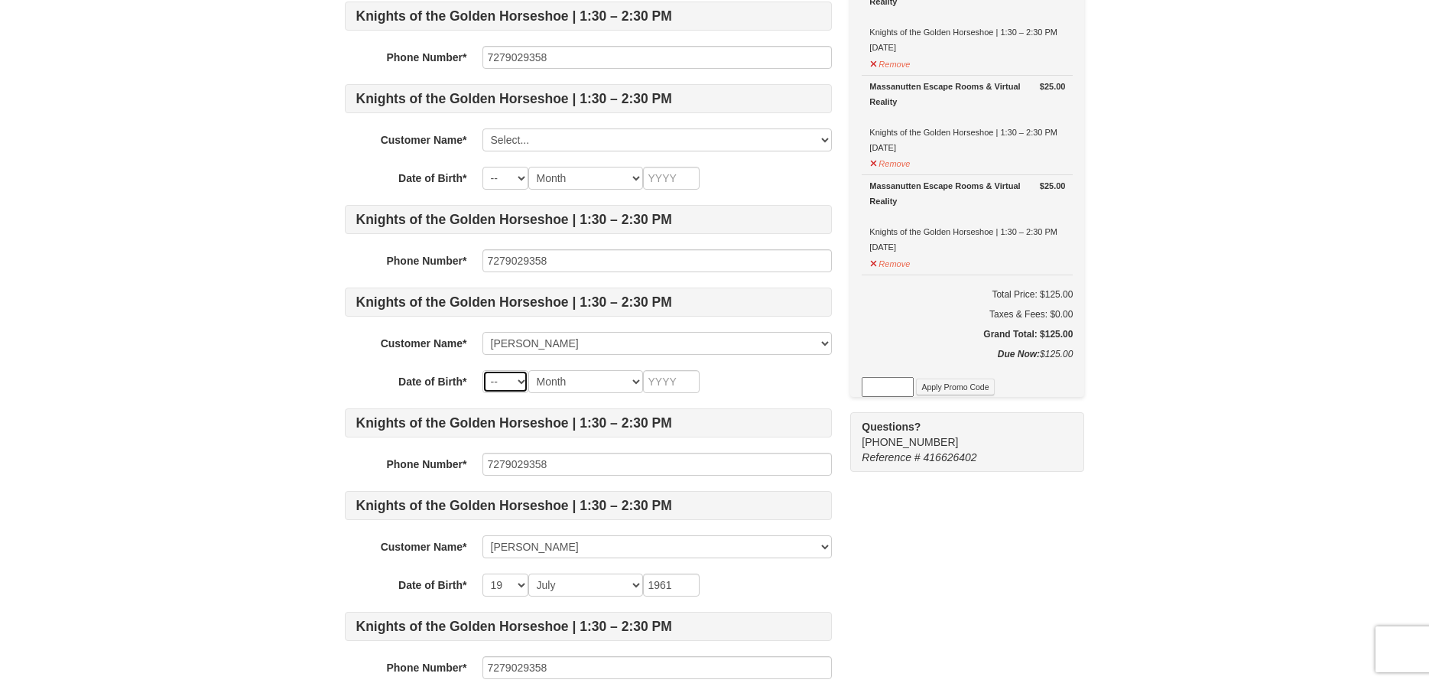
click at [483, 370] on select "-- 01 02 03 04 05 06 07 08 09 10 11 12 13 14 15 16 17 18 19 20 21 22 23 24 25 2…" at bounding box center [506, 381] width 46 height 23
click at [505, 382] on select "-- 01 02 03 04 05 06 07 08 09 10 11 12 13 14 15 16 17 18 19 20 21 22 23 24 25 2…" at bounding box center [506, 381] width 46 height 23
click at [483, 370] on select "-- 01 02 03 04 05 06 07 08 09 10 11 12 13 14 15 16 17 18 19 20 21 22 23 24 25 2…" at bounding box center [506, 381] width 46 height 23
select select "23"
click option "23" at bounding box center [0, 0] width 0 height 0
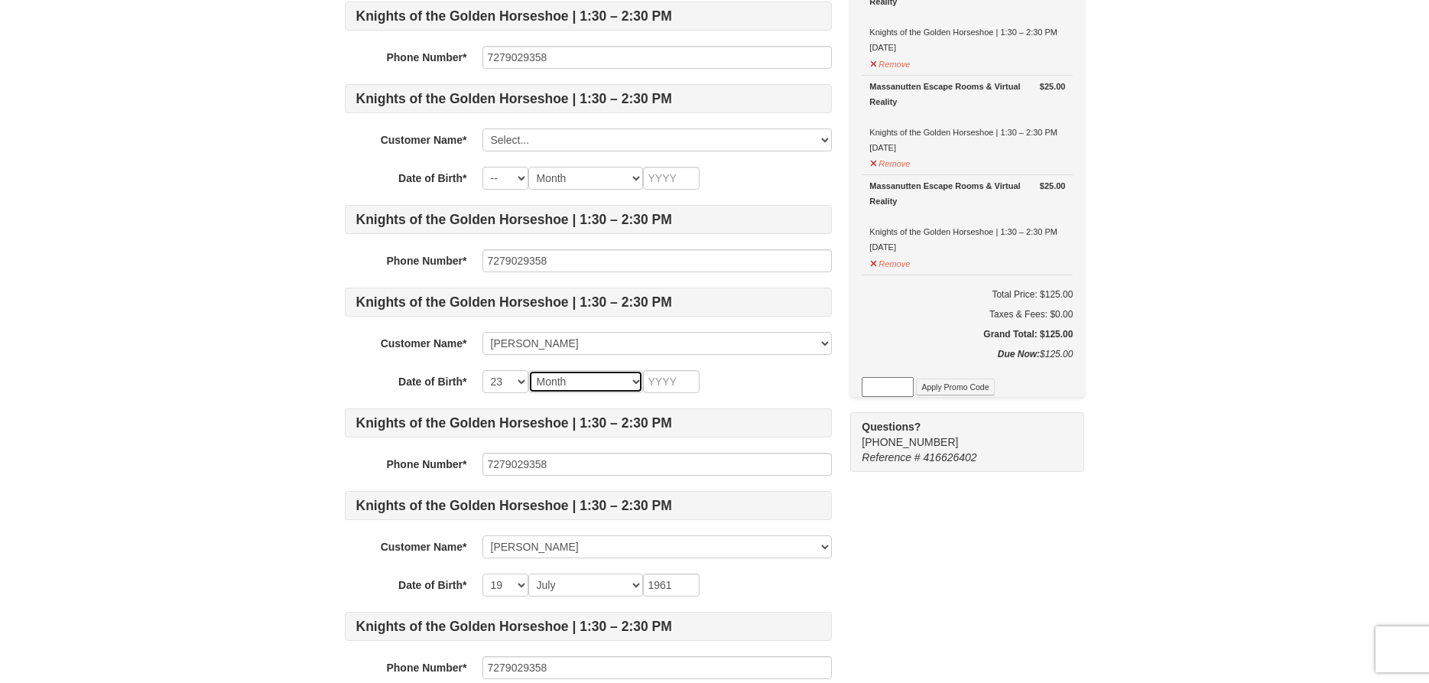
click at [528, 370] on select "Month January February March April May June July August September October Novem…" at bounding box center [585, 381] width 115 height 23
select select "08"
click option "August" at bounding box center [0, 0] width 0 height 0
click at [669, 388] on input "text" at bounding box center [671, 381] width 57 height 23
type input "1997"
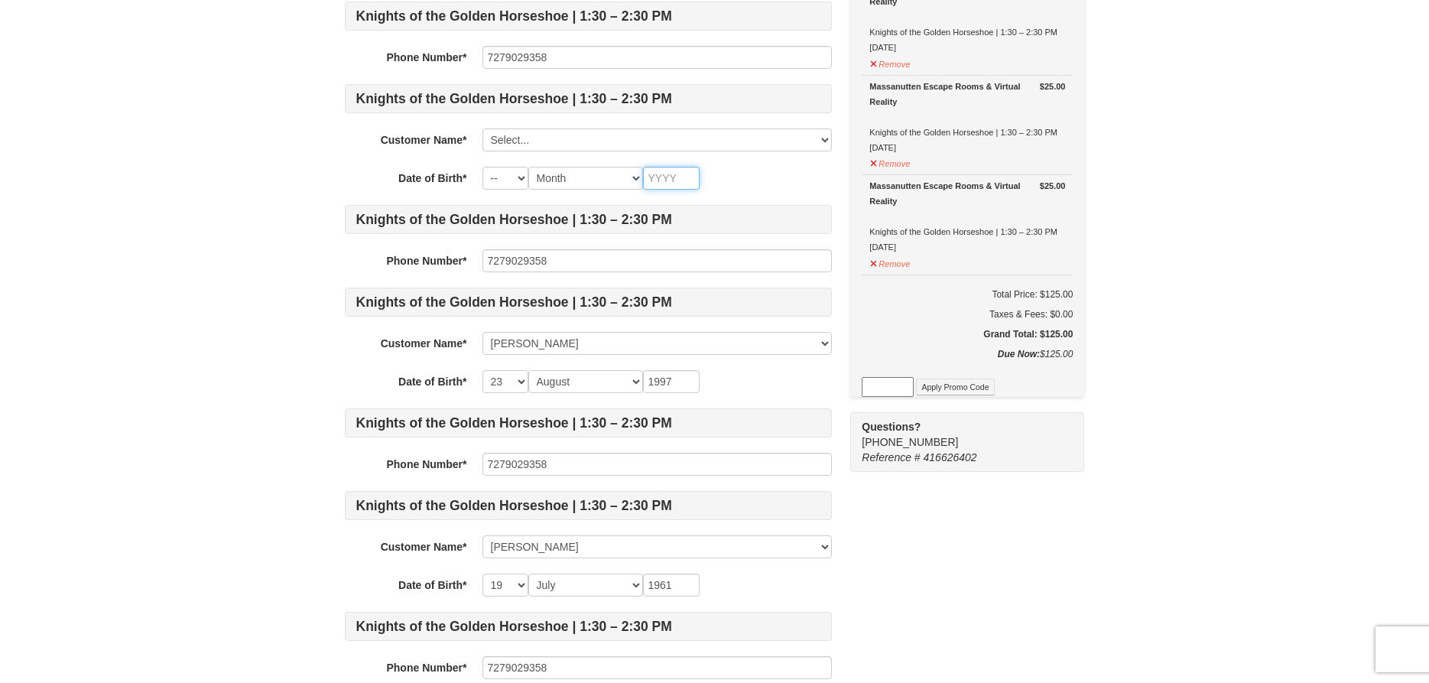
click at [663, 183] on input "text" at bounding box center [671, 178] width 57 height 23
type input "1997"
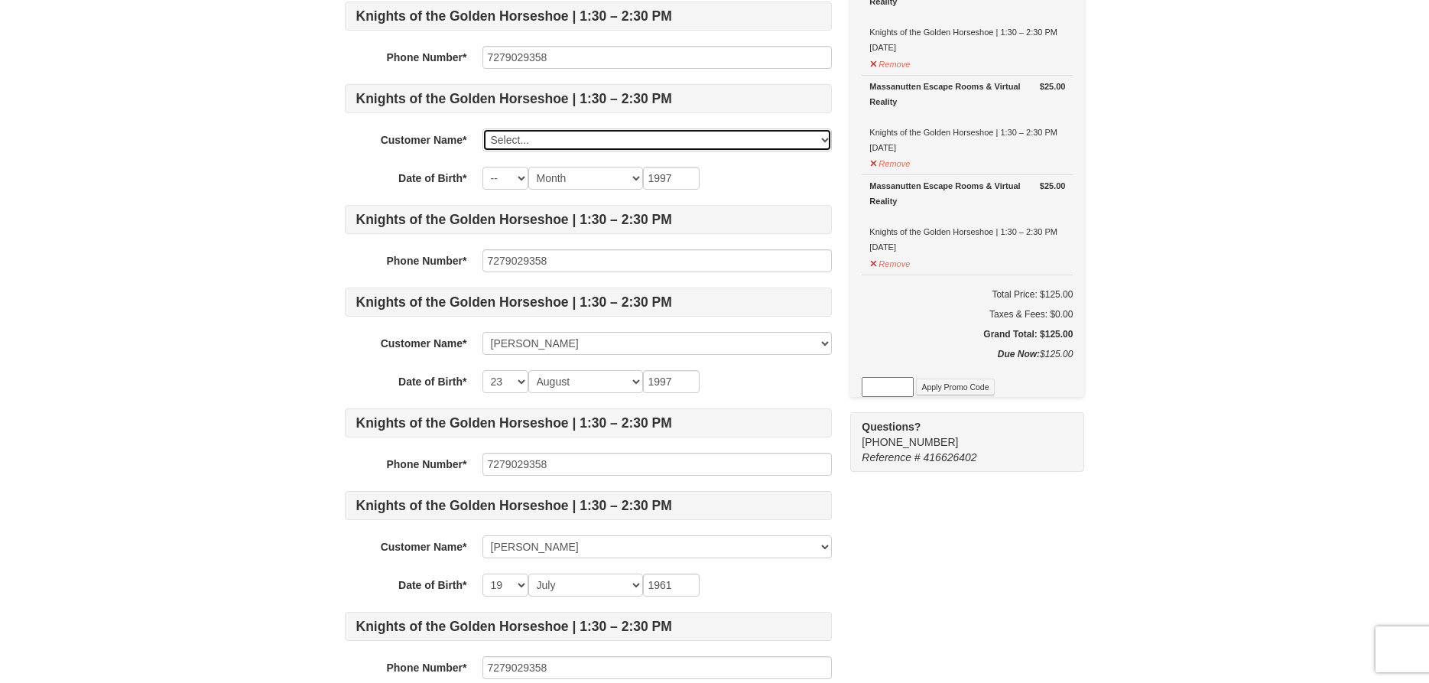
click at [483, 128] on select "Select... Corey Cox Beth Cox Craig Cox Madison Cox Add New..." at bounding box center [657, 139] width 349 height 23
click option "Add New..." at bounding box center [0, 0] width 0 height 0
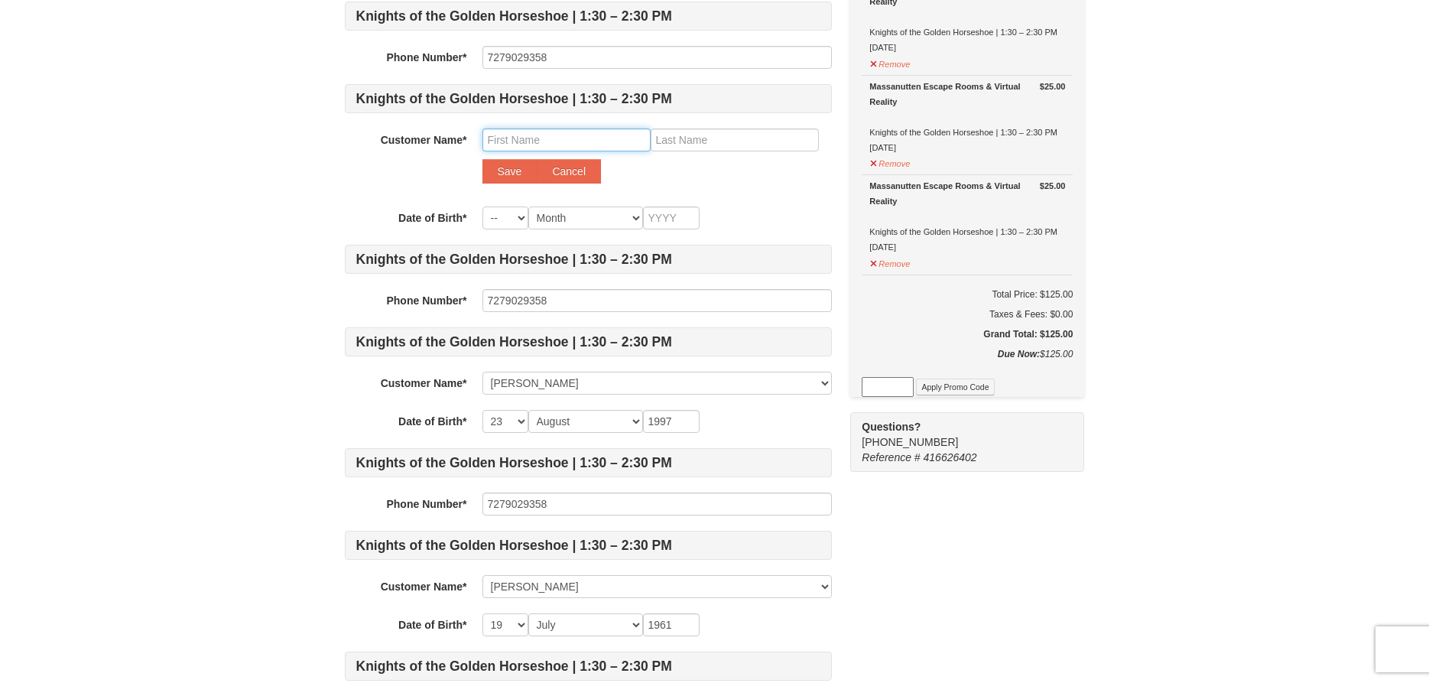
click at [531, 143] on input "text" at bounding box center [567, 139] width 168 height 23
type input "Alex"
type input "Van Scoter"
click at [673, 187] on div "Customer Name* Select... Corey Cox Beth Cox Craig Cox Madison Cox Add New... Al…" at bounding box center [588, 159] width 487 height 63
click at [483, 206] on select "-- 01 02 03 04 05 06 07 08 09 10 11 12 13 14 15 16 17 18 19 20 21 22 23 24 25 2…" at bounding box center [506, 217] width 46 height 23
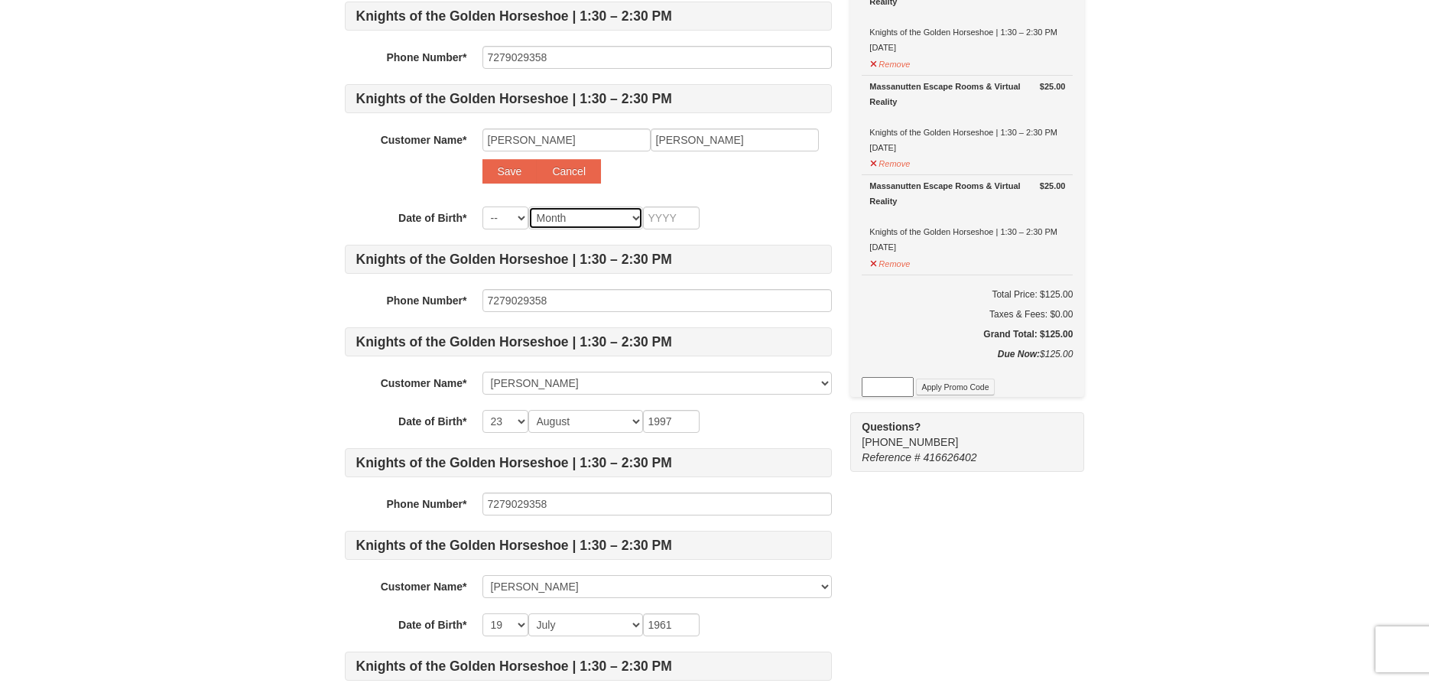
click at [528, 206] on select "Month January February March April May June July August September October Novem…" at bounding box center [585, 217] width 115 height 23
drag, startPoint x: 526, startPoint y: 216, endPoint x: 665, endPoint y: 220, distance: 139.2
click at [665, 220] on input "text" at bounding box center [671, 217] width 57 height 23
type input "1997"
click at [727, 197] on div "Knights of the Golden Horseshoe | 1:30 – 2:30 PM Phone Number* 7279029358 Knigh…" at bounding box center [588, 319] width 487 height 1042
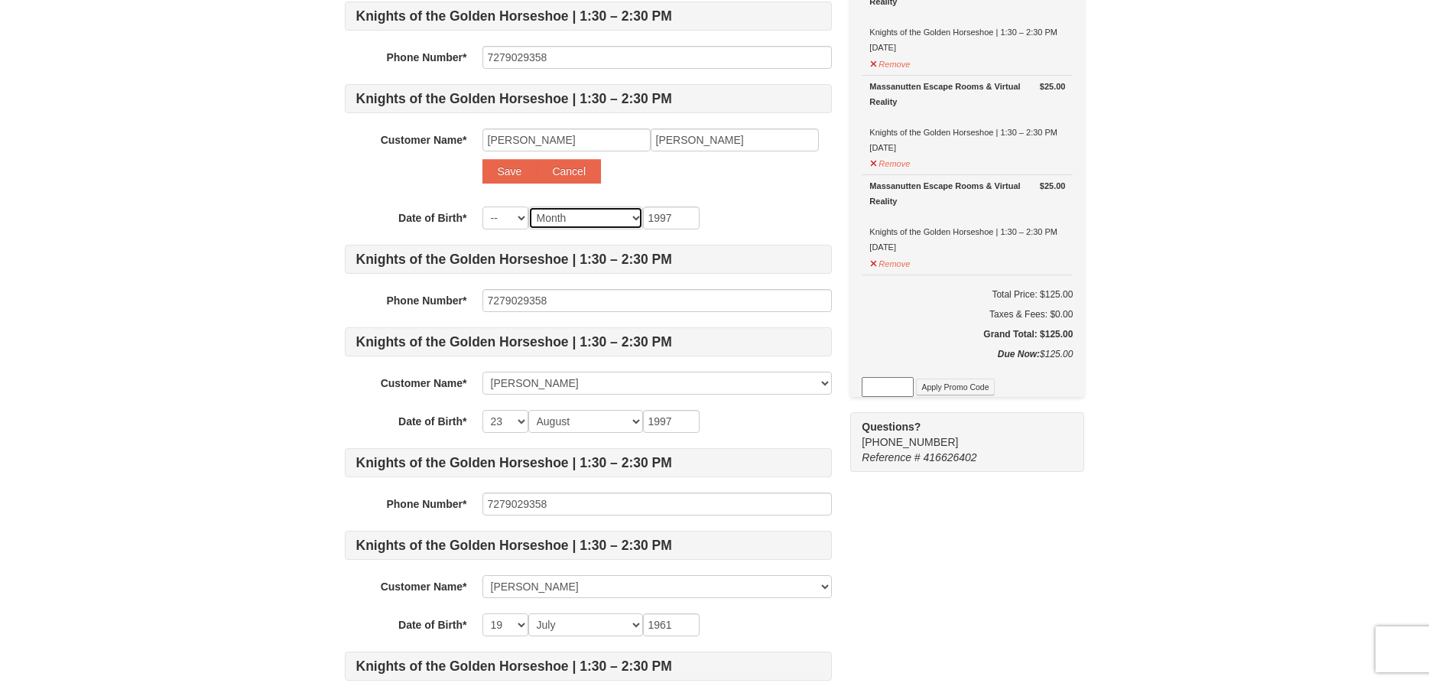
click at [528, 206] on select "Month January February March April May June July August September October Novem…" at bounding box center [585, 217] width 115 height 23
select select "04"
click option "April" at bounding box center [0, 0] width 0 height 0
click at [483, 206] on select "-- 01 02 03 04 05 06 07 08 09 10 11 12 13 14 15 16 17 18 19 20 21 22 23 24 25 2…" at bounding box center [506, 217] width 46 height 23
select select "03"
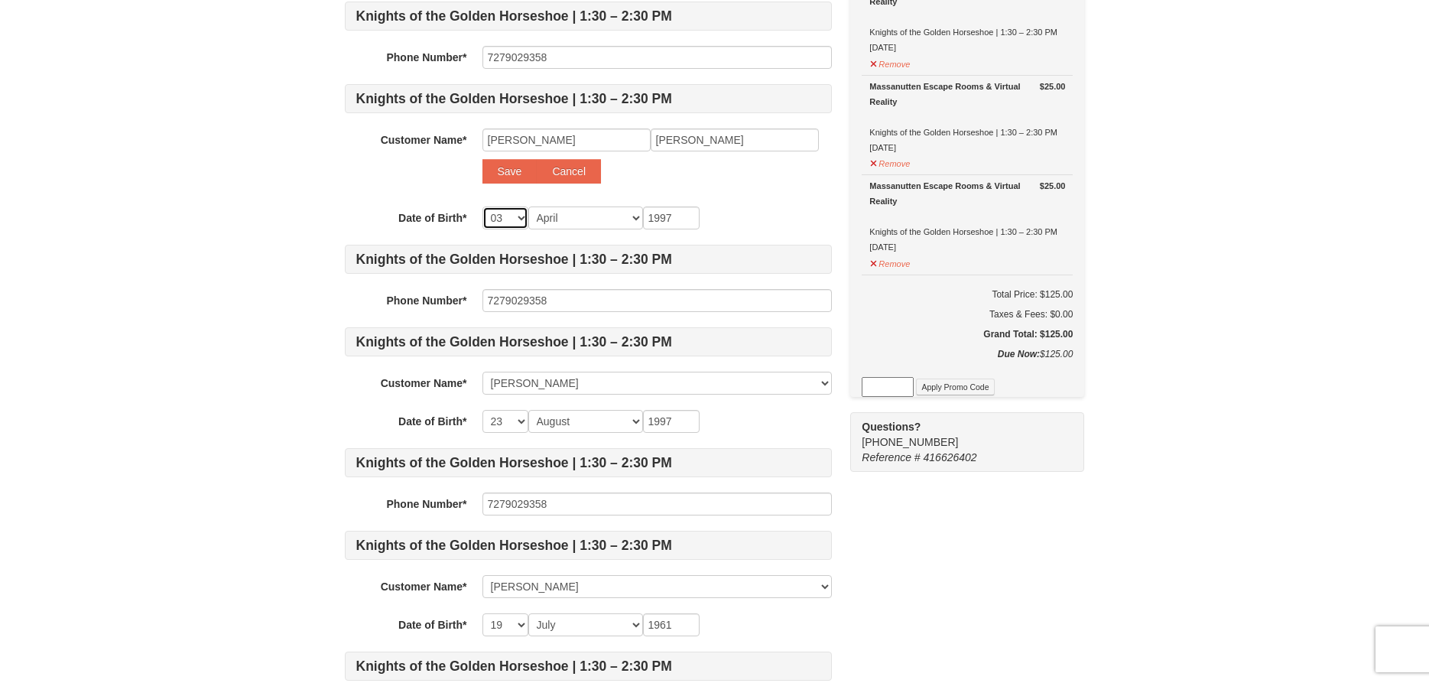
click option "03" at bounding box center [0, 0] width 0 height 0
click at [722, 206] on div "Knights of the Golden Horseshoe | 1:30 – 2:30 PM Phone Number* 7279029358 Knigh…" at bounding box center [588, 319] width 487 height 1042
click at [514, 174] on button "Save" at bounding box center [510, 171] width 55 height 24
select select
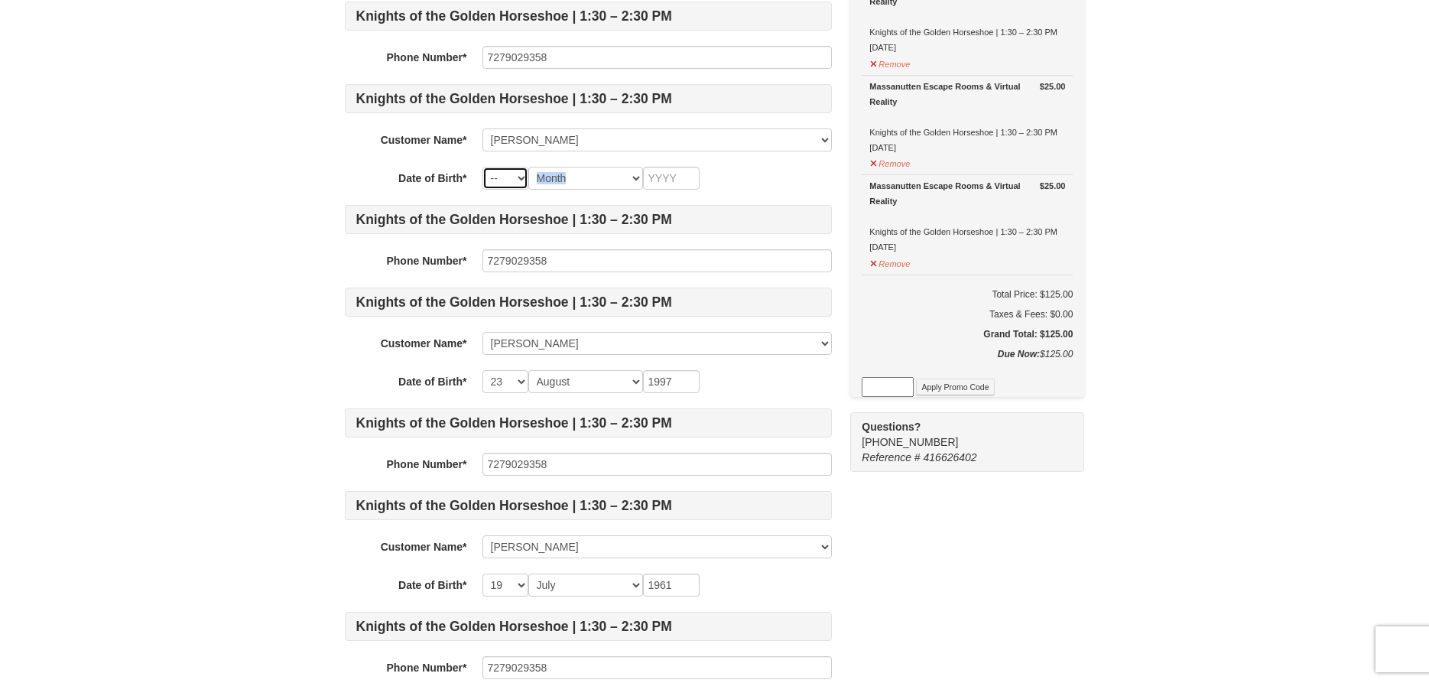
click at [483, 167] on select "-- 01 02 03 04 05 06 07 08 09 10 11 12 13 14 15 16 17 18 19 20 21 22 23 24 25 2…" at bounding box center [506, 178] width 46 height 23
select select "03"
click option "03" at bounding box center [0, 0] width 0 height 0
click at [528, 167] on select "Month January February March April May June July August September October Novem…" at bounding box center [585, 178] width 115 height 23
select select "04"
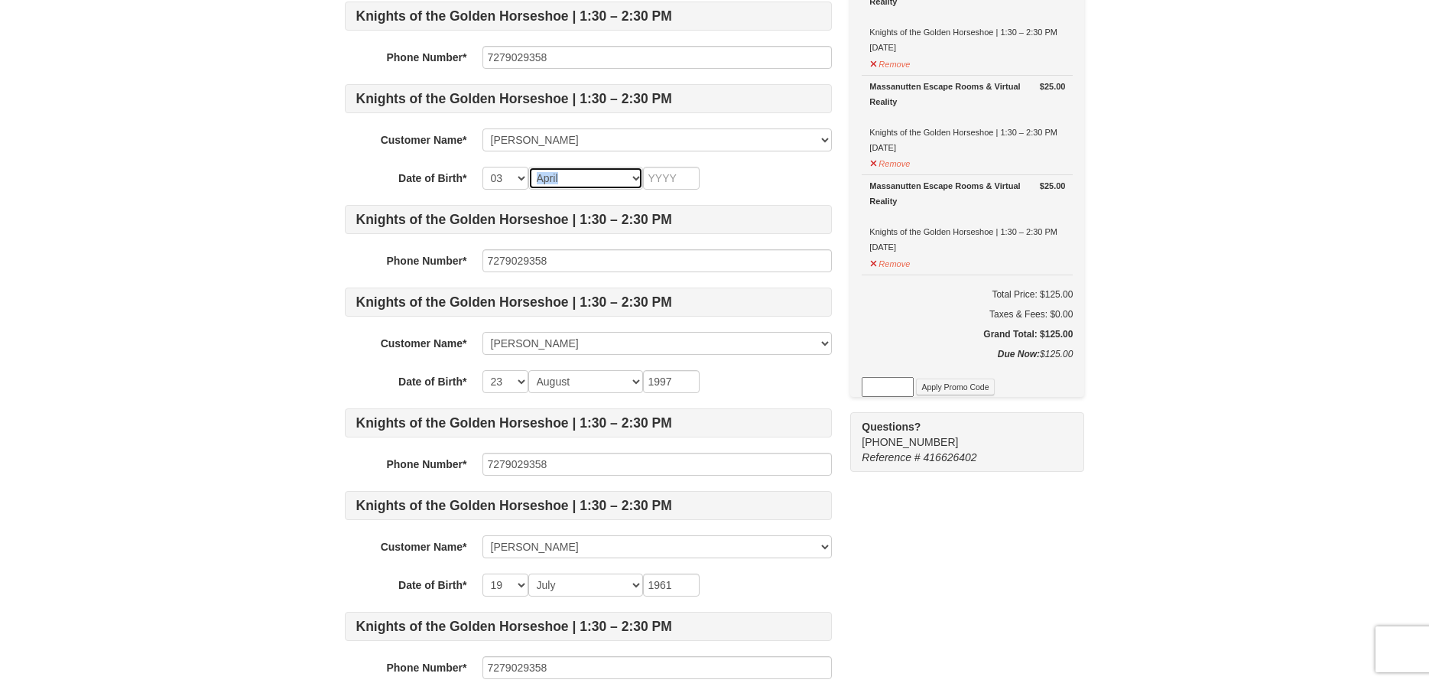
click option "April" at bounding box center [0, 0] width 0 height 0
click at [655, 198] on div "Knights of the Golden Horseshoe | 1:30 – 2:30 PM Phone Number* 7279029358 Knigh…" at bounding box center [588, 299] width 487 height 1002
click at [665, 183] on input "text" at bounding box center [671, 178] width 57 height 23
type input "1997"
click at [742, 167] on div "-- 01 02 03 04 05 06 07 08 09 10 11 12 13 14 15 16 17 18 19 20 21 22 23 24 25 2…" at bounding box center [657, 178] width 349 height 23
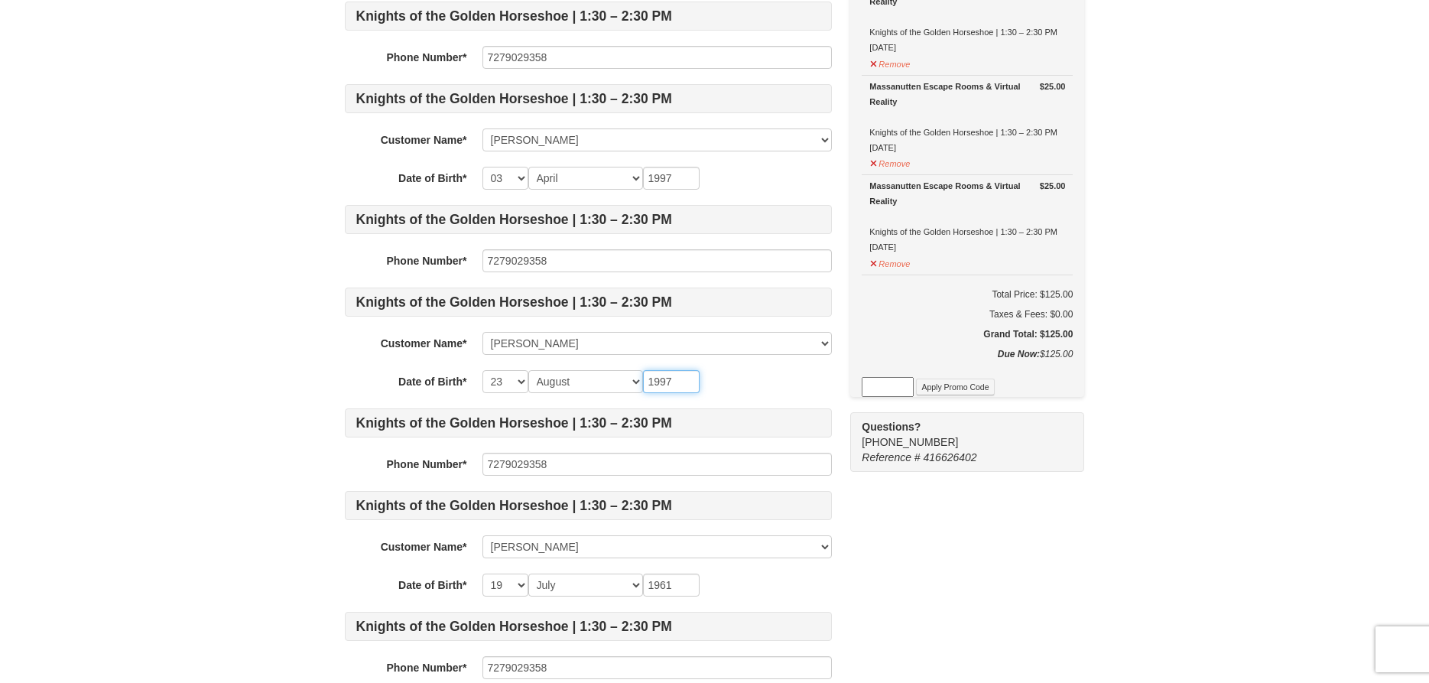
click at [694, 371] on input "1997" at bounding box center [671, 381] width 57 height 23
type input "1996"
click at [763, 372] on div "-- 01 02 03 04 05 06 07 08 09 10 11 12 13 14 15 16 17 18 19 20 21 22 23 24 25 2…" at bounding box center [657, 381] width 349 height 23
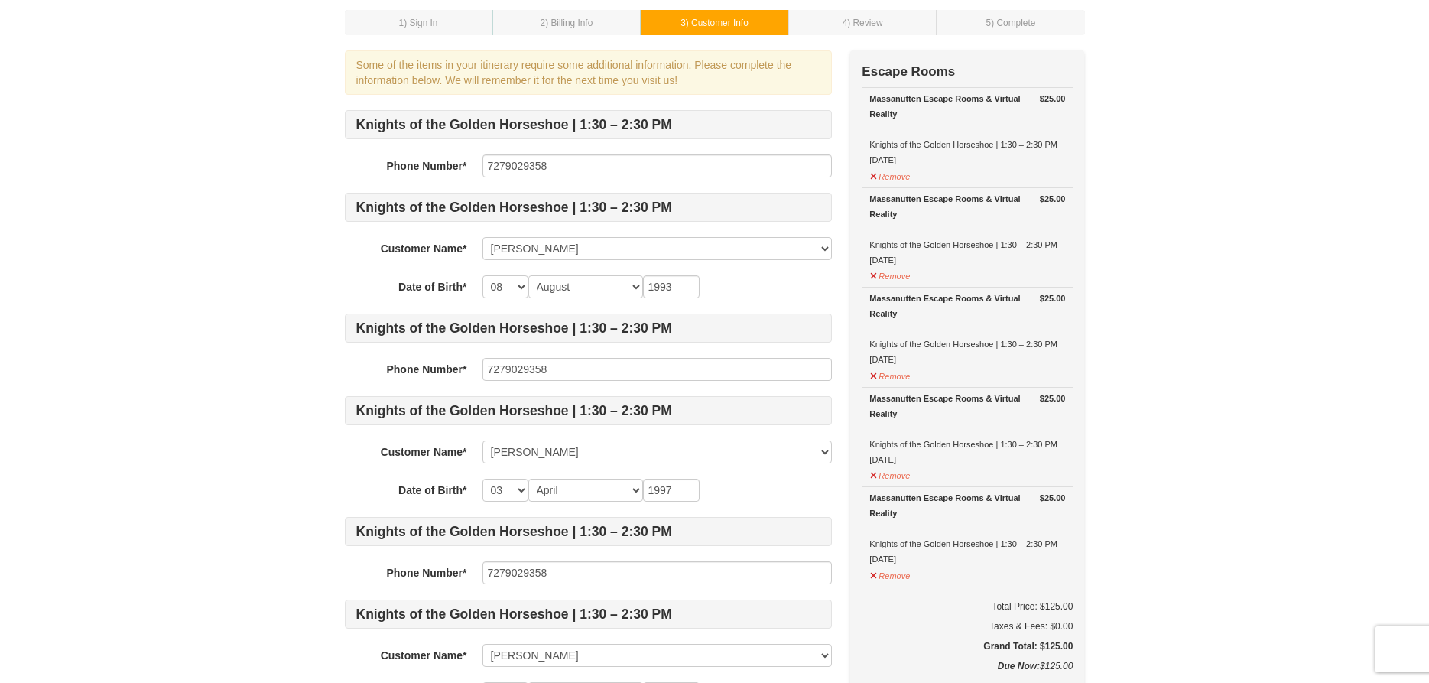
scroll to position [780, 0]
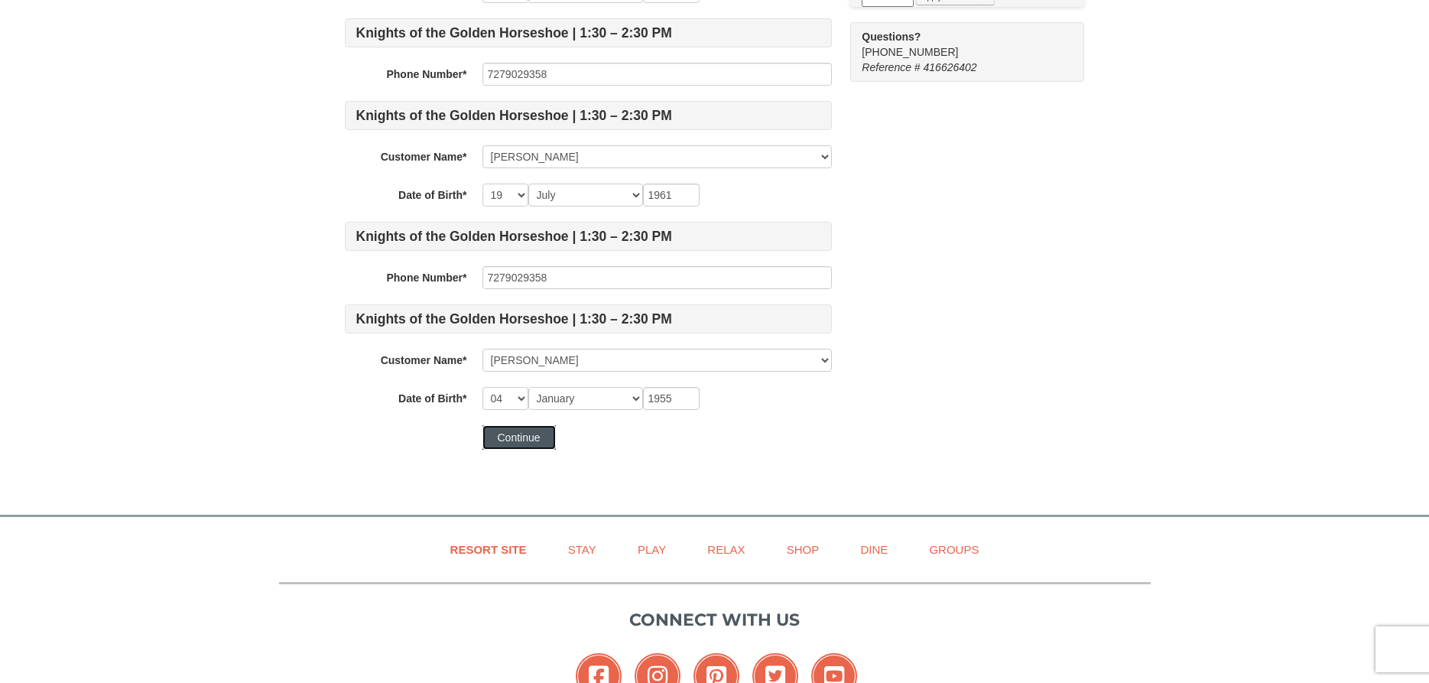
click at [541, 437] on button "Continue" at bounding box center [519, 437] width 73 height 24
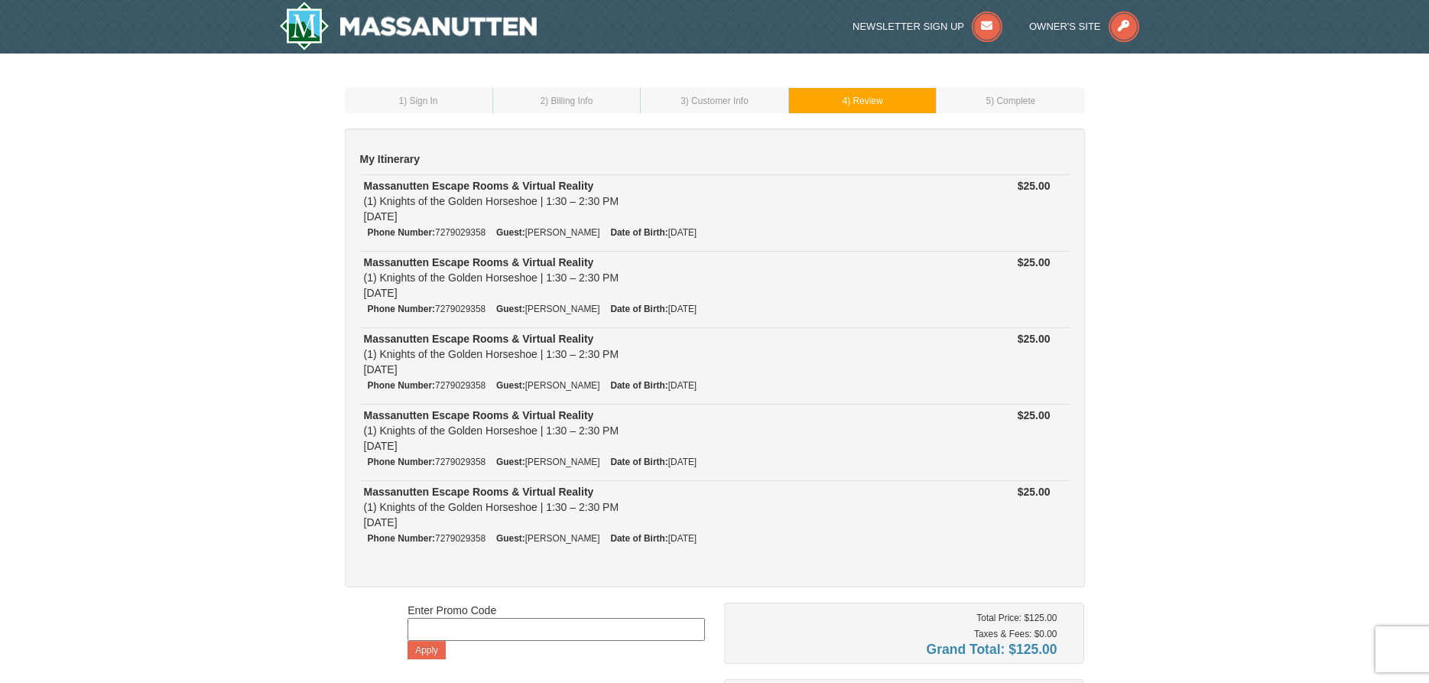
scroll to position [390, 0]
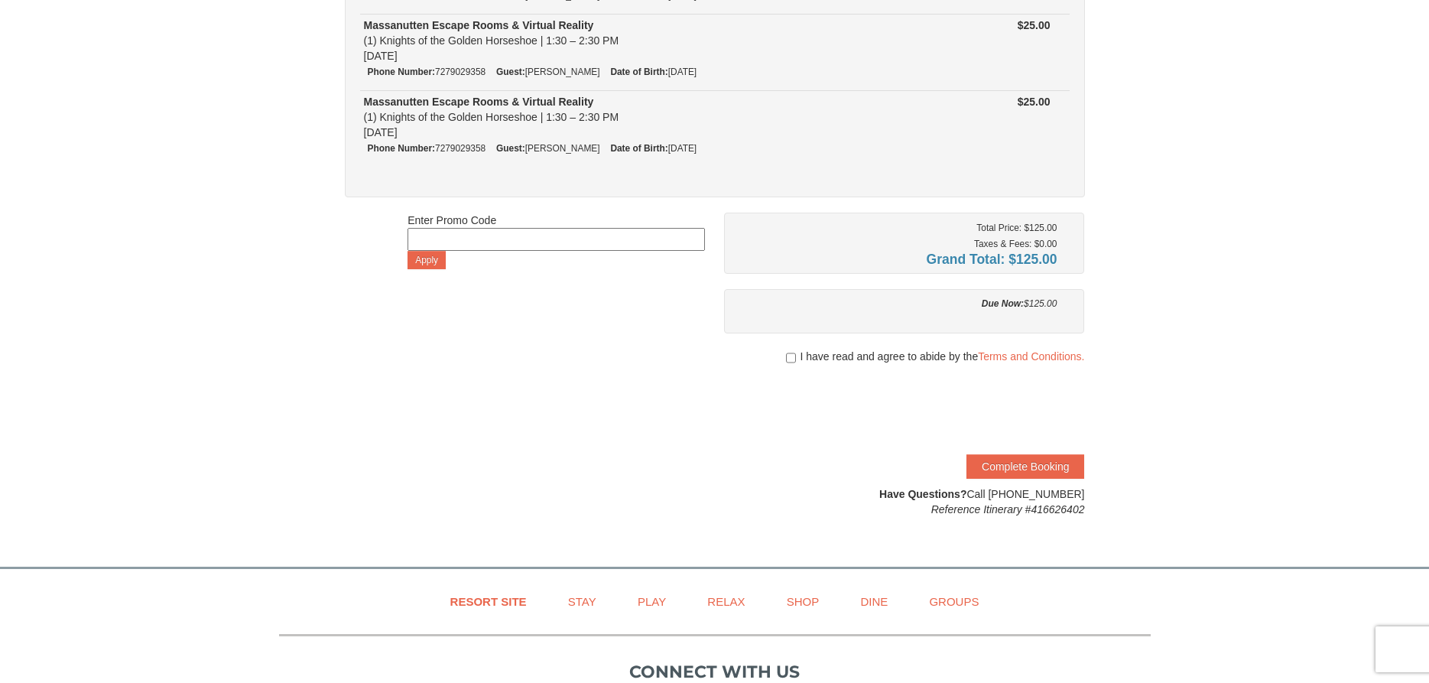
click at [811, 362] on span "I have read and agree to abide by the Terms and Conditions." at bounding box center [942, 356] width 284 height 15
click at [790, 353] on input "checkbox" at bounding box center [791, 358] width 10 height 12
checkbox input "true"
click at [1028, 465] on button "Complete Booking" at bounding box center [1026, 466] width 118 height 24
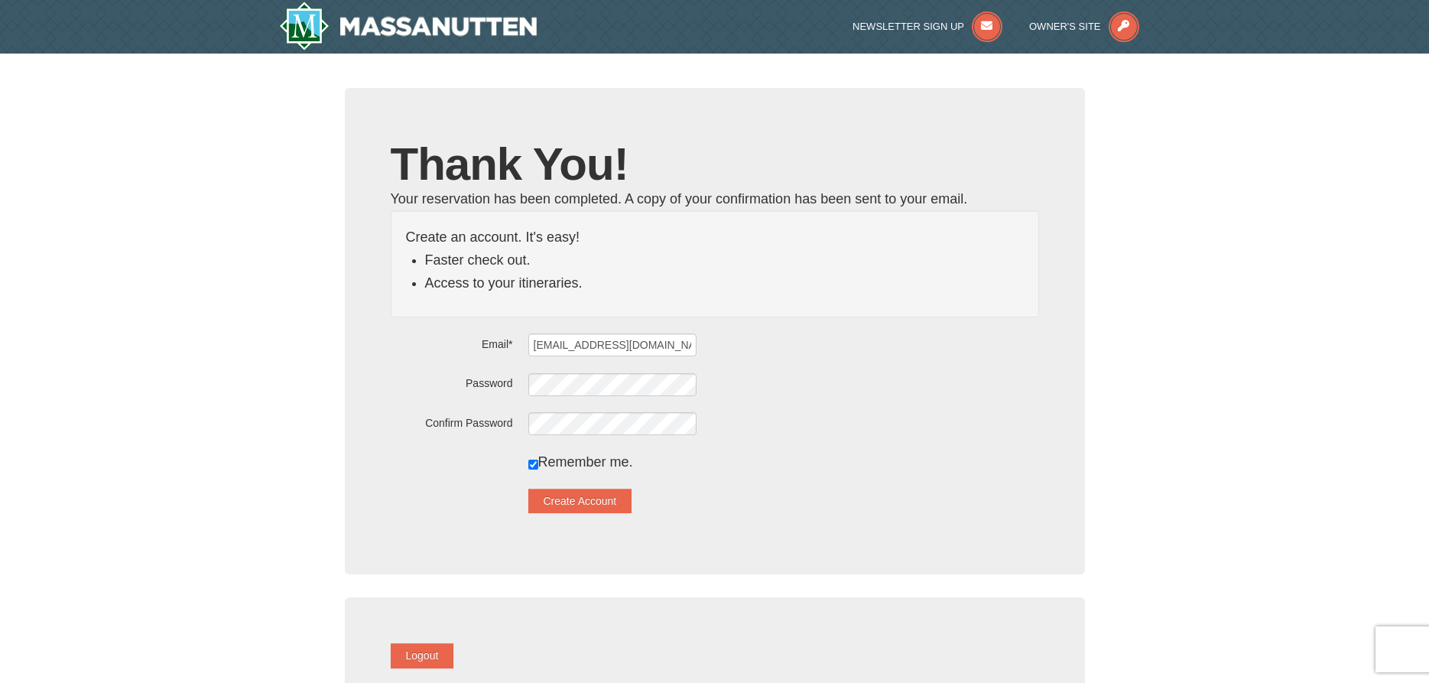
scroll to position [78, 0]
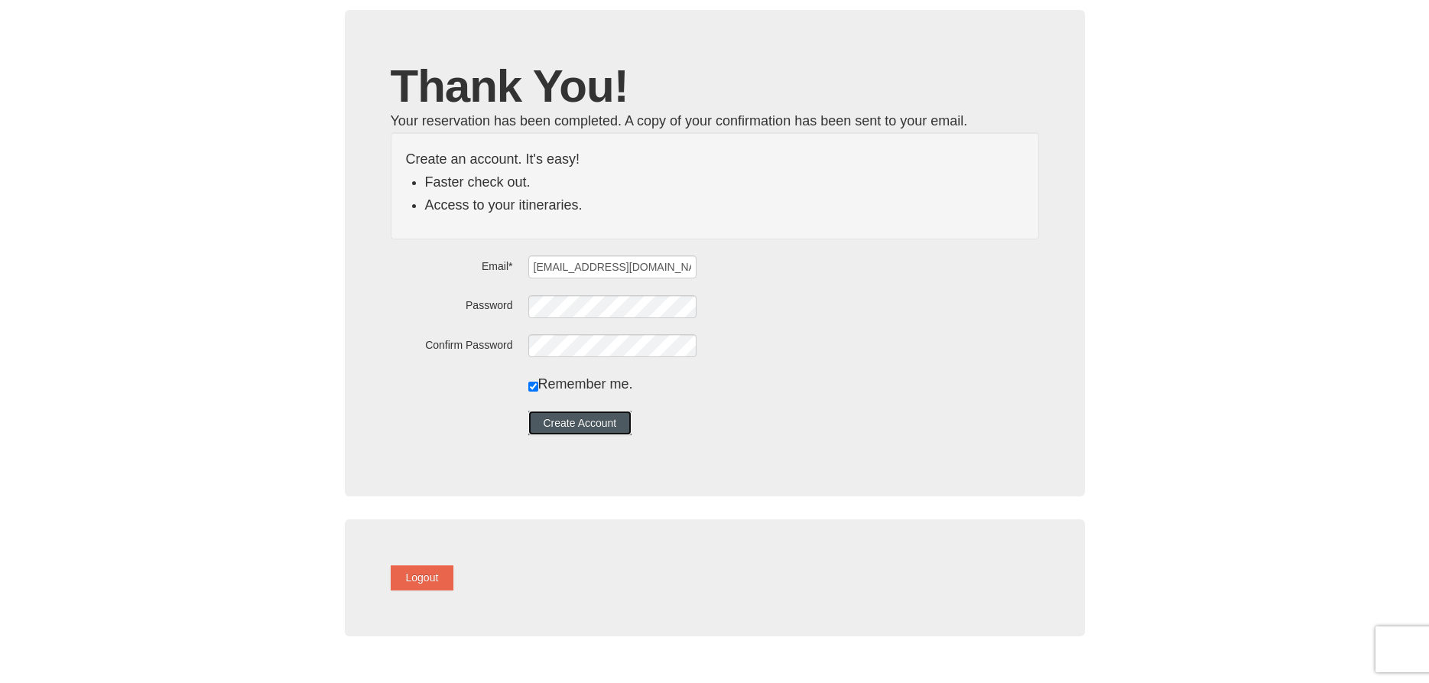
click at [607, 421] on button "Create Account" at bounding box center [580, 423] width 104 height 24
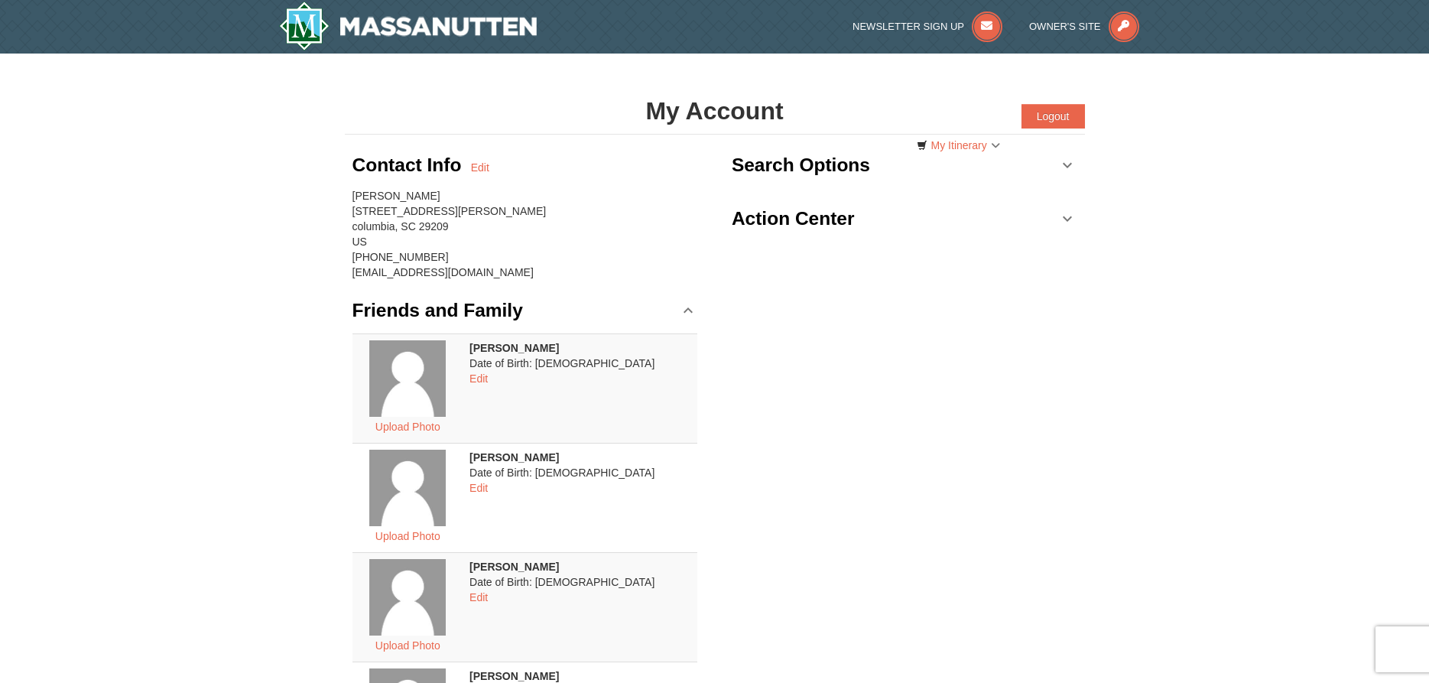
click at [868, 161] on h3 "Search Options" at bounding box center [801, 165] width 138 height 31
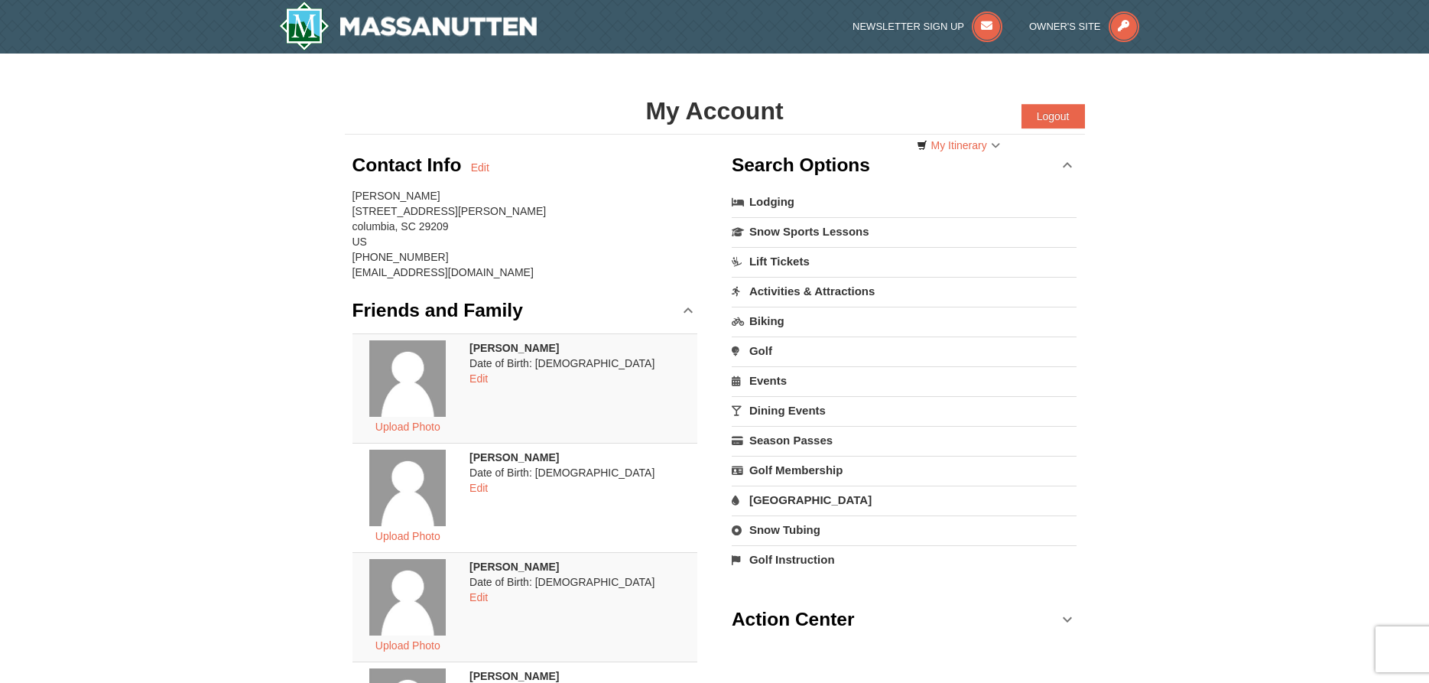
click at [847, 161] on h3 "Search Options" at bounding box center [801, 165] width 138 height 31
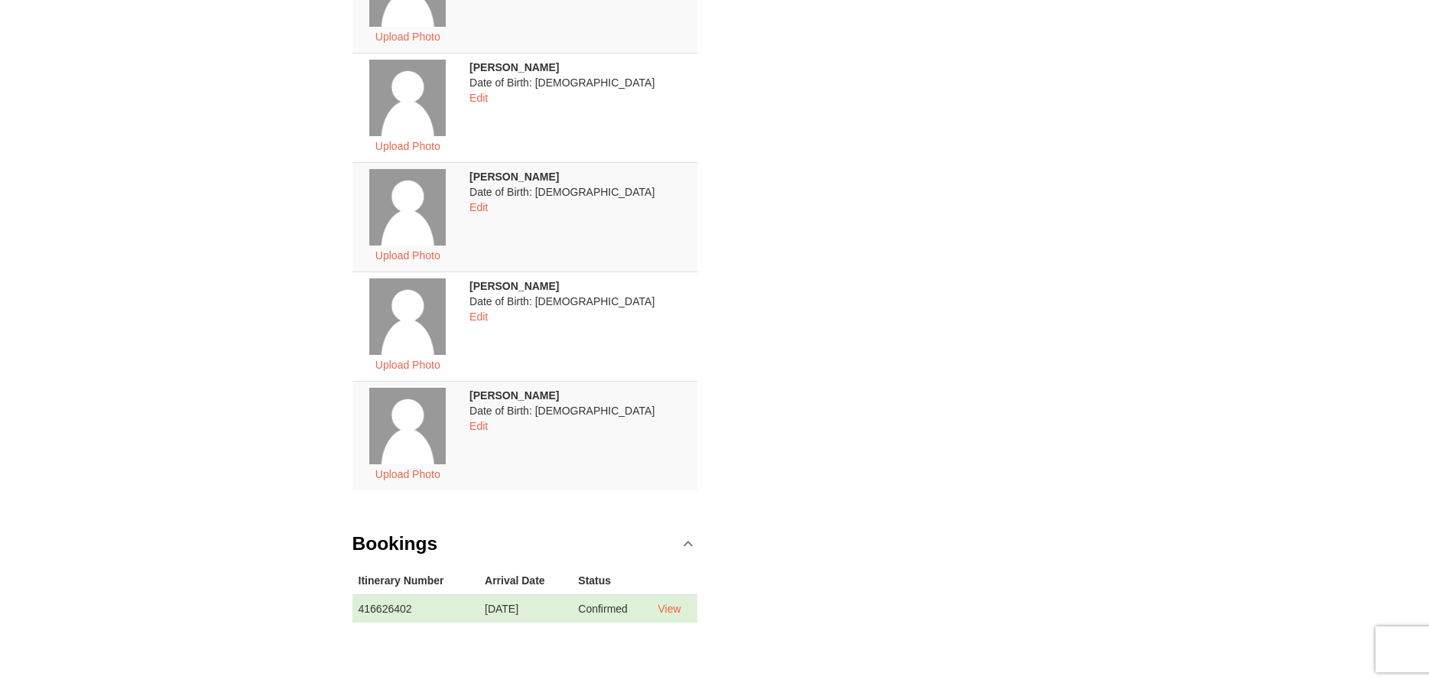
scroll to position [468, 0]
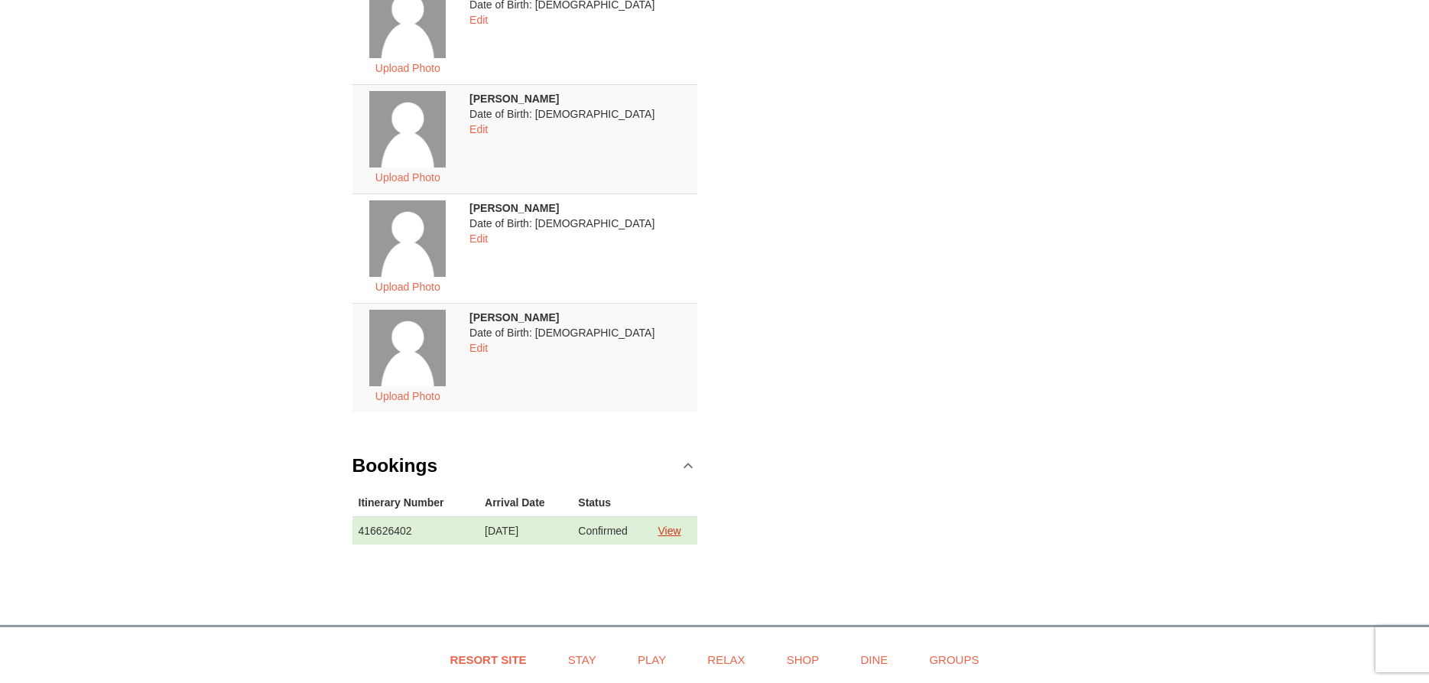
click at [681, 531] on link "View" at bounding box center [669, 531] width 23 height 12
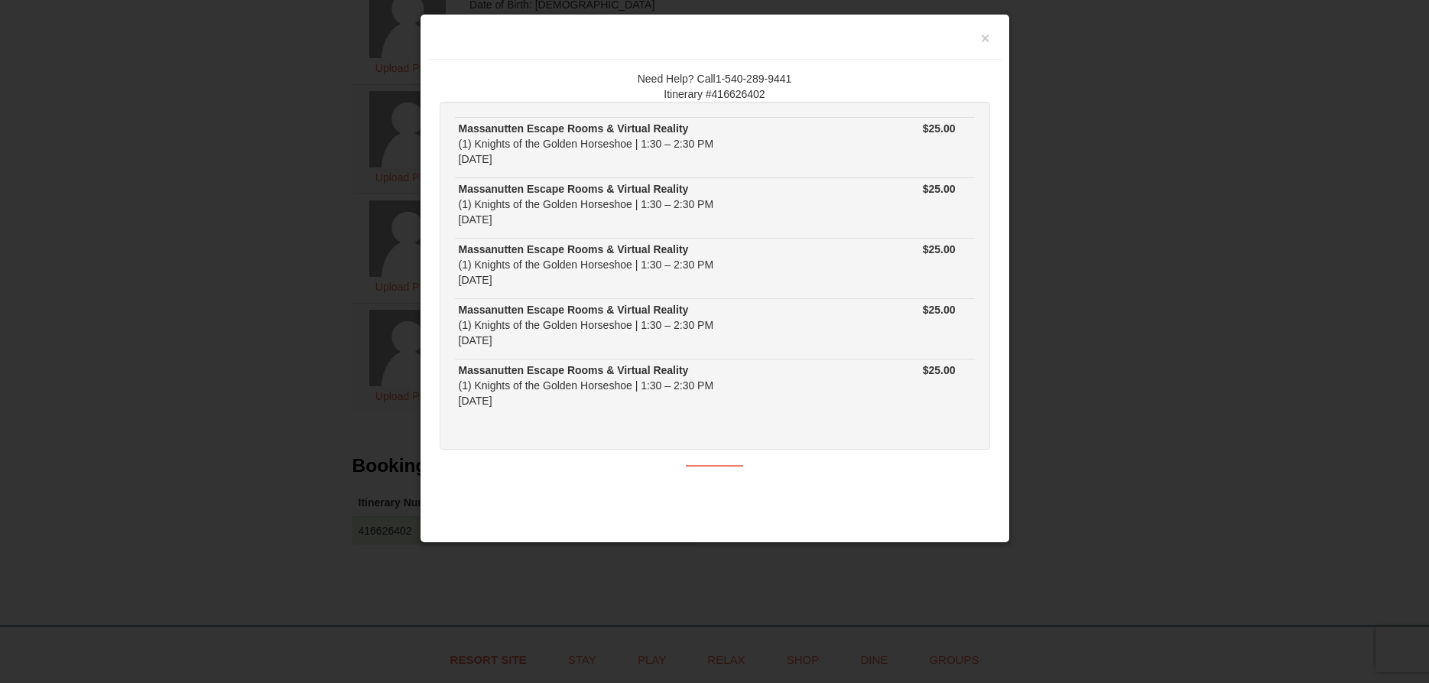
scroll to position [34, 0]
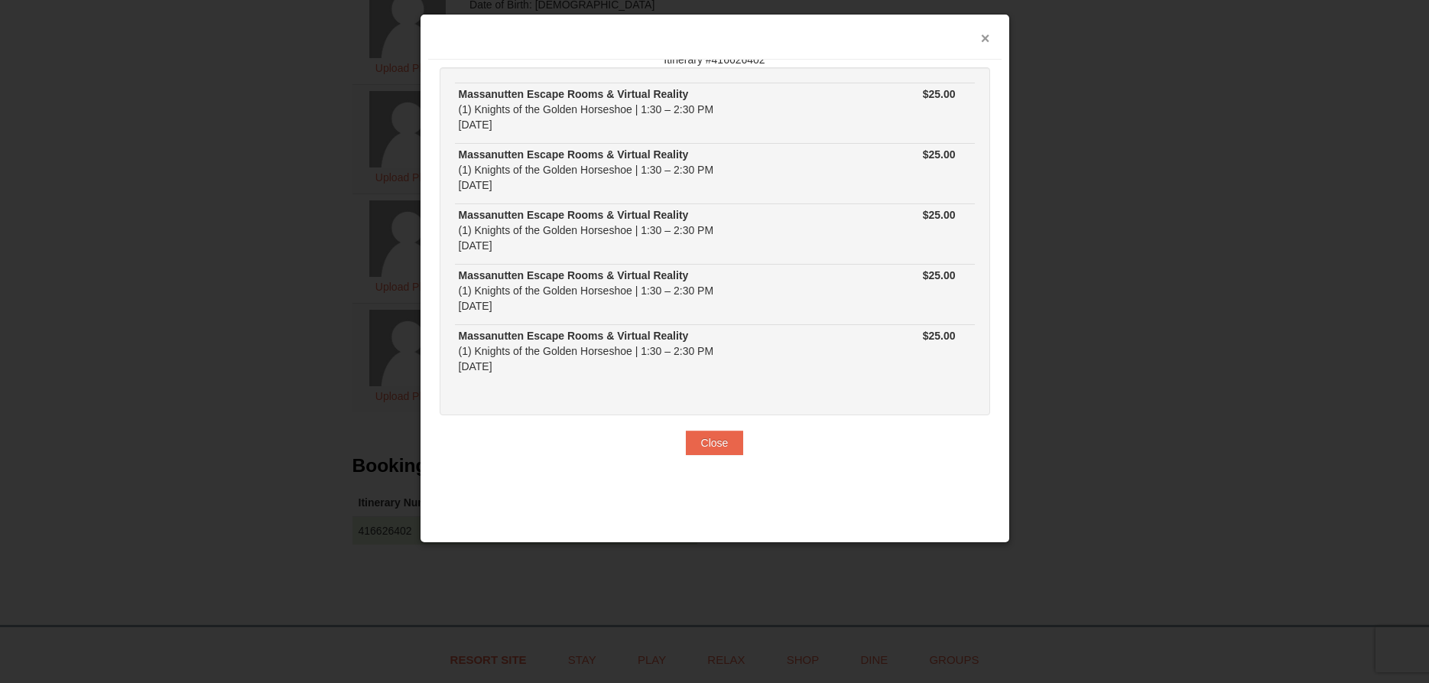
click at [982, 37] on button "×" at bounding box center [985, 38] width 9 height 15
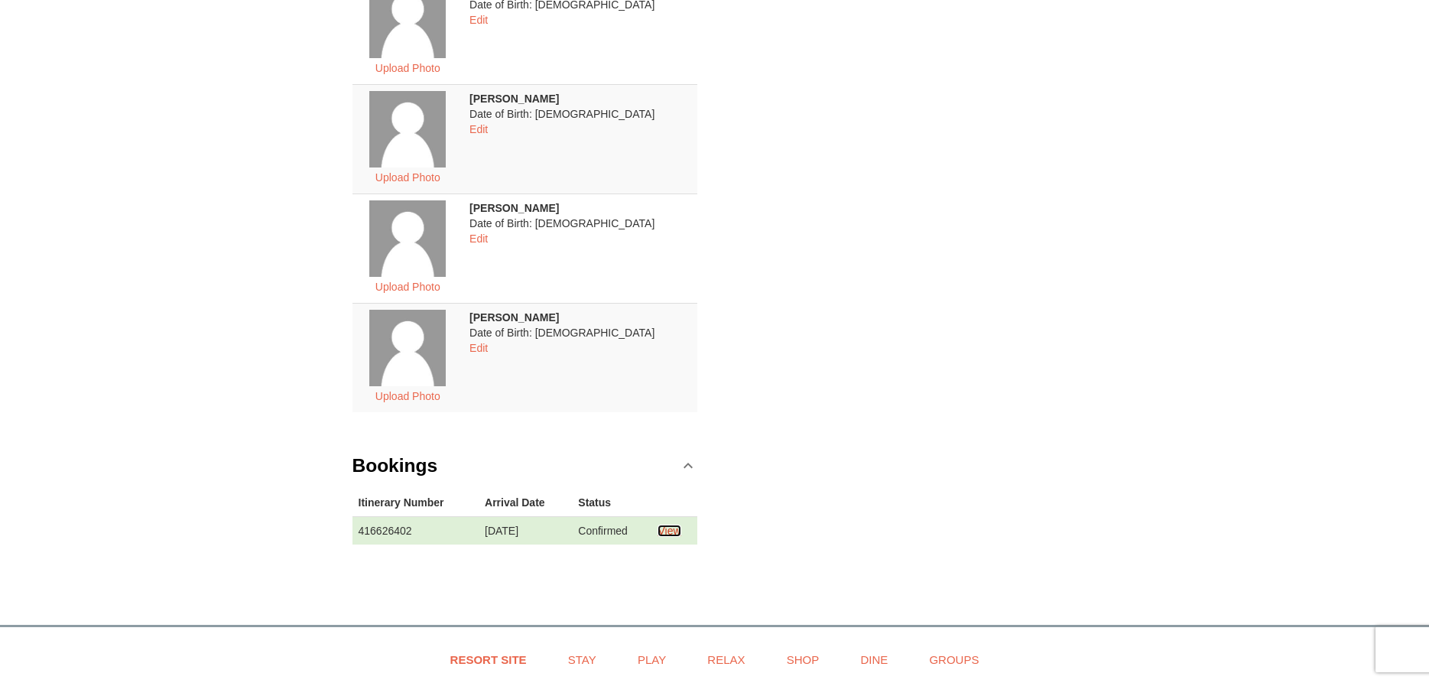
scroll to position [0, 0]
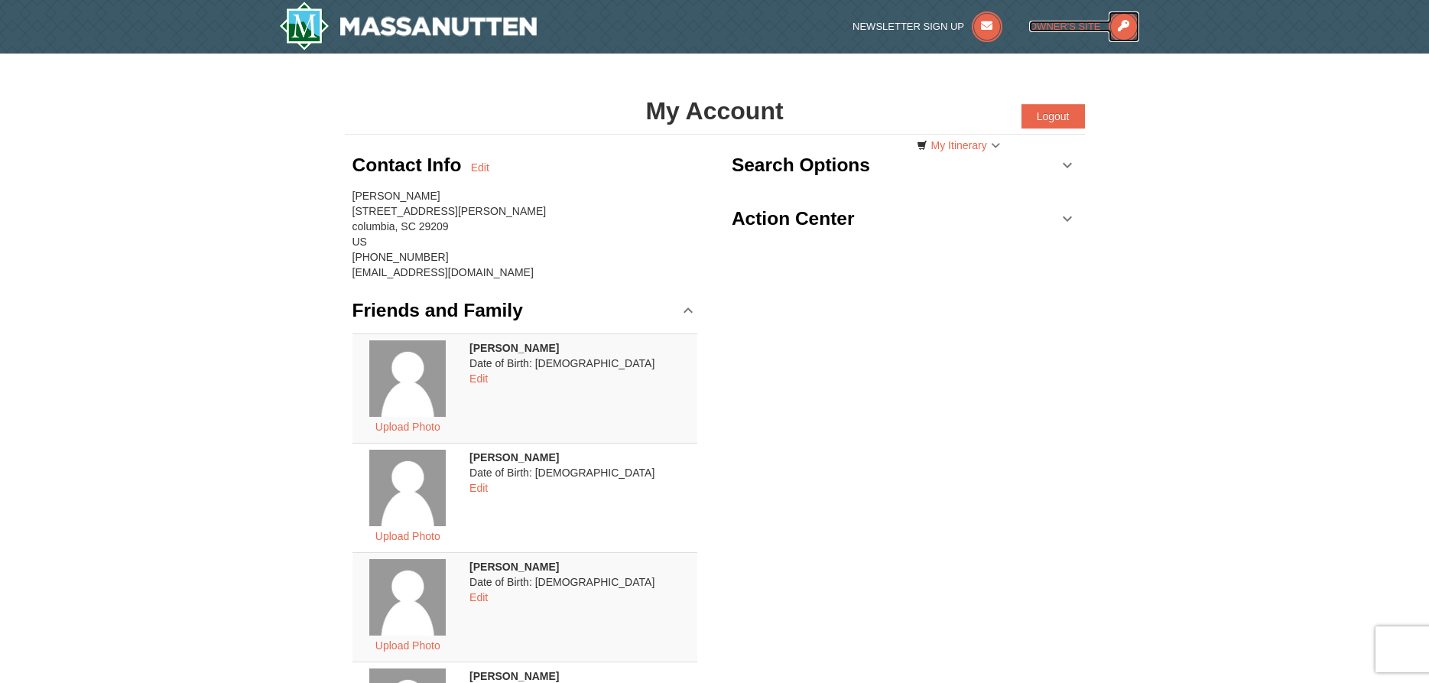
click at [1089, 26] on span "Owner's Site" at bounding box center [1065, 26] width 72 height 11
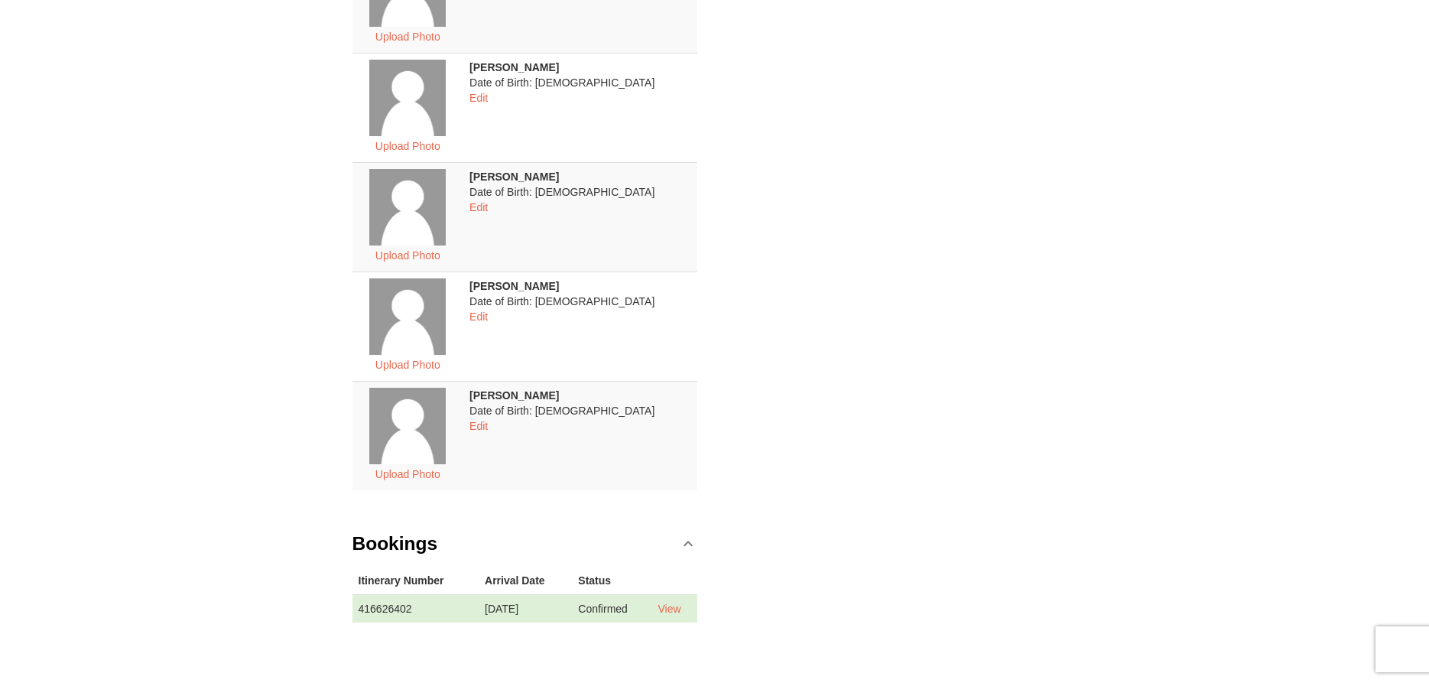
scroll to position [777, 0]
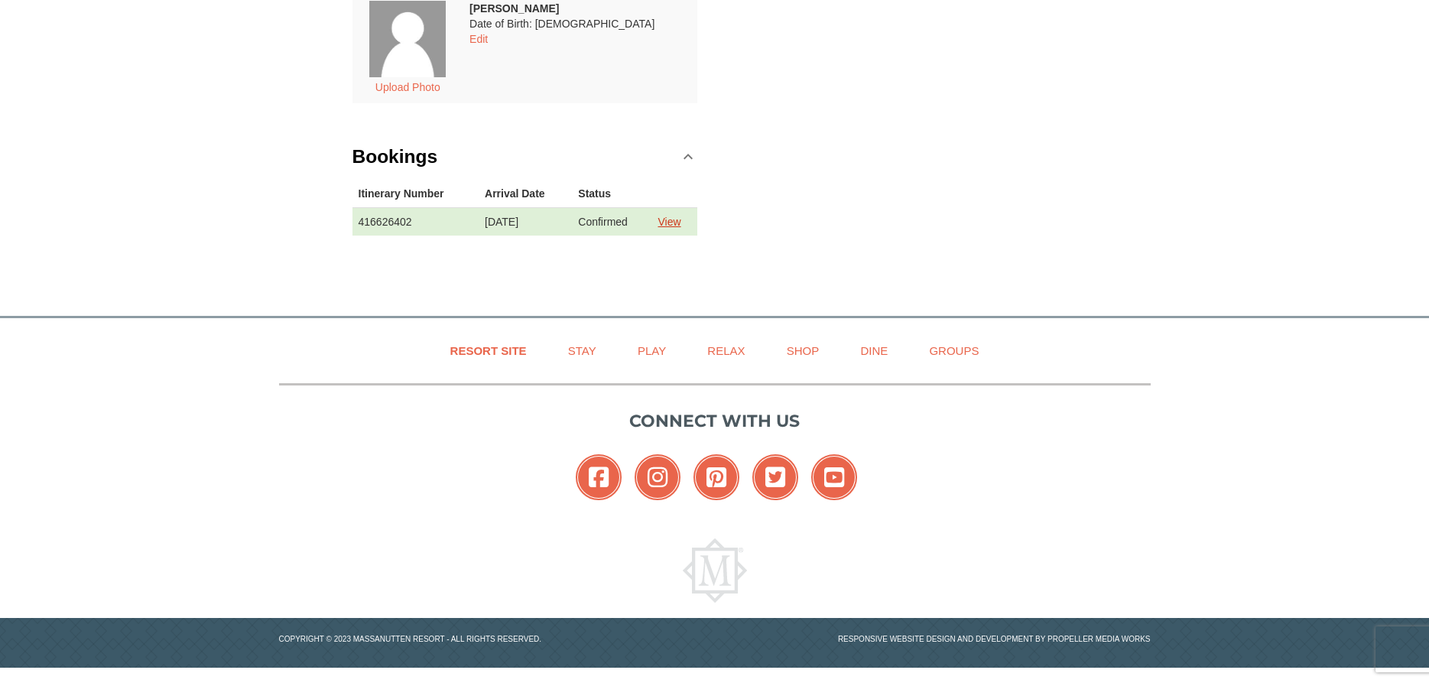
click at [679, 221] on link "View" at bounding box center [669, 222] width 23 height 12
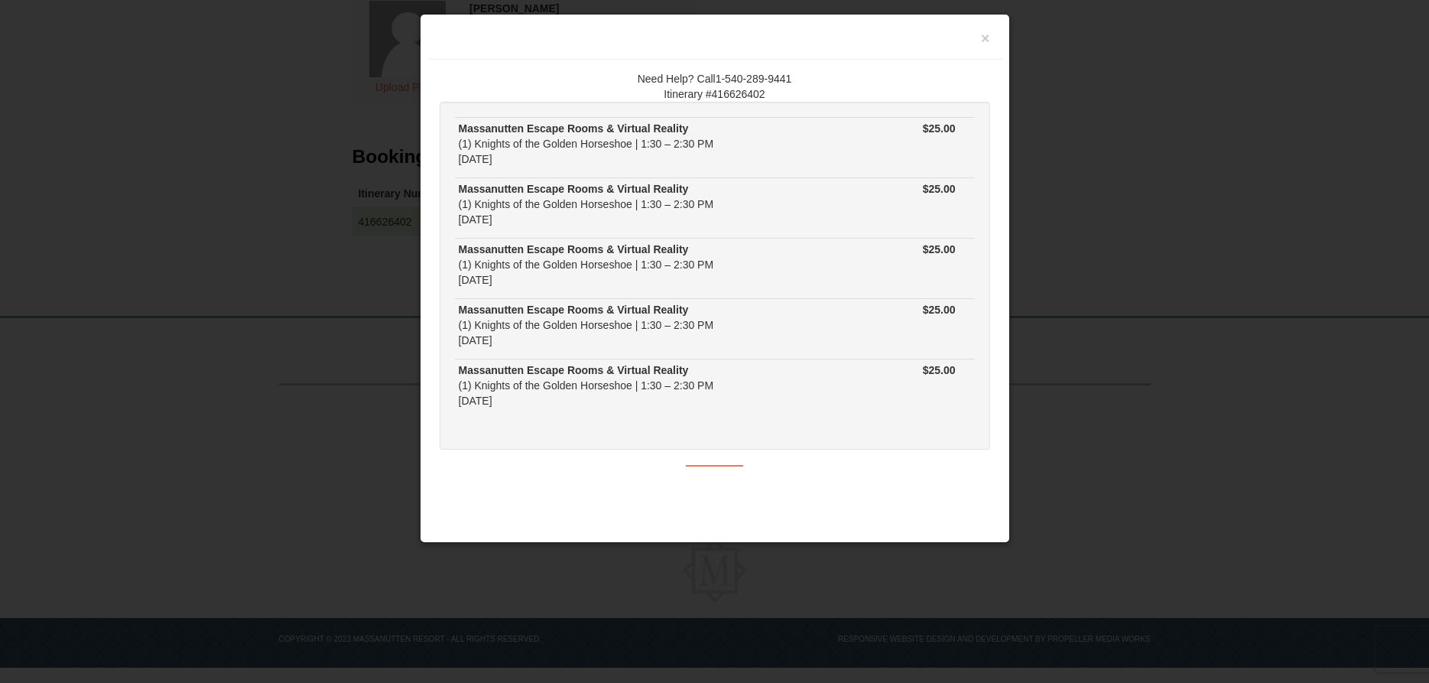
click at [209, 289] on div at bounding box center [714, 341] width 1429 height 683
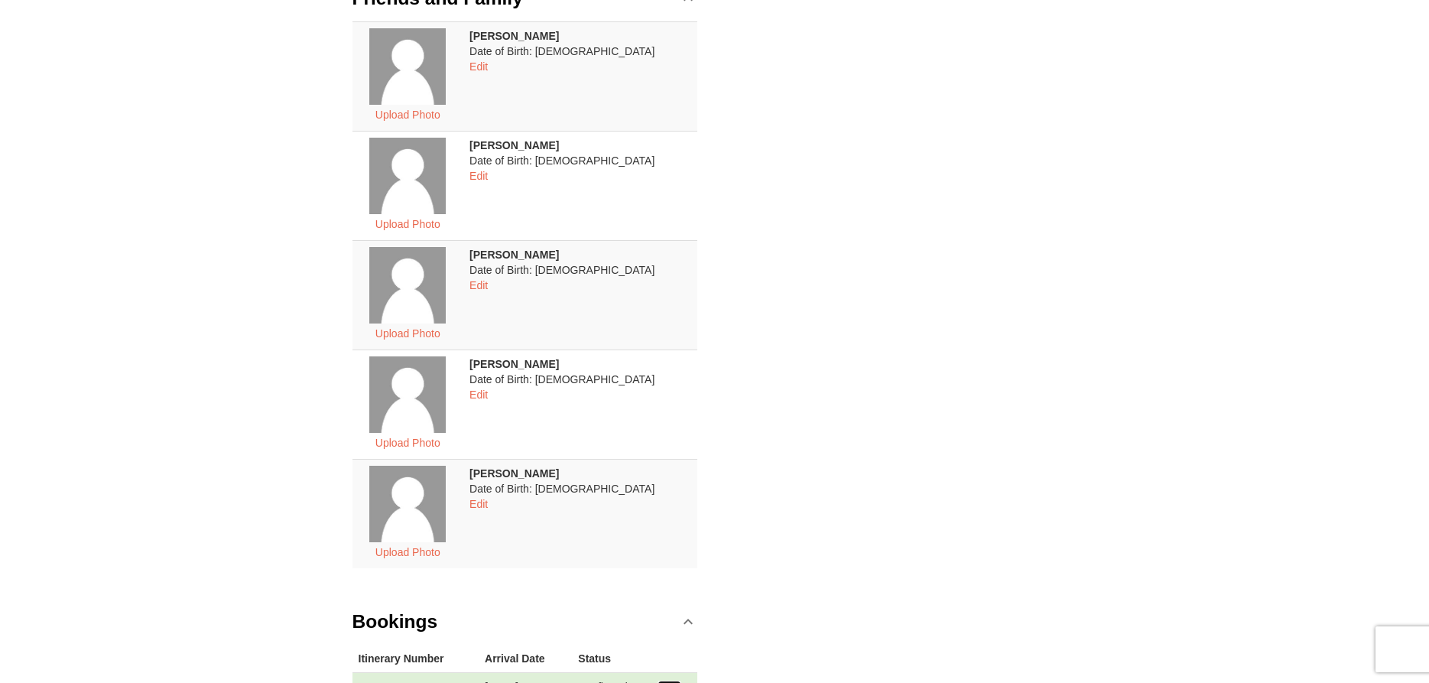
scroll to position [702, 0]
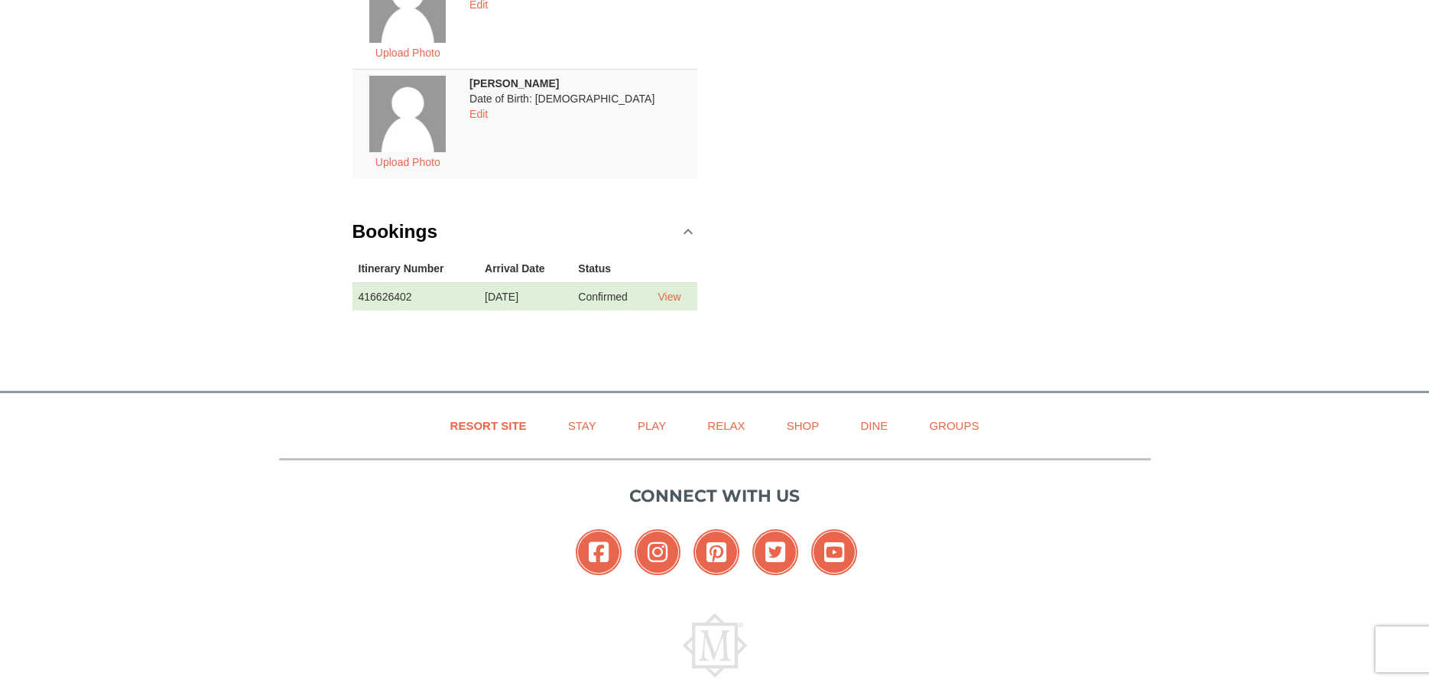
click at [669, 304] on td "View" at bounding box center [675, 296] width 46 height 28
click at [675, 297] on link "View" at bounding box center [669, 297] width 23 height 12
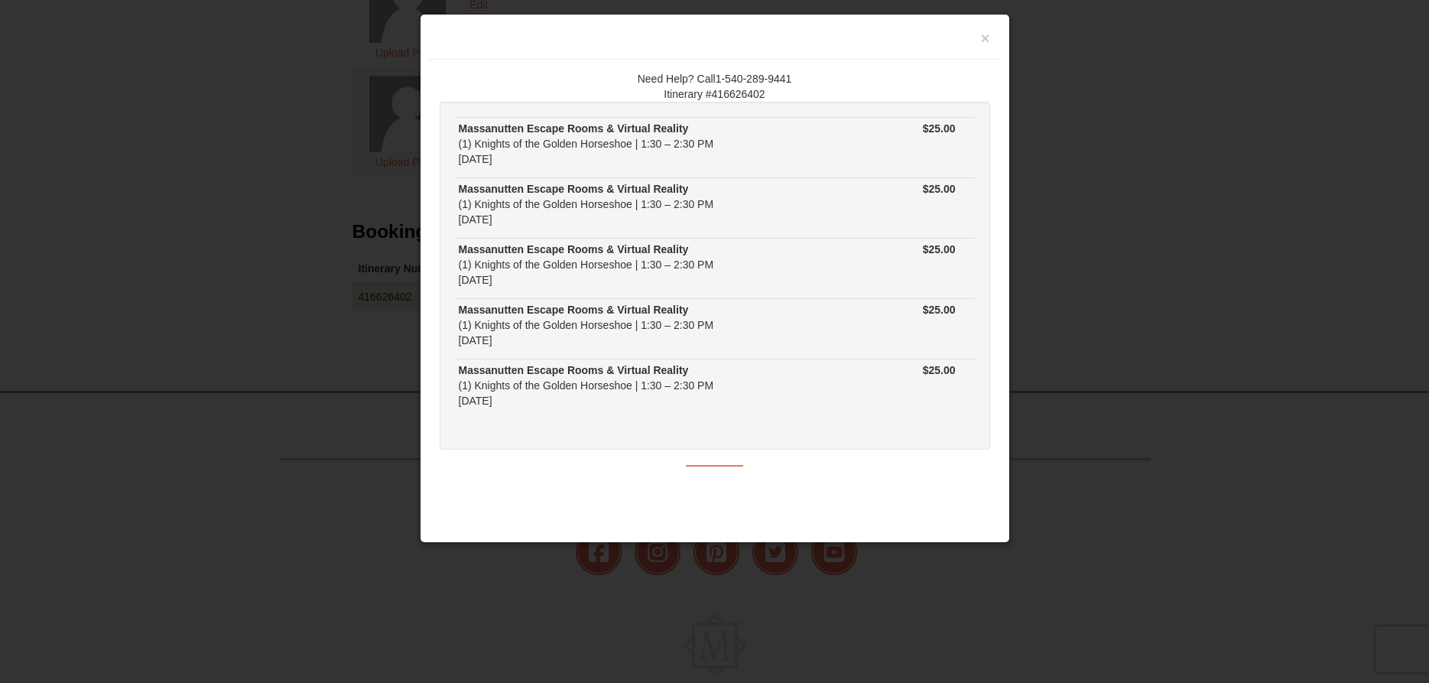
click at [974, 43] on h3 at bounding box center [715, 40] width 551 height 23
click at [985, 37] on button "×" at bounding box center [985, 38] width 9 height 15
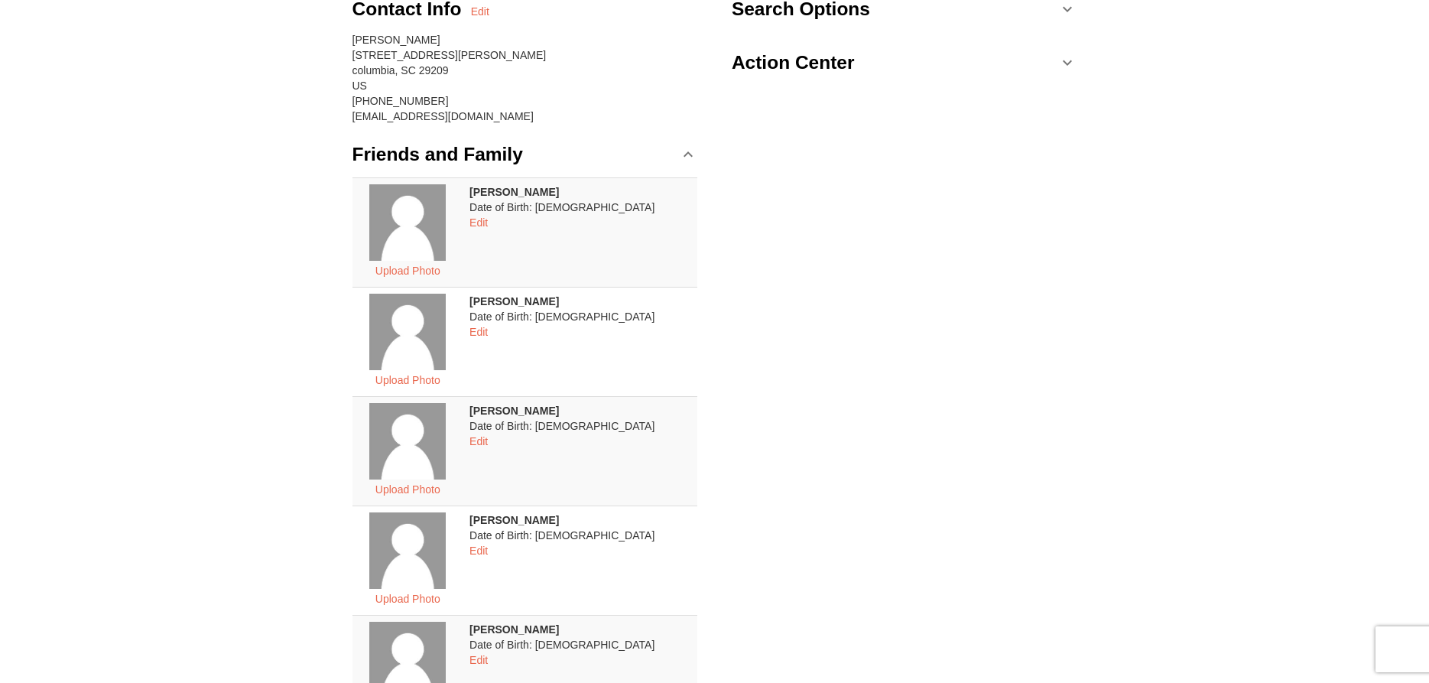
scroll to position [0, 0]
